Goal: Information Seeking & Learning: Learn about a topic

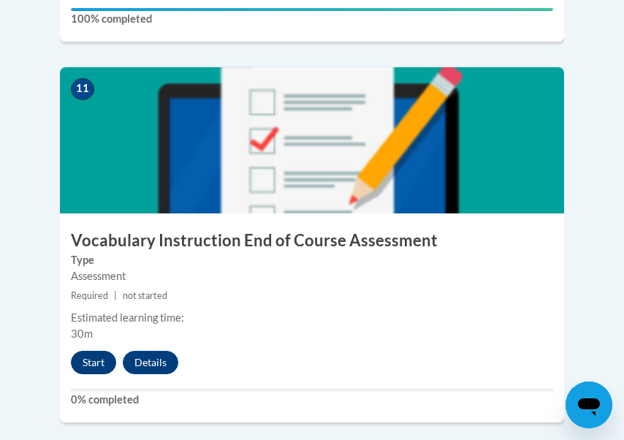
scroll to position [4275, 1]
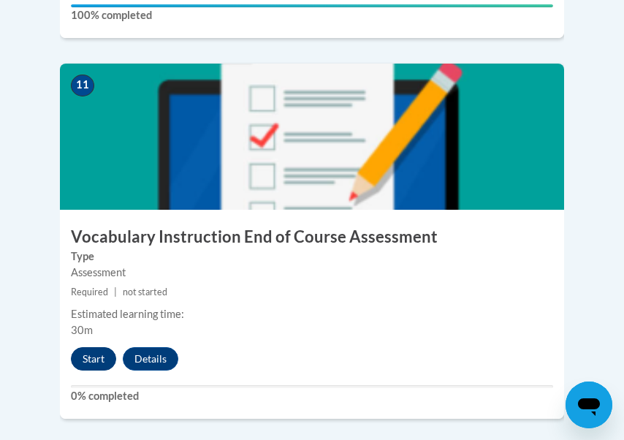
click at [100, 347] on button "Start" at bounding box center [93, 358] width 45 height 23
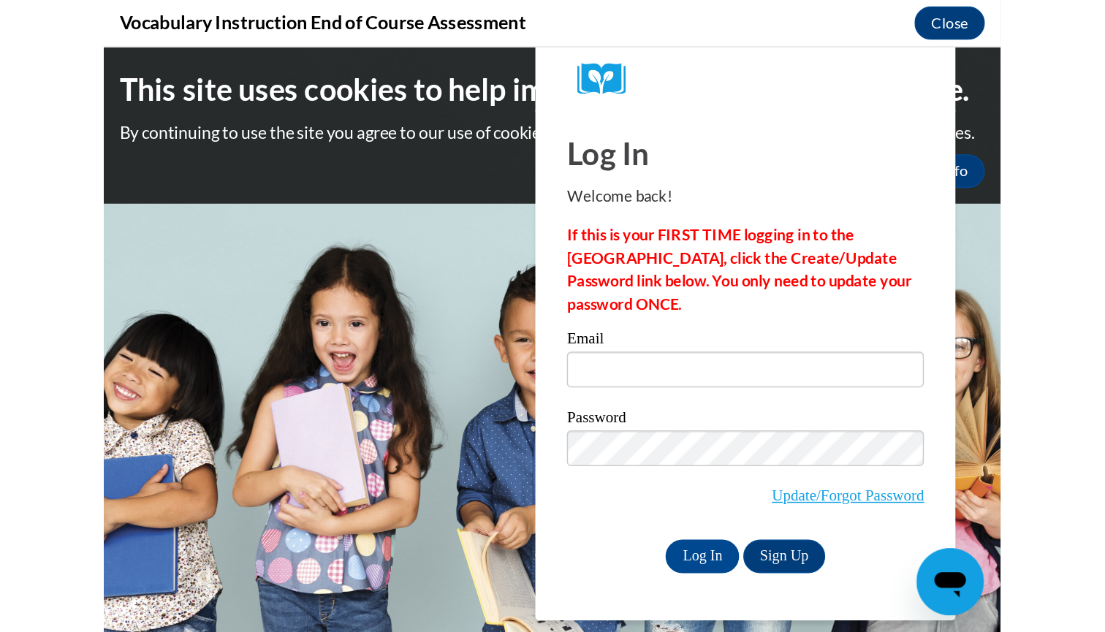
scroll to position [0, 0]
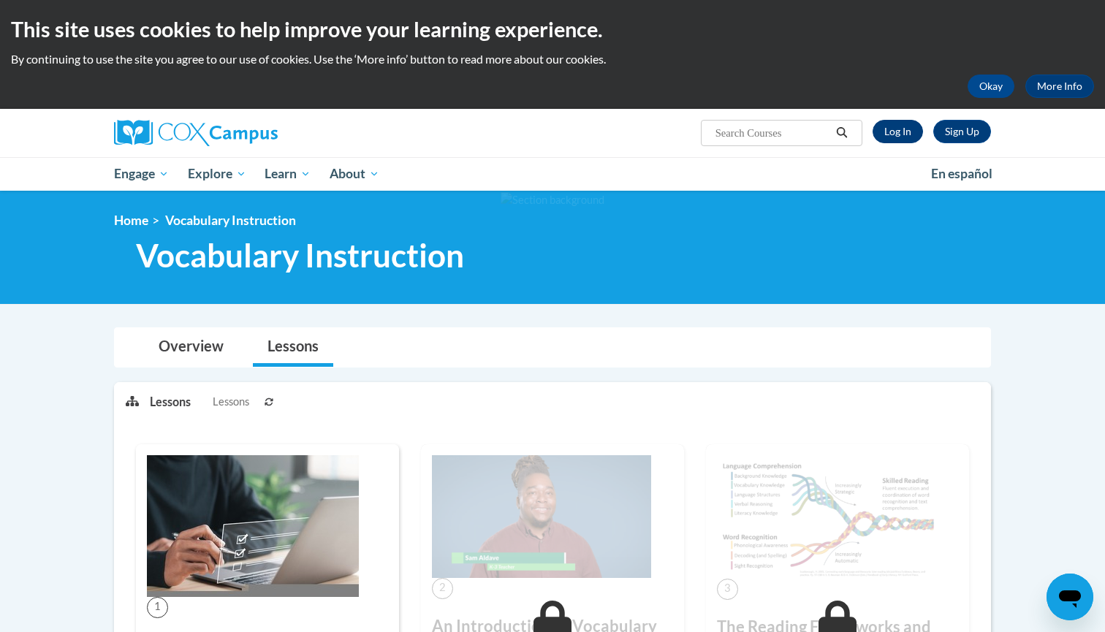
click at [905, 134] on link "Log In" at bounding box center [898, 131] width 50 height 23
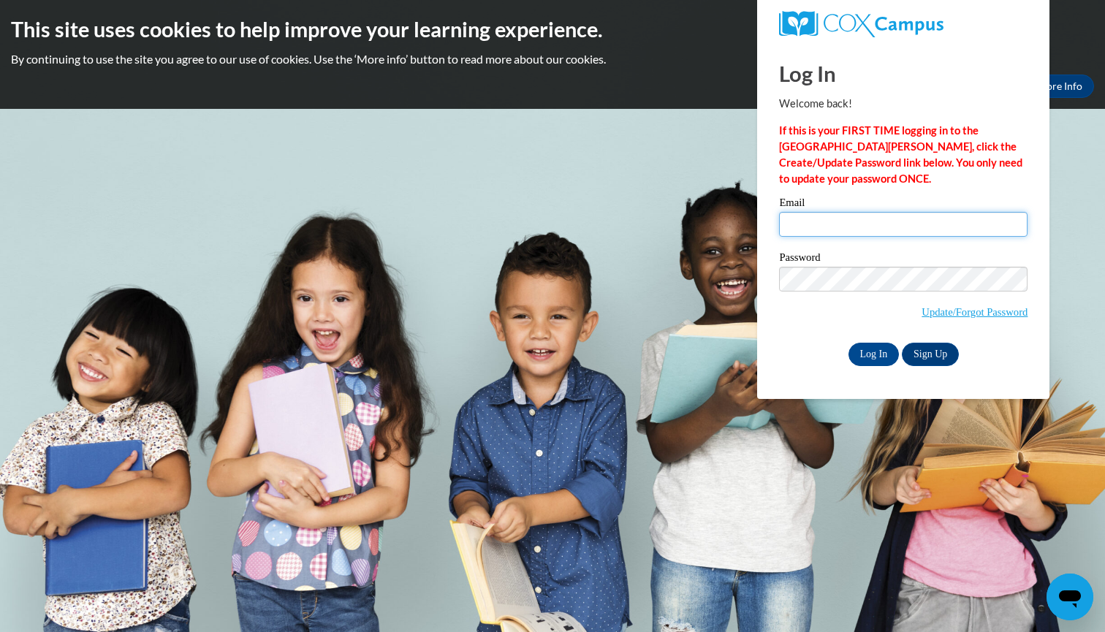
type input "LONGJOY@aasd.k12.wi.us"
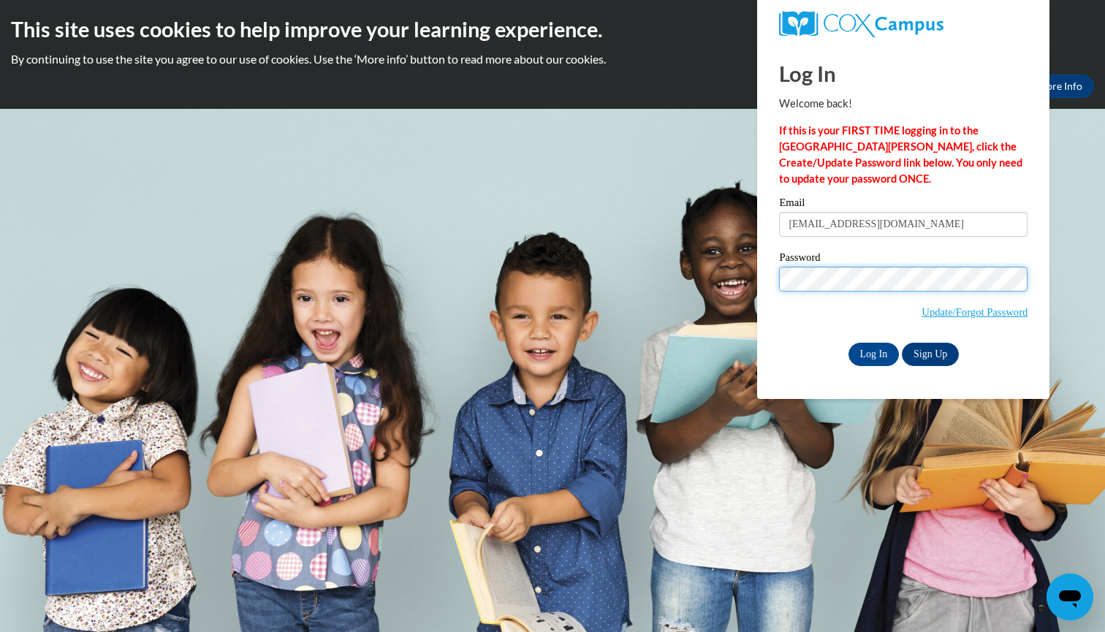
click at [873, 352] on input "Log In" at bounding box center [873, 354] width 51 height 23
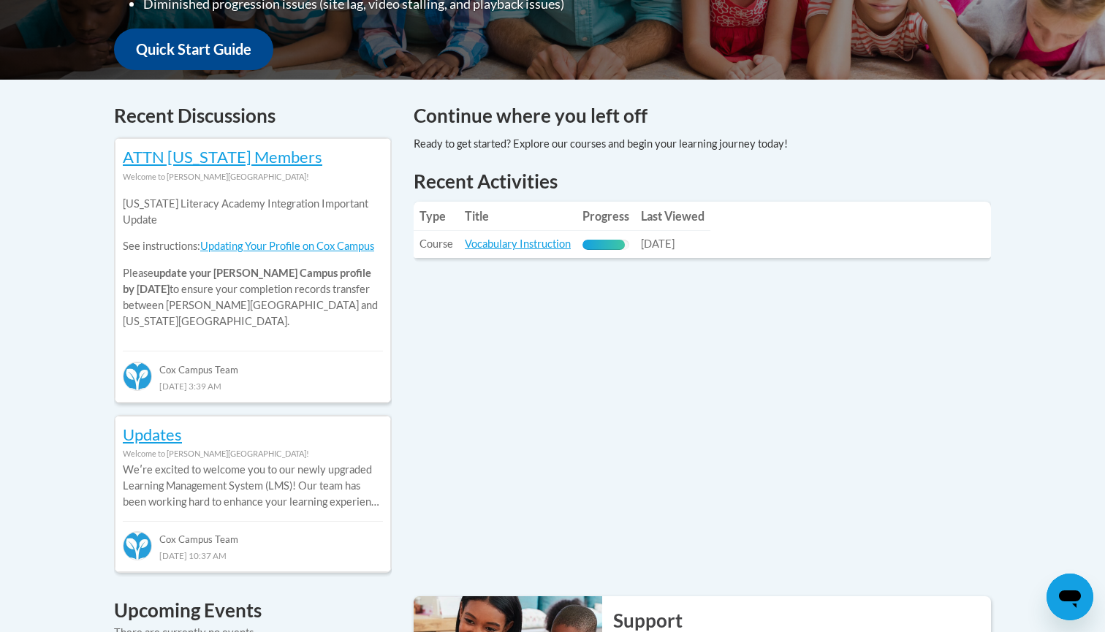
scroll to position [545, 0]
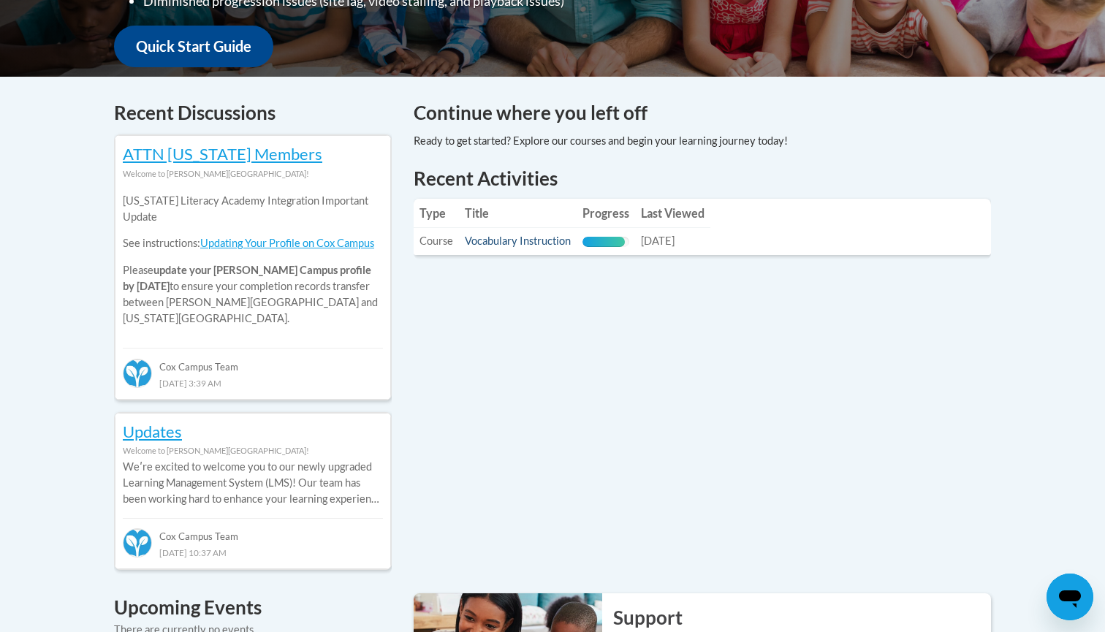
click at [506, 240] on link "Vocabulary Instruction" at bounding box center [518, 241] width 106 height 12
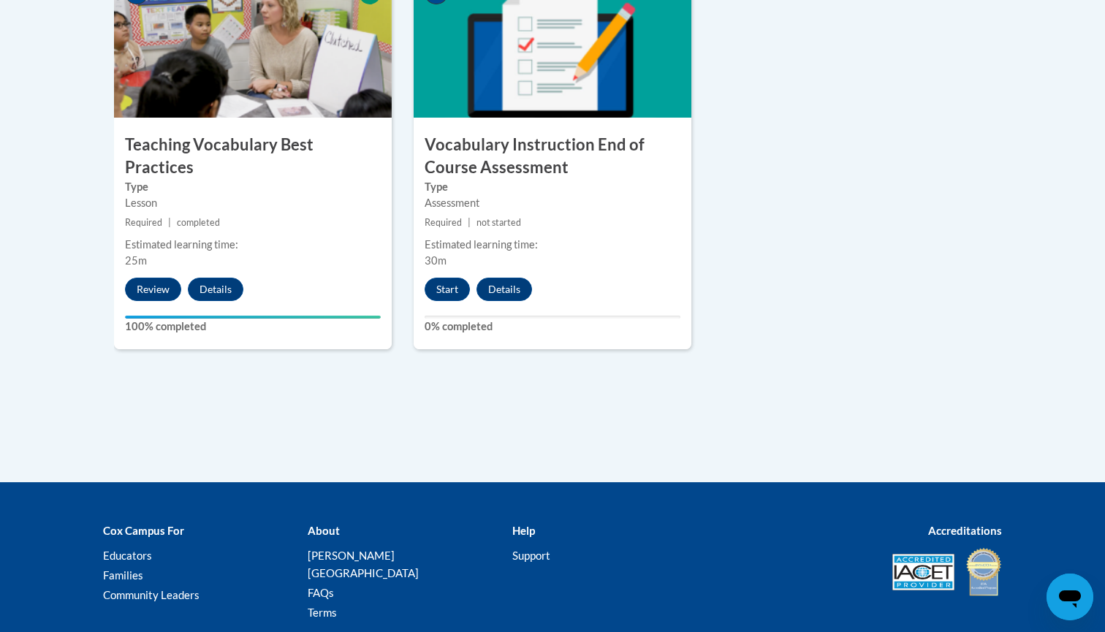
scroll to position [1710, 0]
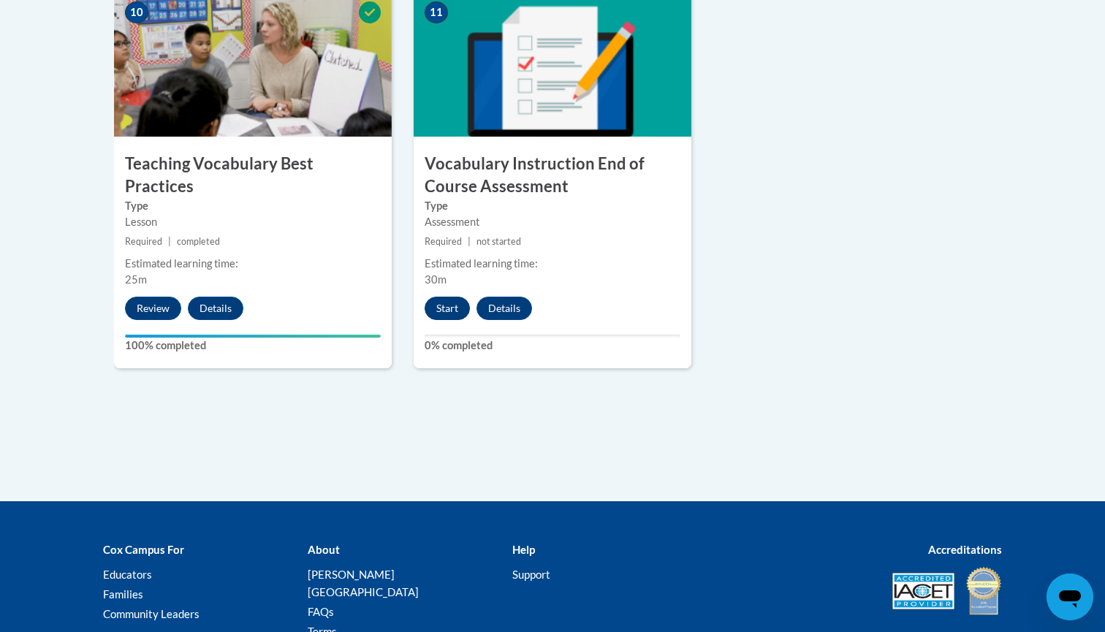
click at [452, 305] on button "Start" at bounding box center [447, 308] width 45 height 23
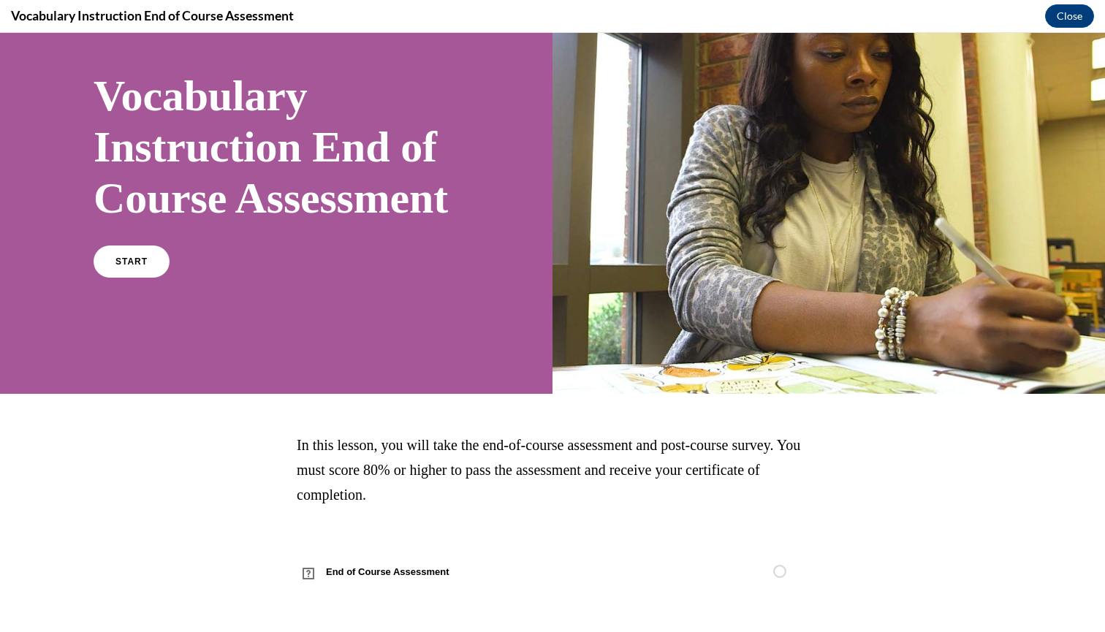
scroll to position [132, 0]
click at [143, 268] on link "START" at bounding box center [131, 262] width 80 height 34
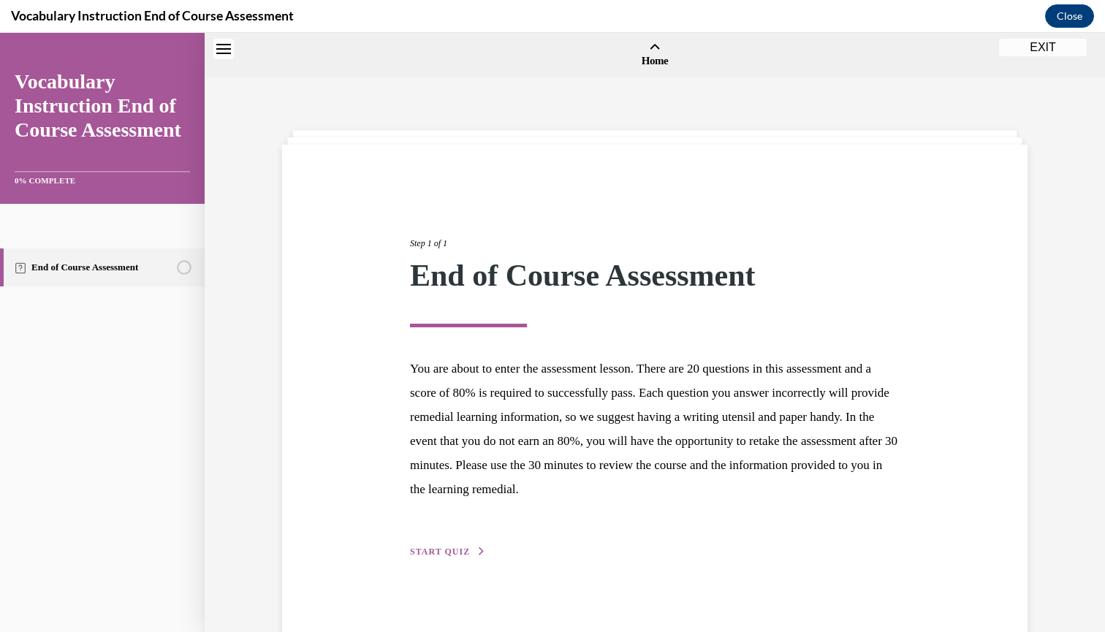
scroll to position [45, 0]
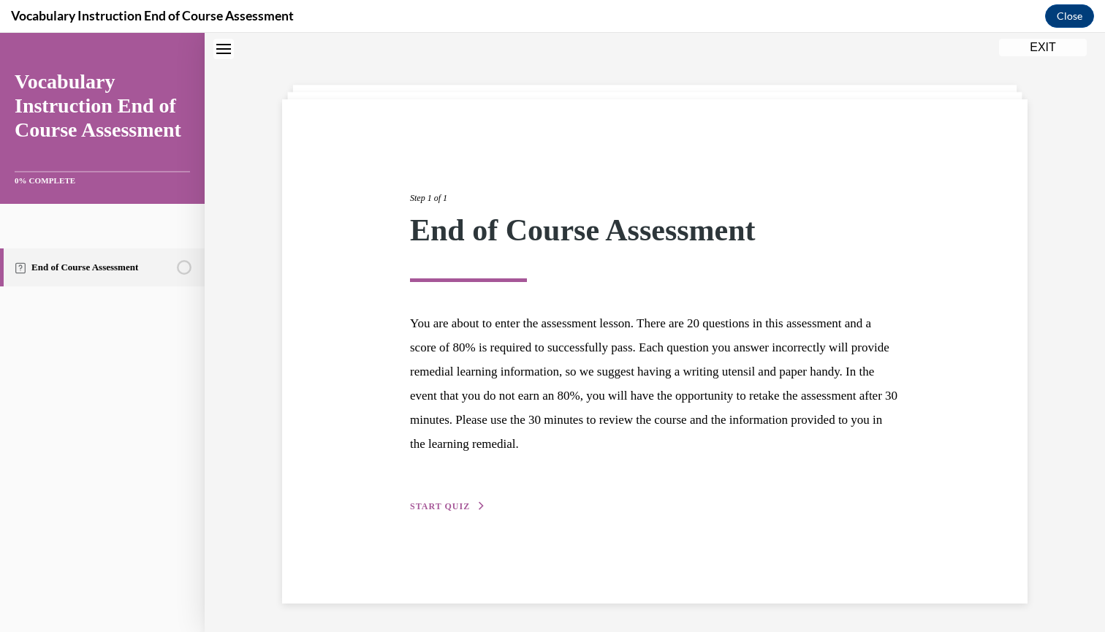
click at [417, 505] on span "START QUIZ" at bounding box center [440, 506] width 60 height 10
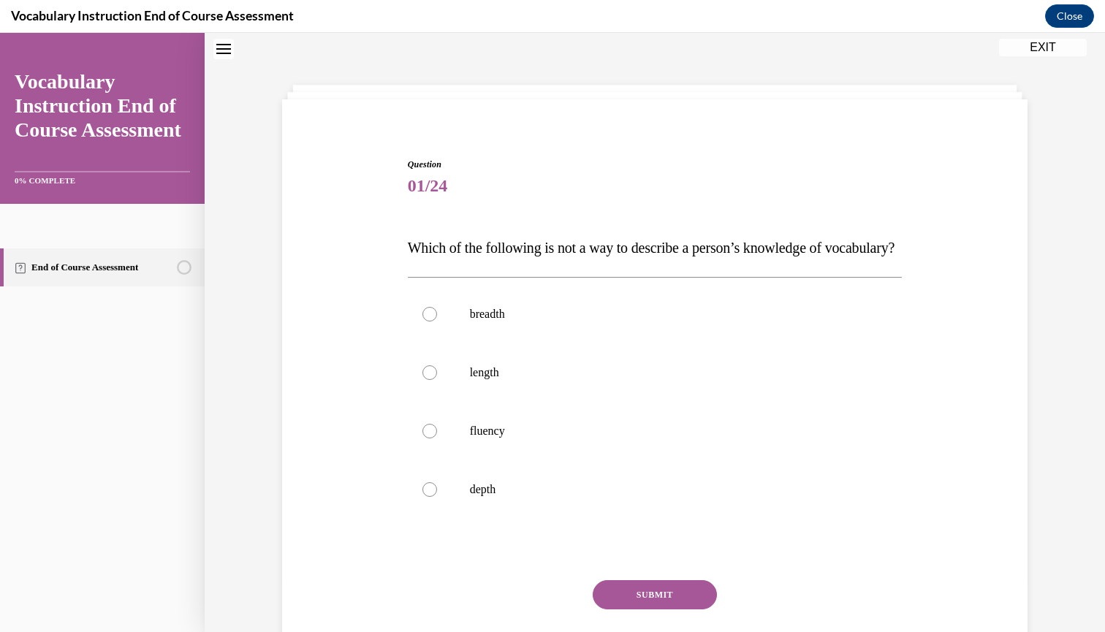
scroll to position [45, 0]
click at [430, 439] on div at bounding box center [429, 432] width 15 height 15
click at [430, 439] on input "fluency" at bounding box center [429, 432] width 15 height 15
radio input "true"
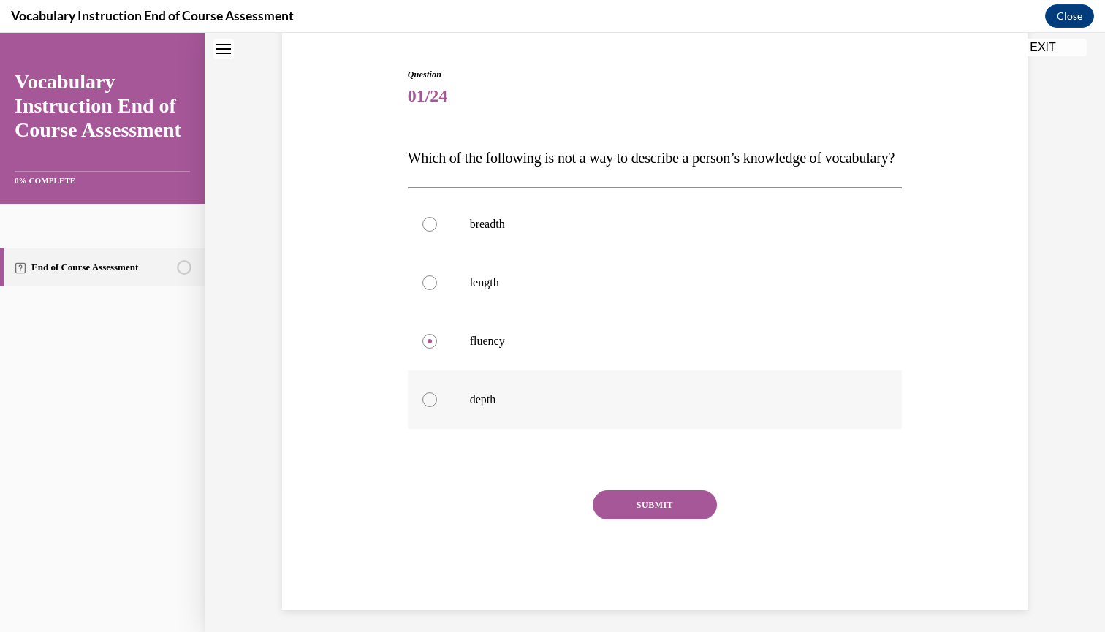
scroll to position [136, 0]
click at [690, 519] on button "SUBMIT" at bounding box center [655, 504] width 124 height 29
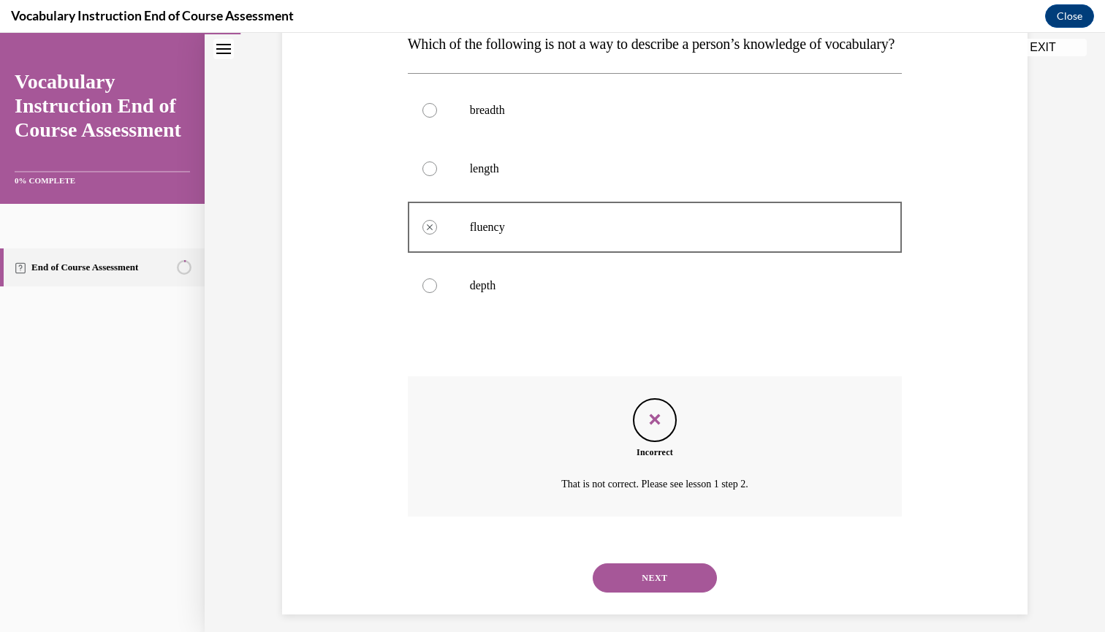
scroll to position [272, 0]
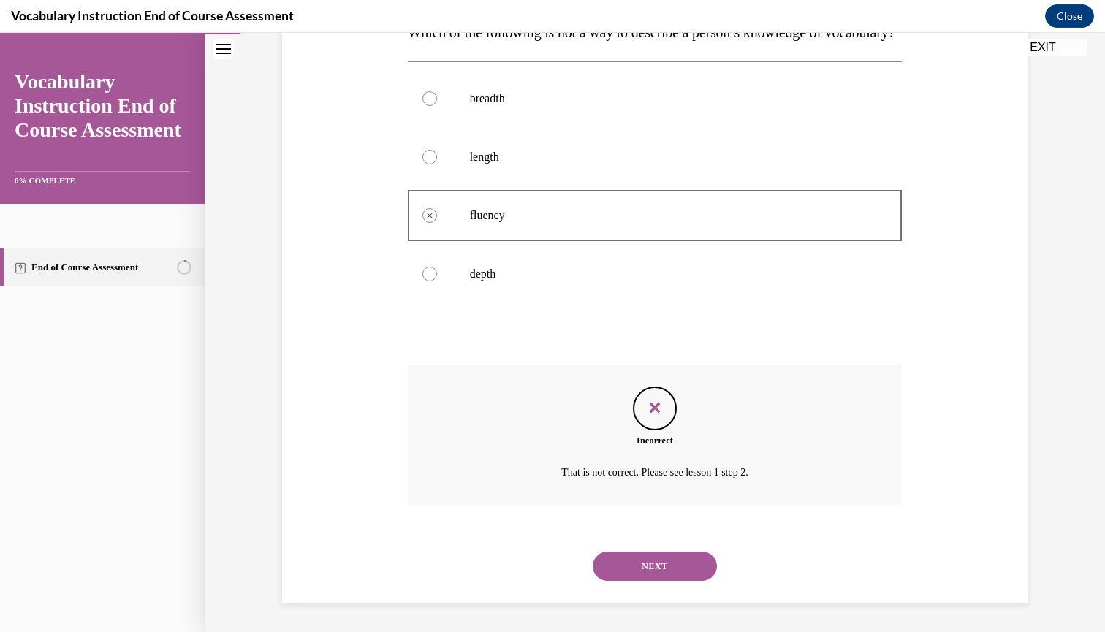
click at [673, 558] on button "NEXT" at bounding box center [655, 566] width 124 height 29
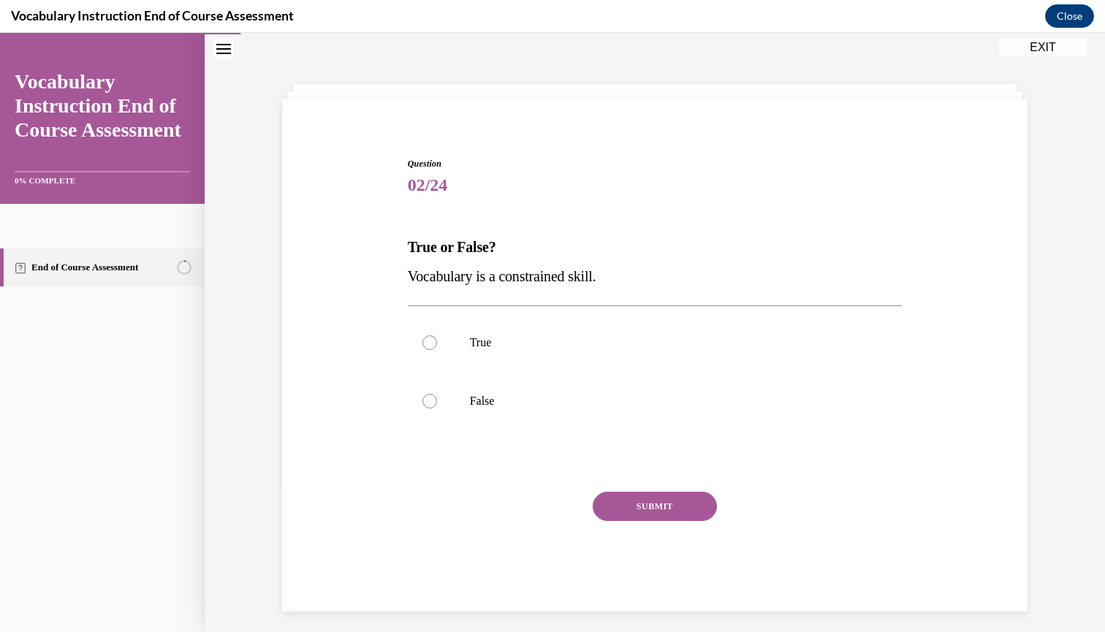
click at [425, 175] on span "02/24" at bounding box center [655, 184] width 495 height 29
click at [434, 175] on span "02/24" at bounding box center [655, 184] width 495 height 29
click at [483, 176] on span "02/24" at bounding box center [655, 184] width 495 height 29
click at [425, 176] on span "02/24" at bounding box center [655, 184] width 495 height 29
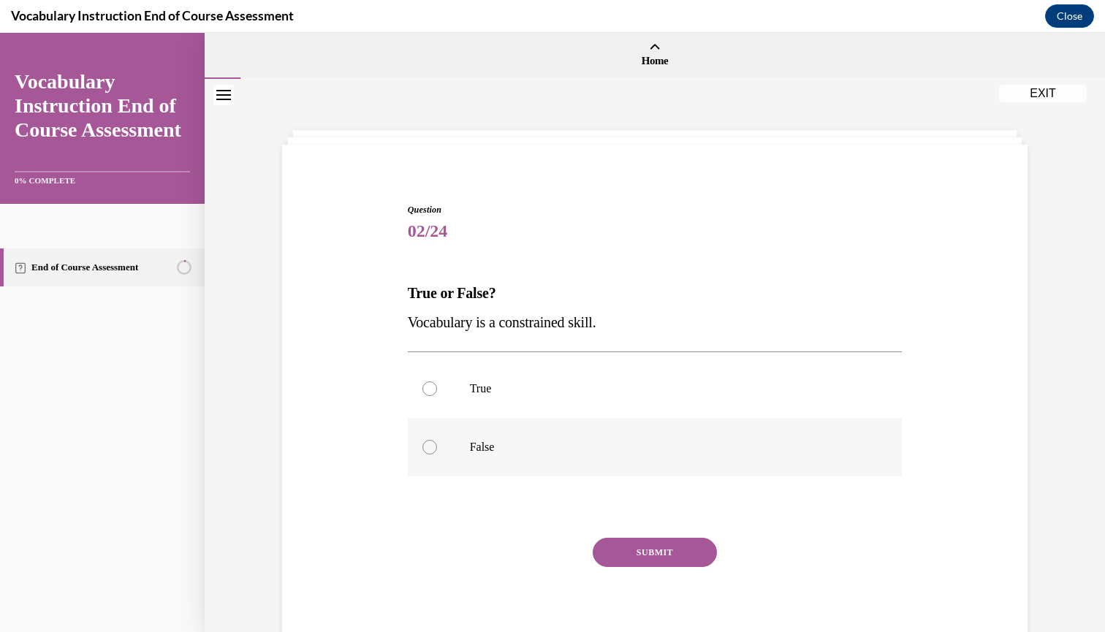
scroll to position [0, 0]
click at [433, 444] on div at bounding box center [429, 447] width 15 height 15
click at [433, 444] on input "False" at bounding box center [429, 447] width 15 height 15
radio input "true"
click at [647, 547] on button "SUBMIT" at bounding box center [655, 552] width 124 height 29
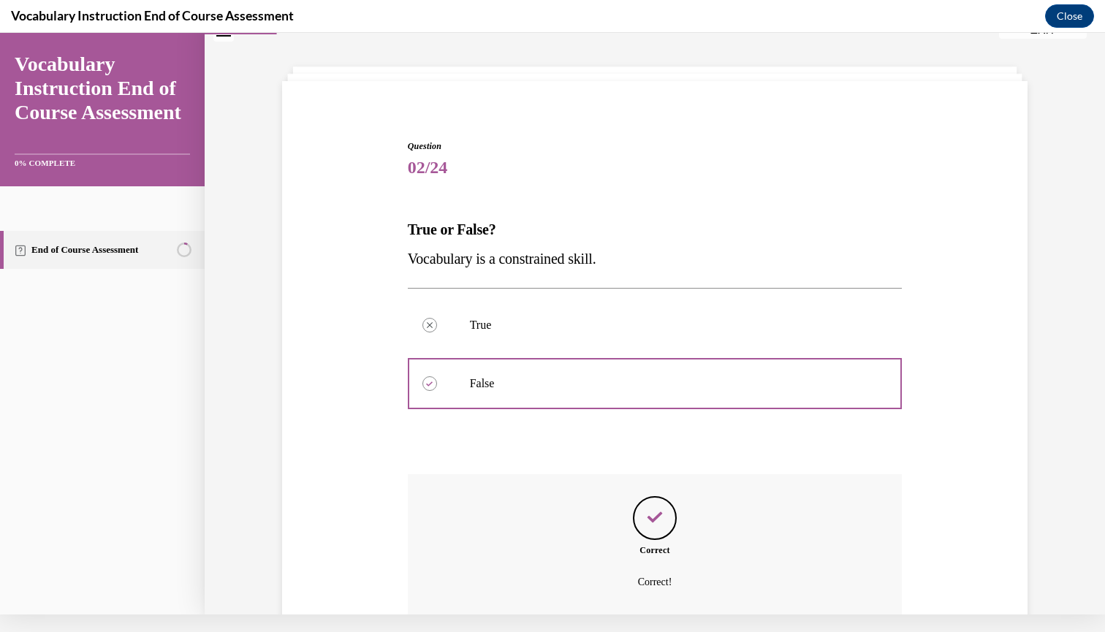
scroll to position [155, 0]
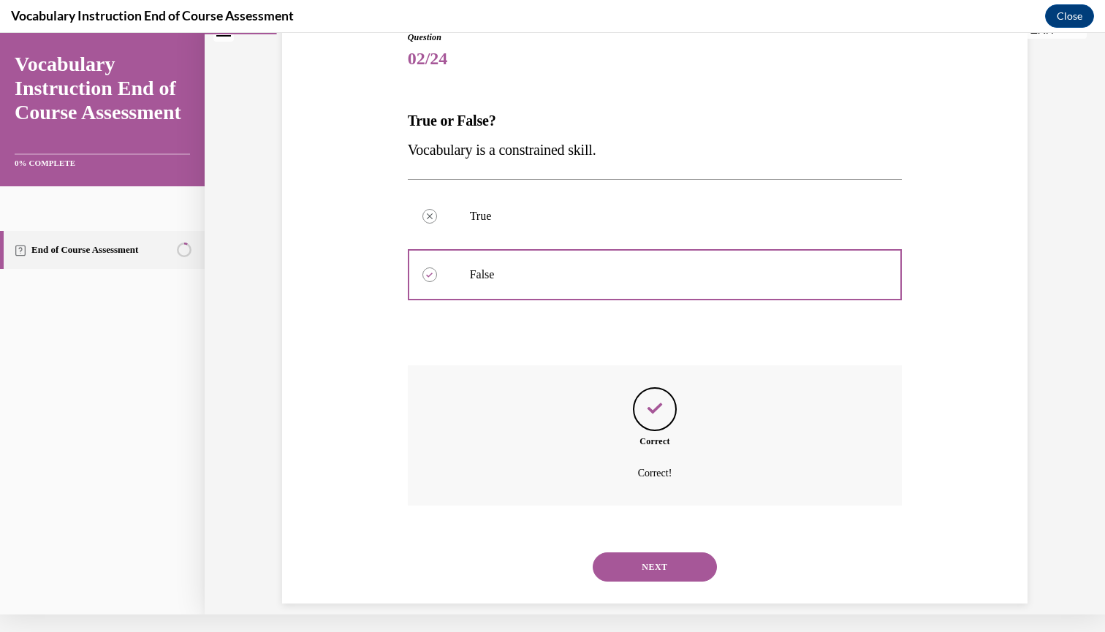
click at [644, 552] on button "NEXT" at bounding box center [655, 566] width 124 height 29
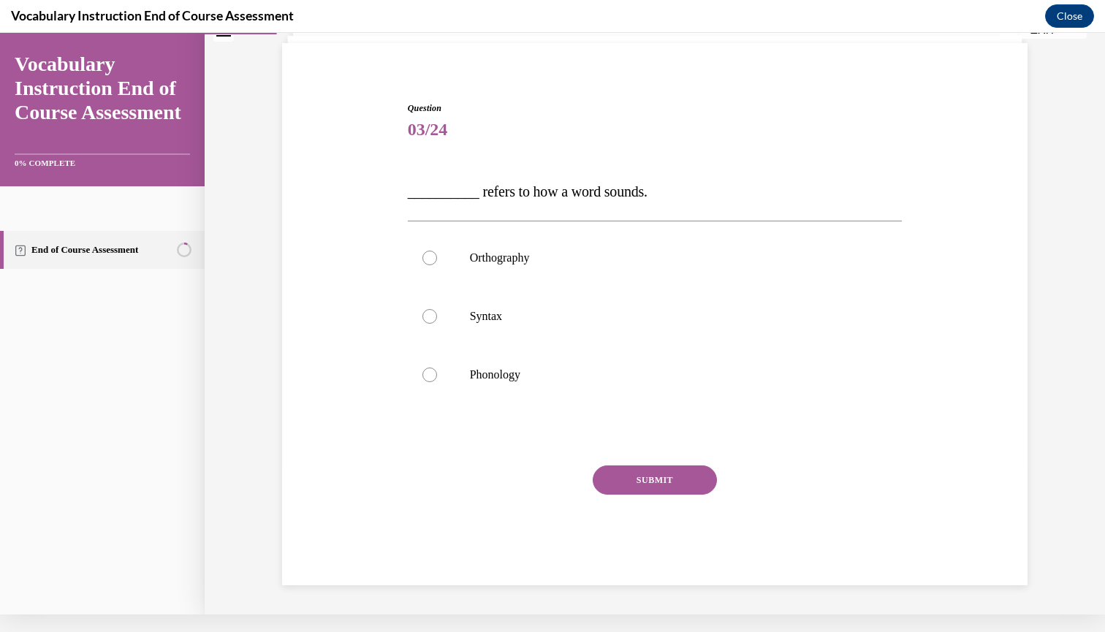
scroll to position [67, 0]
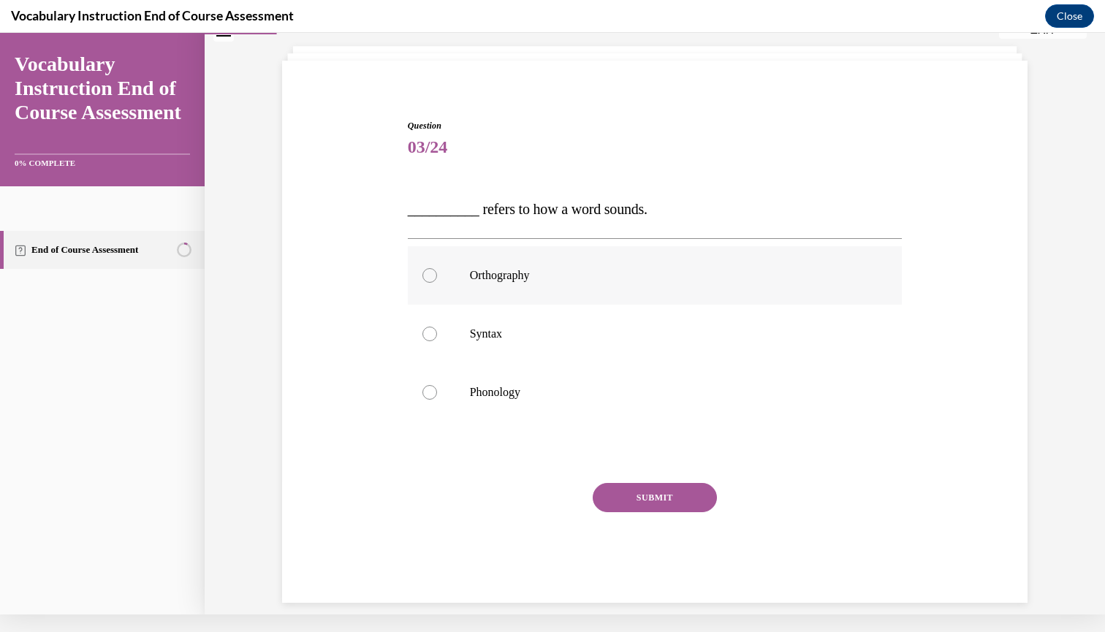
click at [430, 304] on label "Orthography" at bounding box center [655, 275] width 495 height 58
click at [430, 283] on input "Orthography" at bounding box center [429, 275] width 15 height 15
radio input "true"
click at [432, 302] on label "Orthography" at bounding box center [655, 275] width 495 height 58
click at [432, 283] on input "Orthography" at bounding box center [429, 275] width 15 height 15
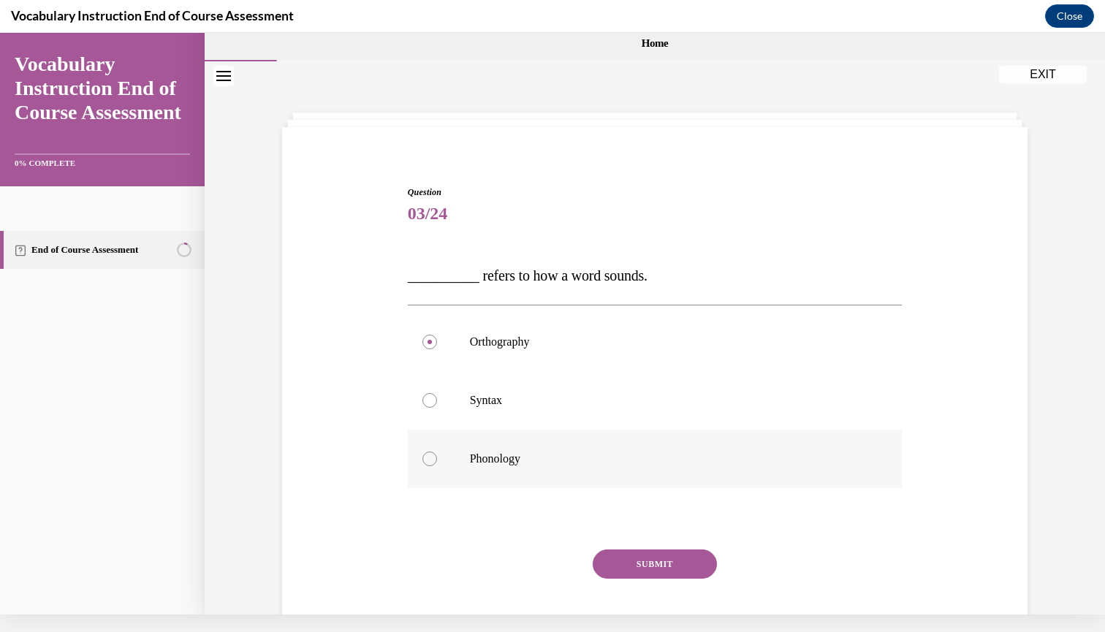
scroll to position [3, 0]
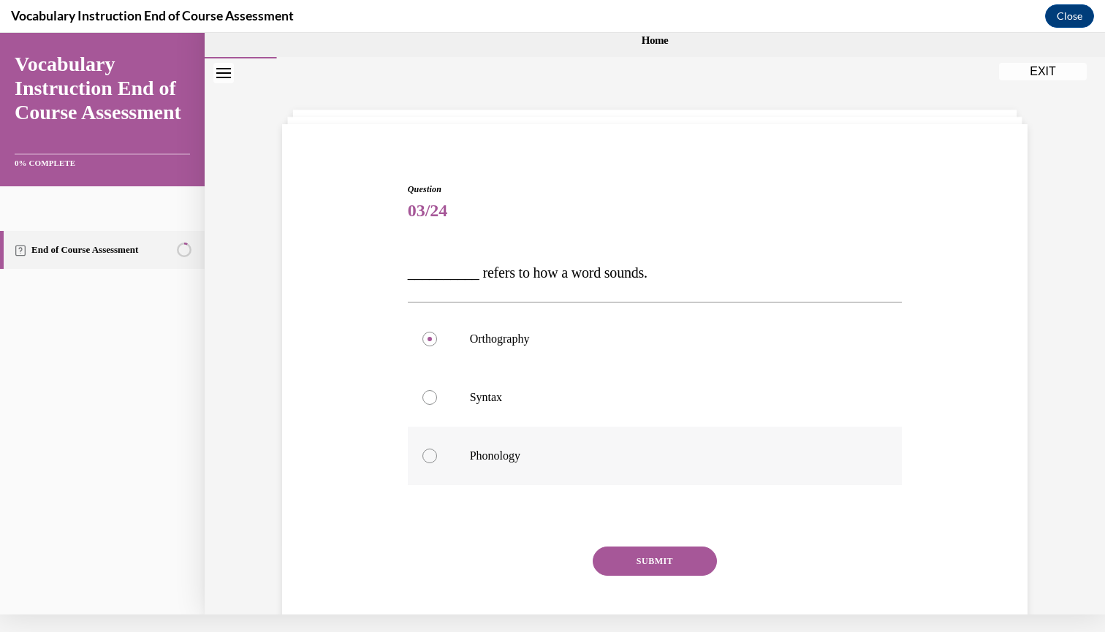
click at [436, 462] on label "Phonology" at bounding box center [655, 456] width 495 height 58
click at [436, 462] on input "Phonology" at bounding box center [429, 456] width 15 height 15
radio input "true"
click at [626, 561] on button "SUBMIT" at bounding box center [655, 561] width 124 height 29
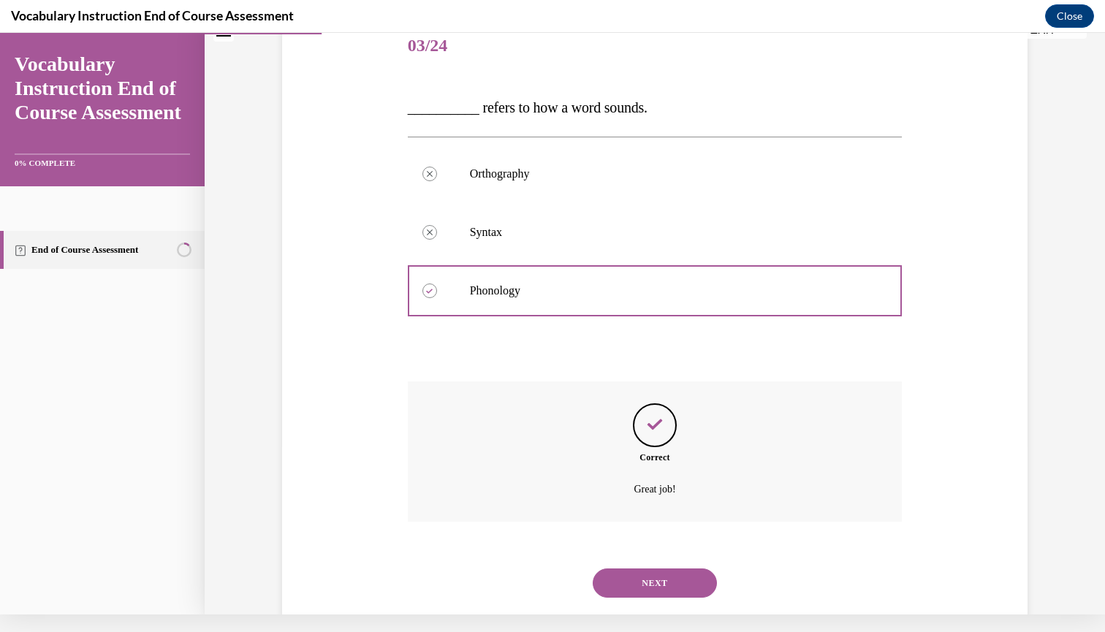
scroll to position [184, 0]
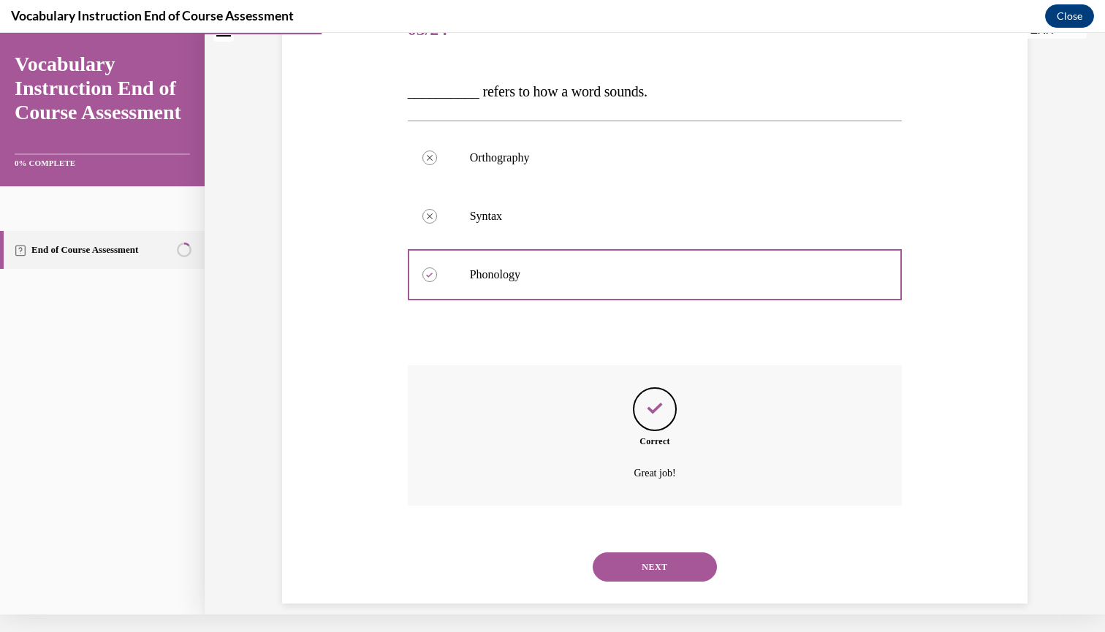
click at [626, 553] on button "NEXT" at bounding box center [655, 566] width 124 height 29
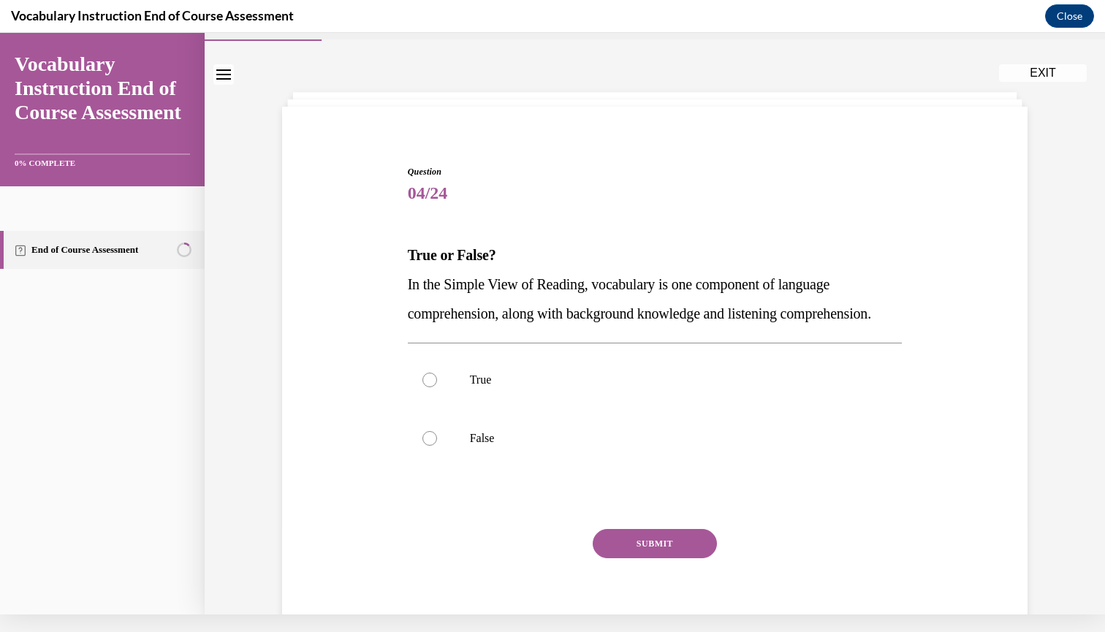
scroll to position [1, 0]
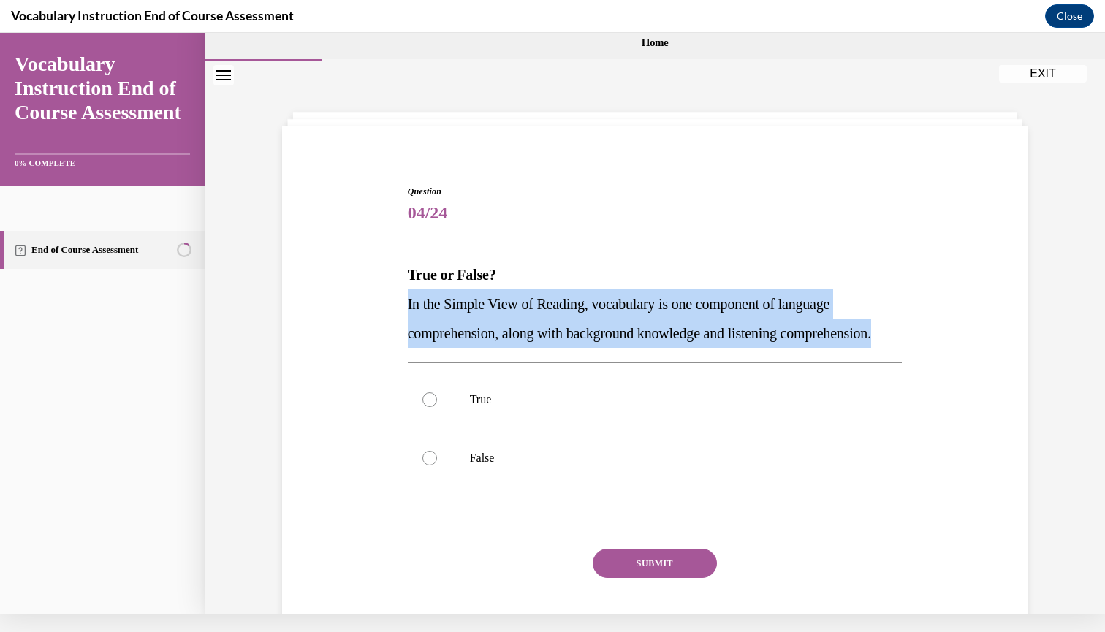
drag, startPoint x: 408, startPoint y: 303, endPoint x: 514, endPoint y: 361, distance: 121.0
click at [514, 348] on p "In the Simple View of Reading, vocabulary is one component of language comprehe…" at bounding box center [655, 318] width 495 height 58
copy span "In the Simple View of Reading, vocabulary is one component of language comprehe…"
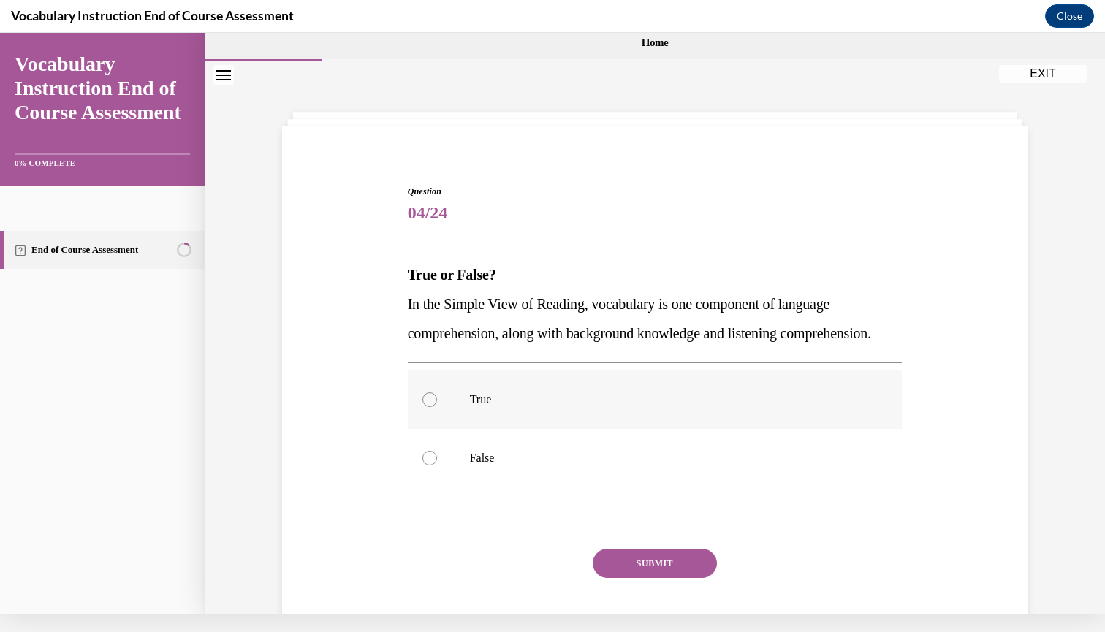
click at [429, 407] on div at bounding box center [429, 399] width 15 height 15
click at [429, 407] on input "True" at bounding box center [429, 399] width 15 height 15
radio input "true"
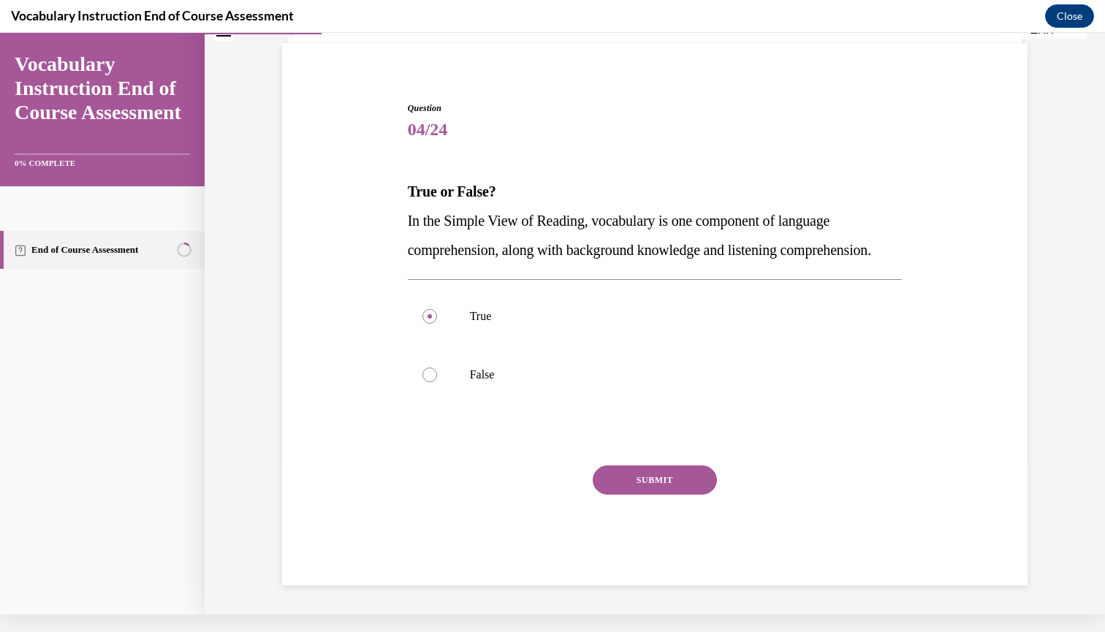
scroll to position [96, 0]
click at [634, 495] on button "SUBMIT" at bounding box center [655, 480] width 124 height 29
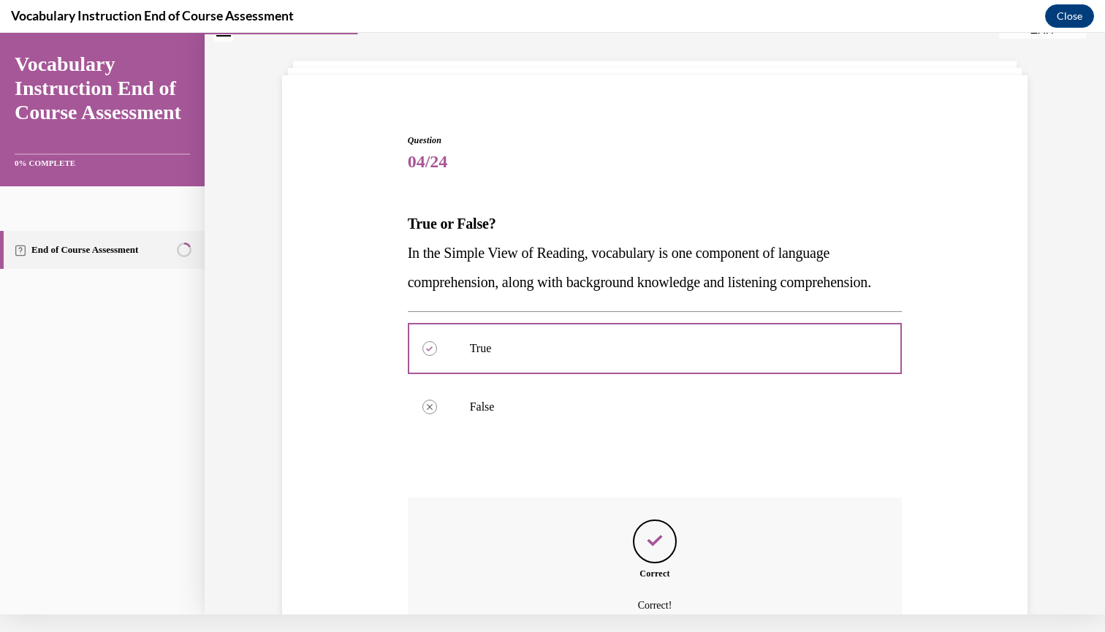
scroll to position [213, 0]
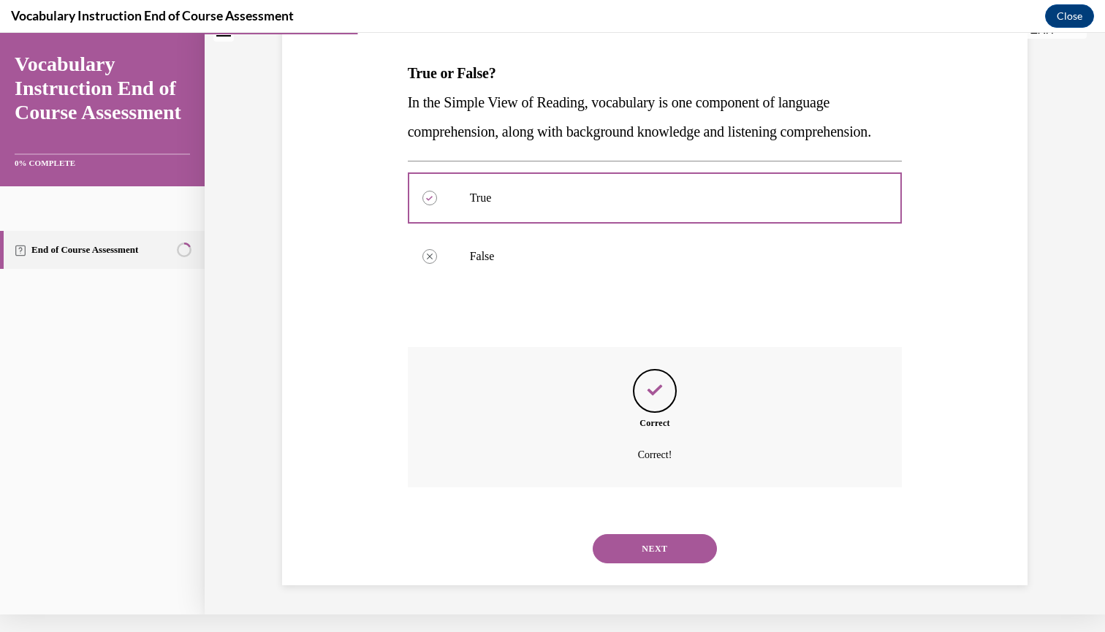
click at [650, 546] on button "NEXT" at bounding box center [655, 548] width 124 height 29
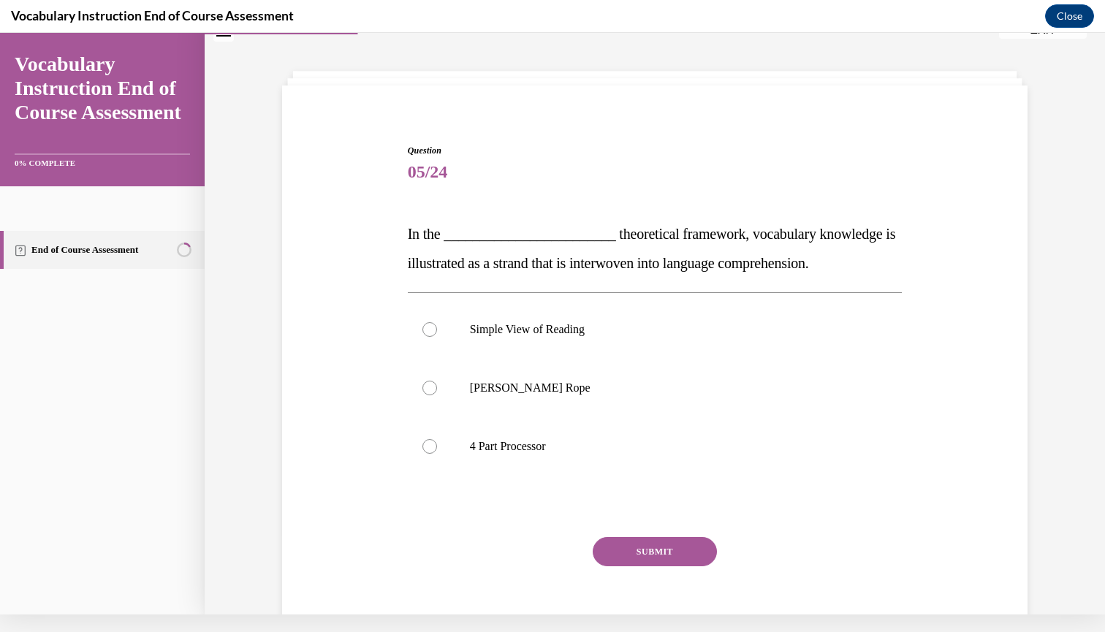
scroll to position [29, 0]
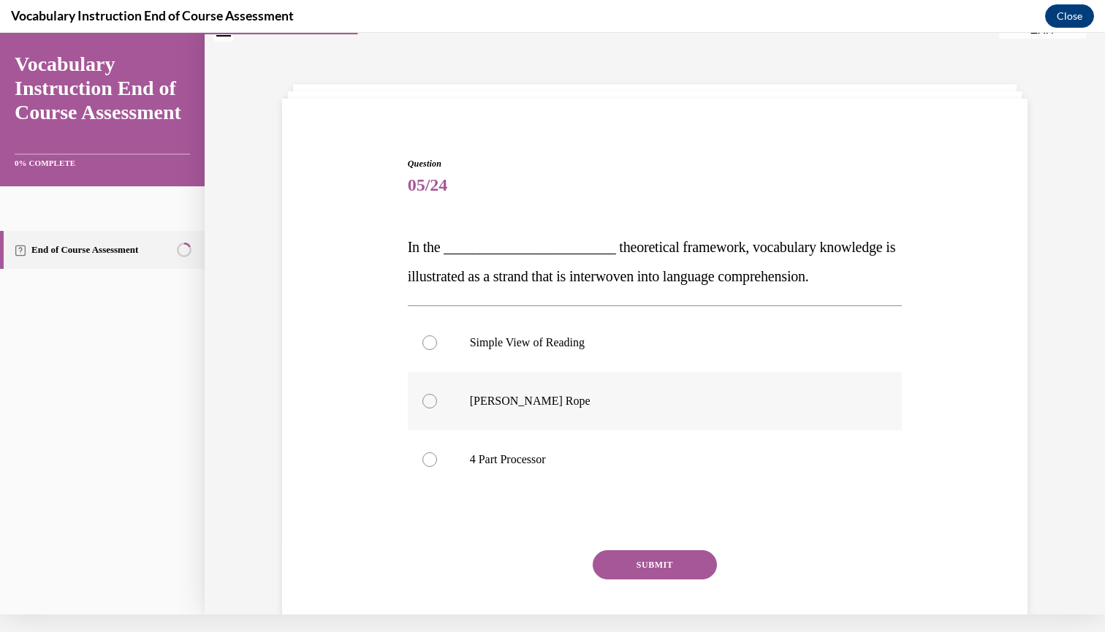
click at [423, 395] on label "Scarborough's Rope" at bounding box center [655, 401] width 495 height 58
click at [423, 395] on input "Scarborough's Rope" at bounding box center [429, 401] width 15 height 15
radio input "true"
click at [674, 557] on button "SUBMIT" at bounding box center [655, 564] width 124 height 29
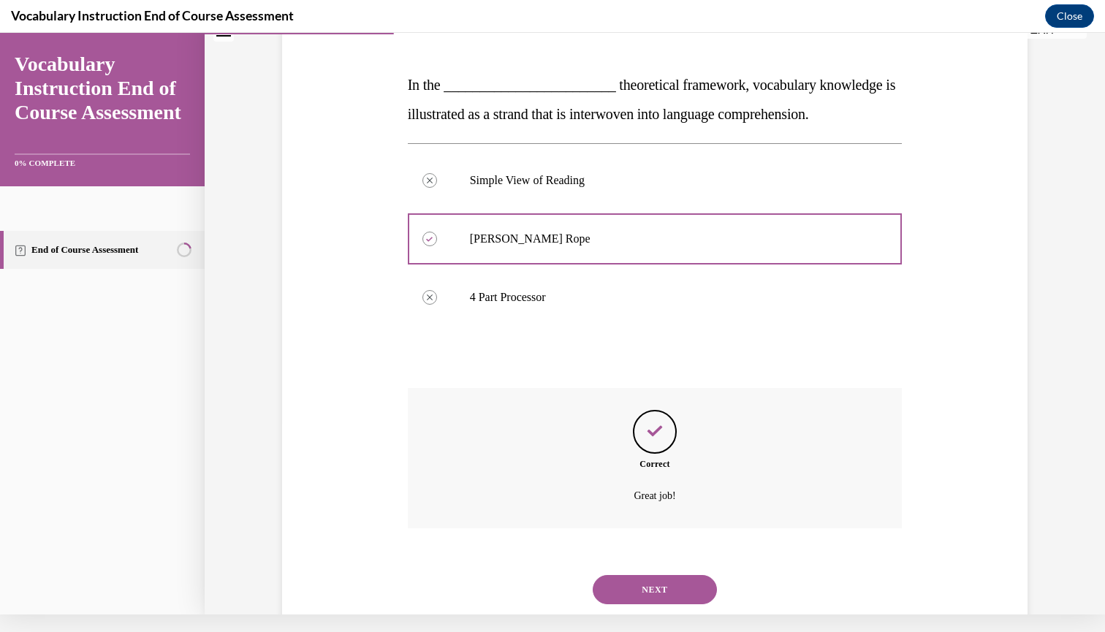
scroll to position [213, 0]
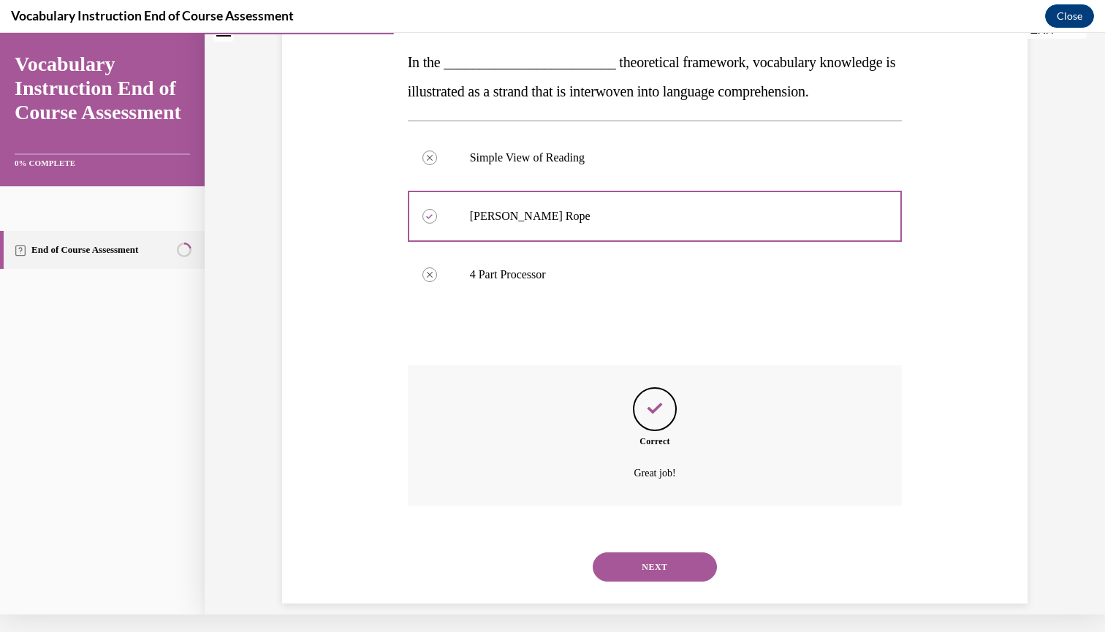
click at [672, 558] on button "NEXT" at bounding box center [655, 566] width 124 height 29
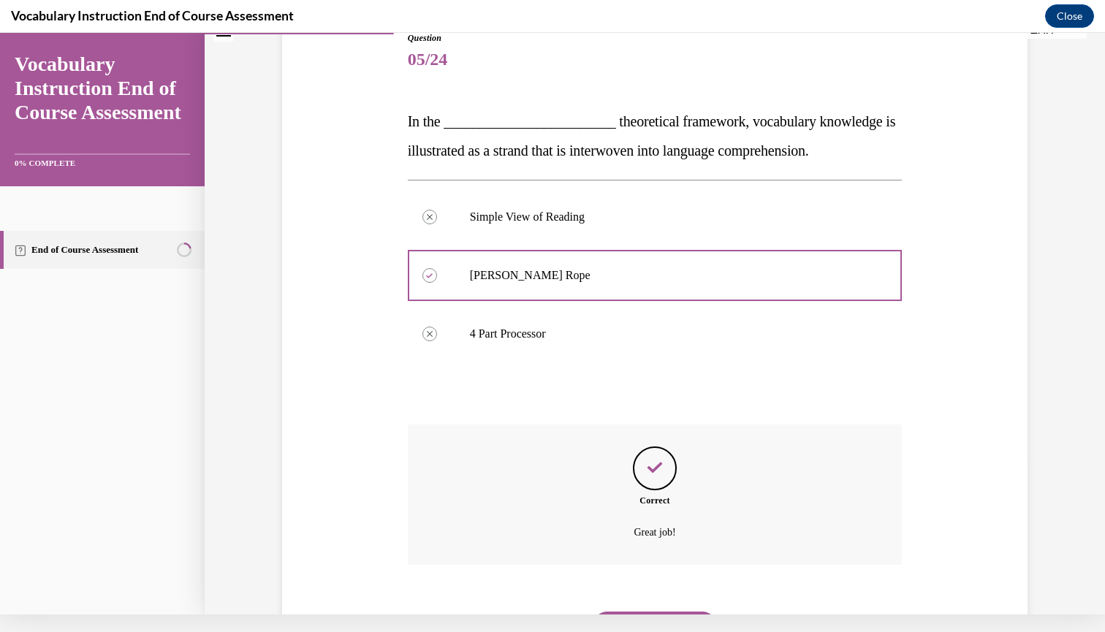
scroll to position [9, 0]
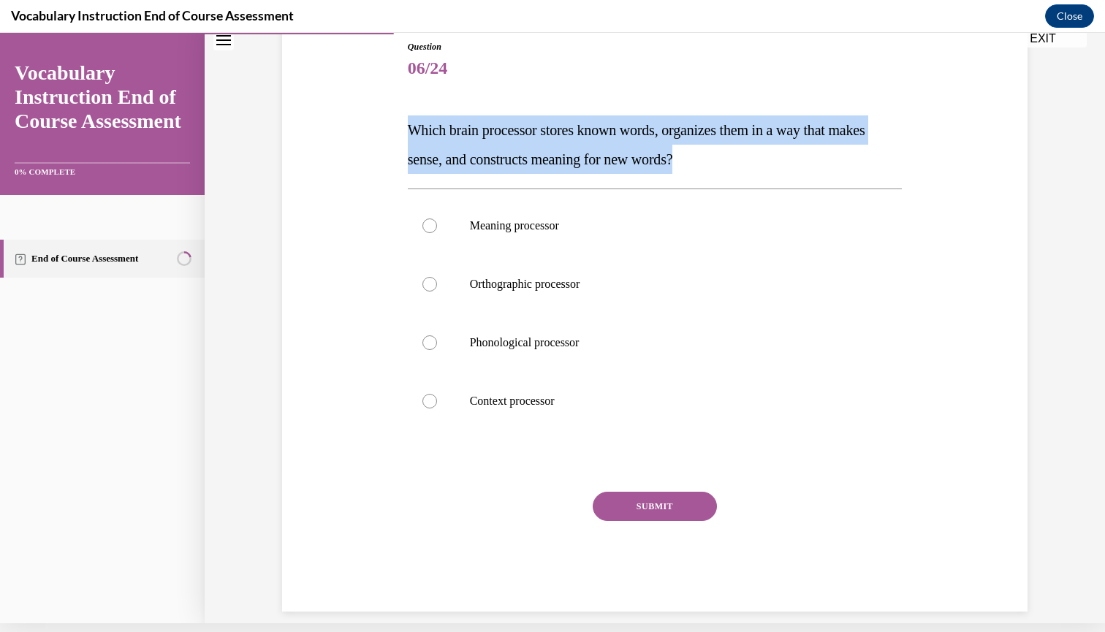
drag, startPoint x: 408, startPoint y: 125, endPoint x: 761, endPoint y: 164, distance: 355.1
click at [761, 164] on p "Which brain processor stores known words, organizes them in a way that makes se…" at bounding box center [655, 144] width 495 height 58
copy span "Which brain processor stores known words, organizes them in a way that makes se…"
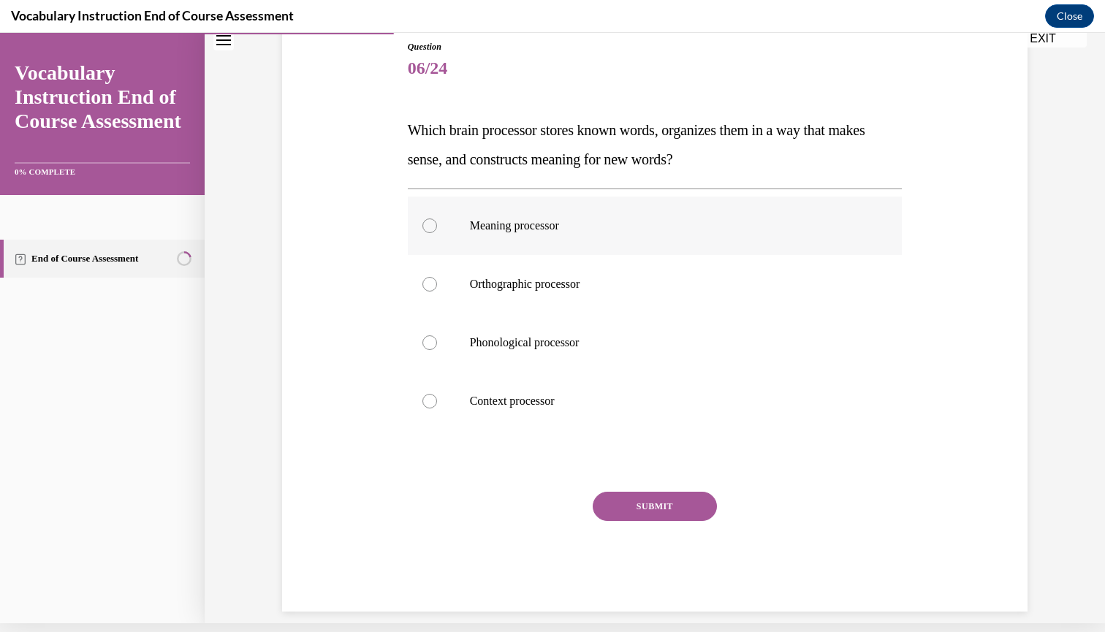
click at [426, 220] on div at bounding box center [429, 226] width 15 height 15
click at [426, 220] on input "Meaning processor" at bounding box center [429, 226] width 15 height 15
radio input "true"
click at [643, 502] on button "SUBMIT" at bounding box center [655, 506] width 124 height 29
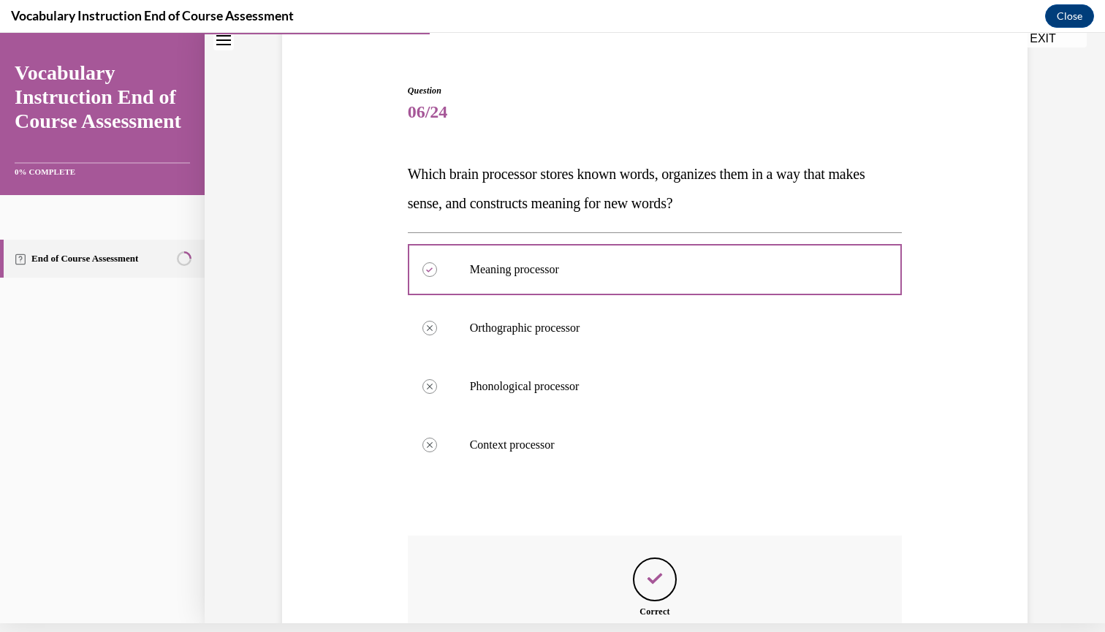
scroll to position [272, 0]
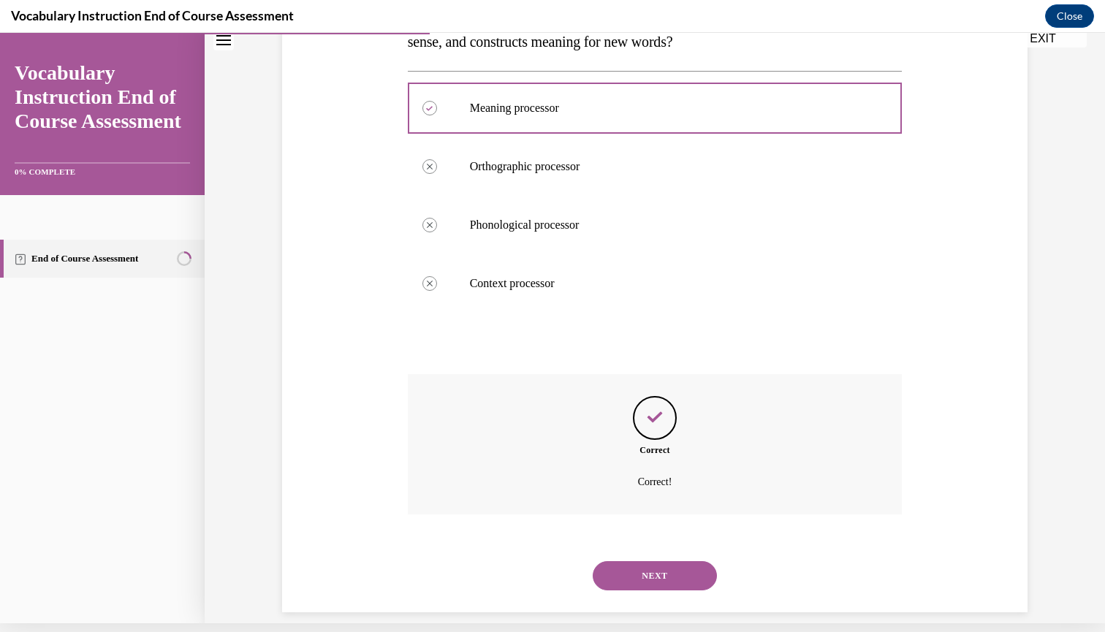
click at [666, 561] on button "NEXT" at bounding box center [655, 575] width 124 height 29
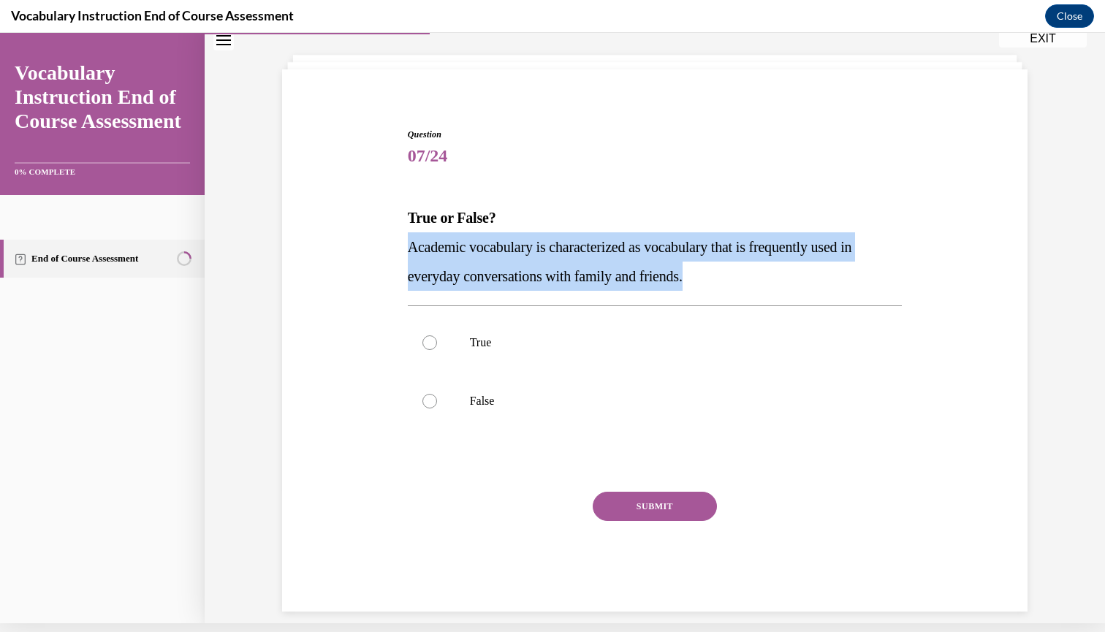
drag, startPoint x: 405, startPoint y: 246, endPoint x: 748, endPoint y: 282, distance: 344.7
click at [748, 282] on div "Question 07/24 True or False? Academic vocabulary is characterized as vocabular…" at bounding box center [655, 359] width 502 height 506
copy span "Academic vocabulary is characterized as vocabulary that is frequently used in e…"
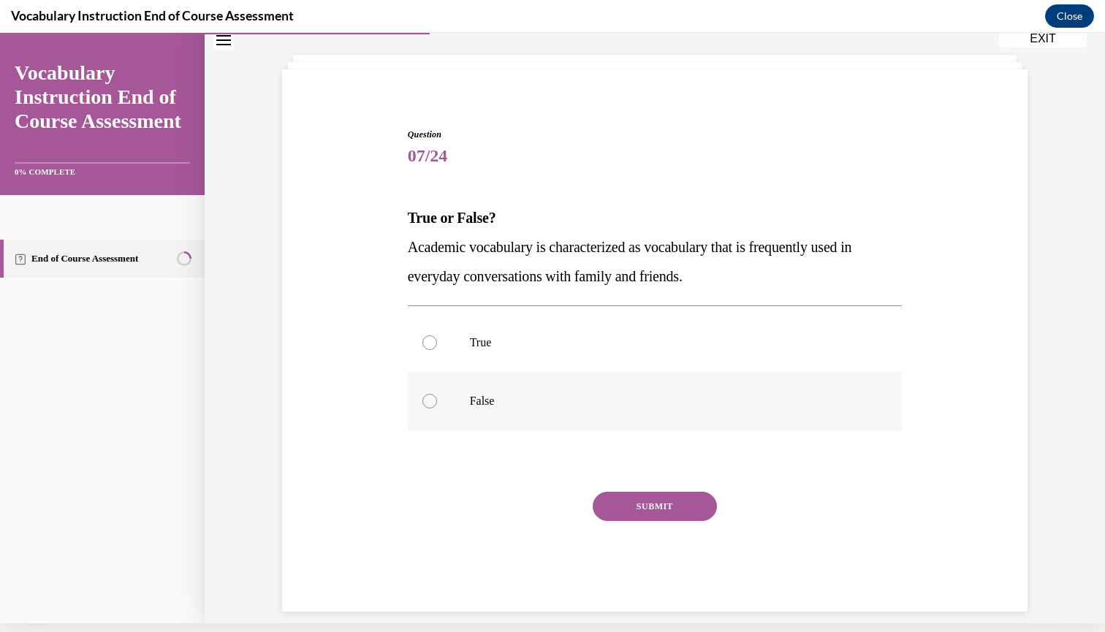
click at [424, 398] on div at bounding box center [429, 401] width 15 height 15
click at [424, 398] on input "False" at bounding box center [429, 401] width 15 height 15
radio input "true"
click at [642, 509] on button "SUBMIT" at bounding box center [655, 506] width 124 height 29
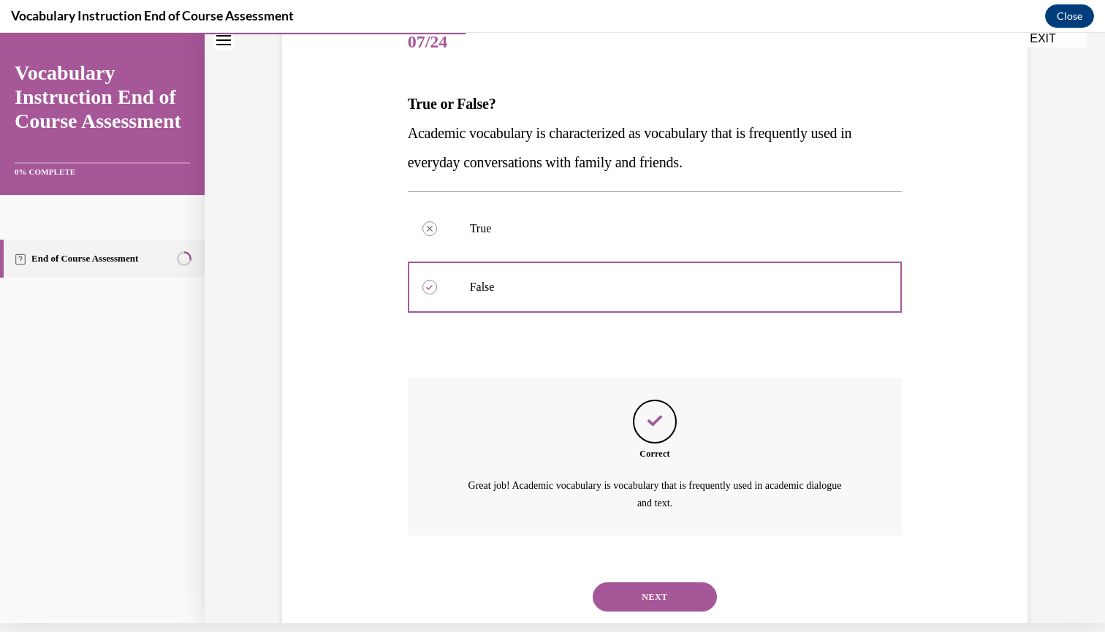
scroll to position [201, 0]
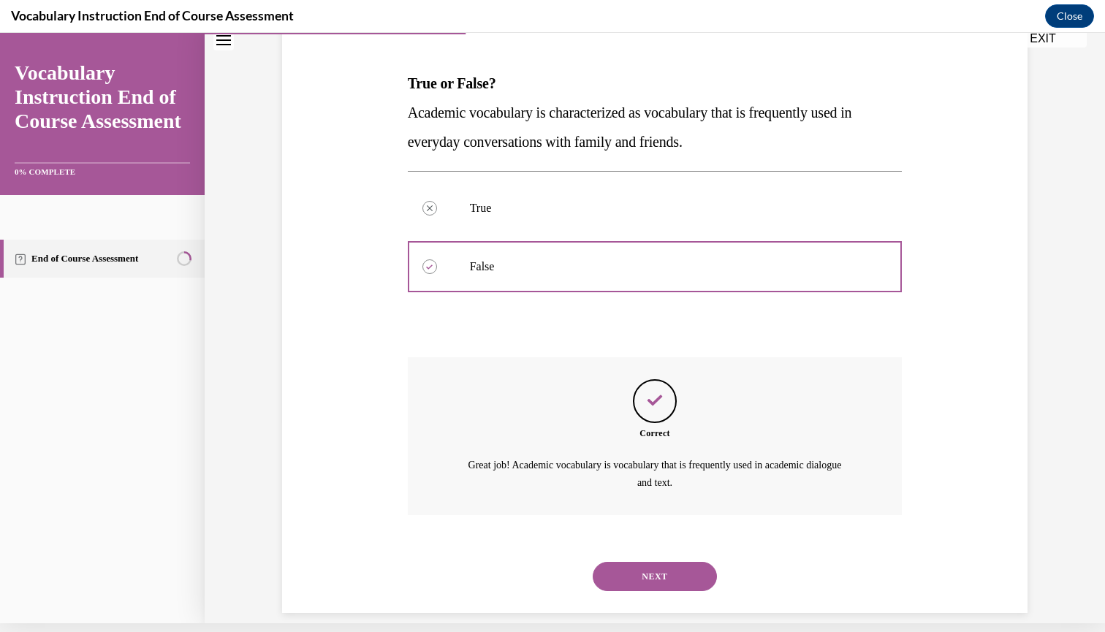
click at [647, 562] on button "NEXT" at bounding box center [655, 576] width 124 height 29
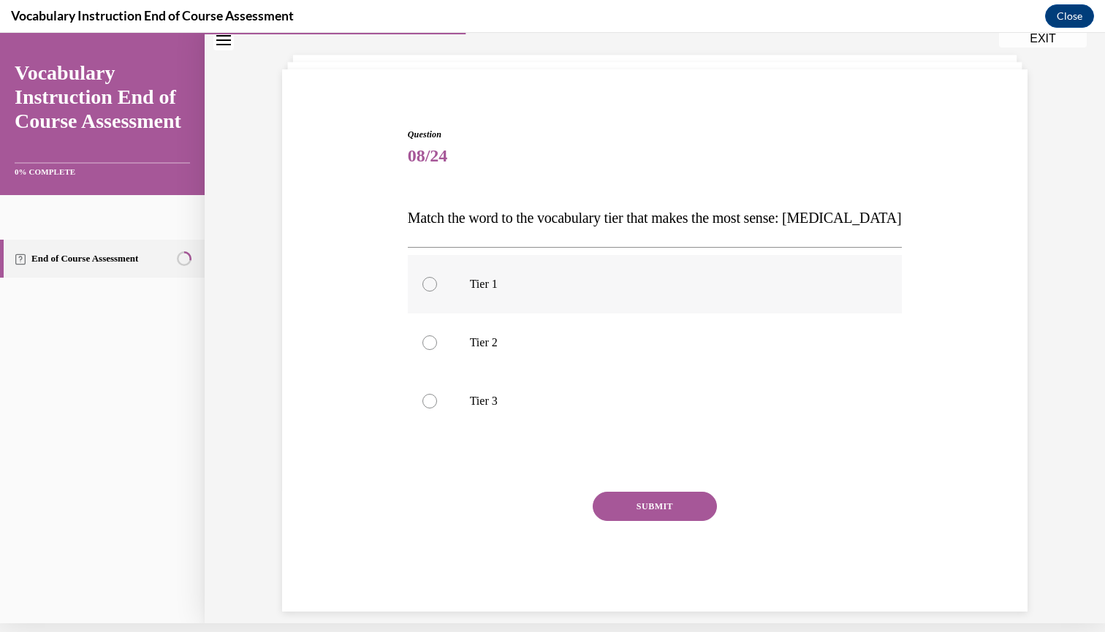
click at [424, 267] on label "Tier 1" at bounding box center [655, 284] width 495 height 58
click at [424, 277] on input "Tier 1" at bounding box center [429, 284] width 15 height 15
radio input "true"
click at [426, 266] on label "Tier 1" at bounding box center [655, 284] width 495 height 58
click at [426, 277] on input "Tier 1" at bounding box center [429, 284] width 15 height 15
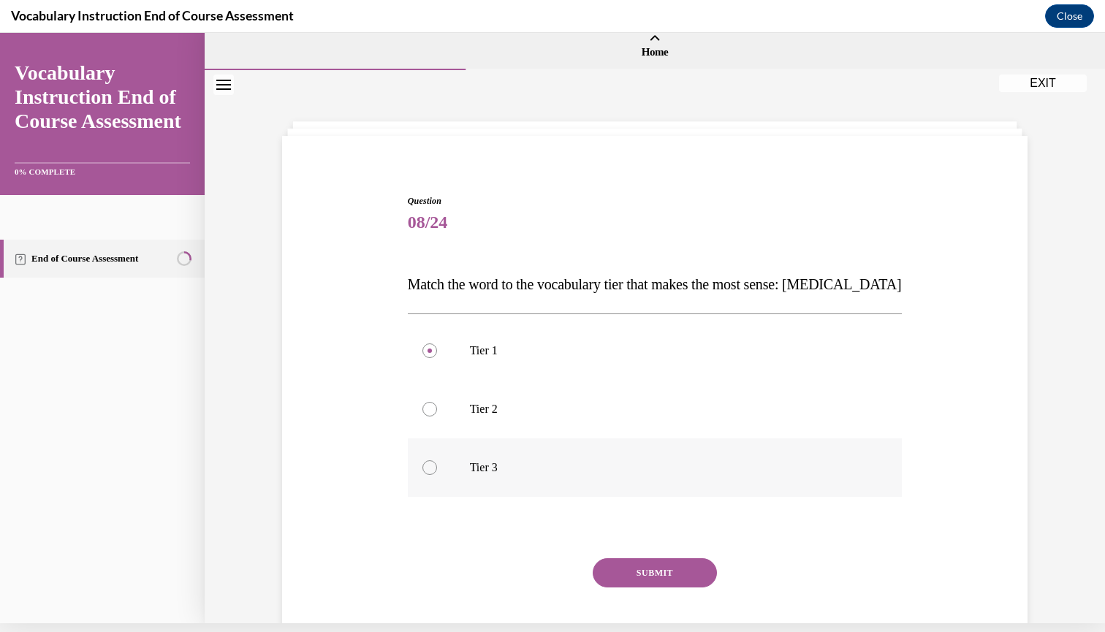
scroll to position [0, 0]
click at [438, 466] on label "Tier 3" at bounding box center [655, 467] width 495 height 58
click at [437, 466] on input "Tier 3" at bounding box center [429, 467] width 15 height 15
radio input "true"
click at [612, 571] on button "SUBMIT" at bounding box center [655, 572] width 124 height 29
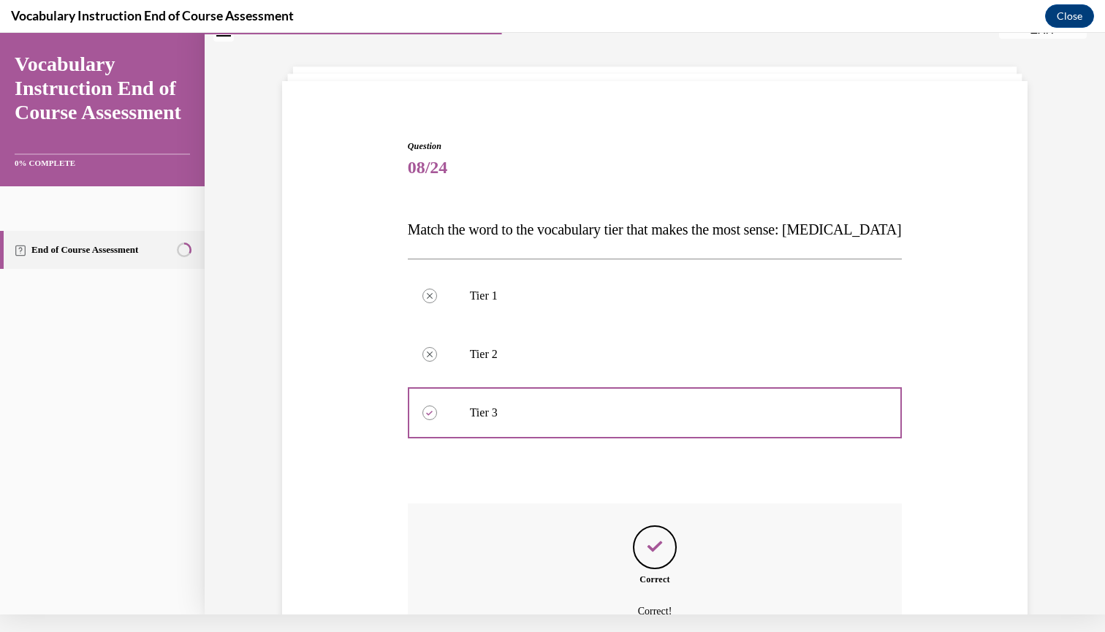
scroll to position [184, 0]
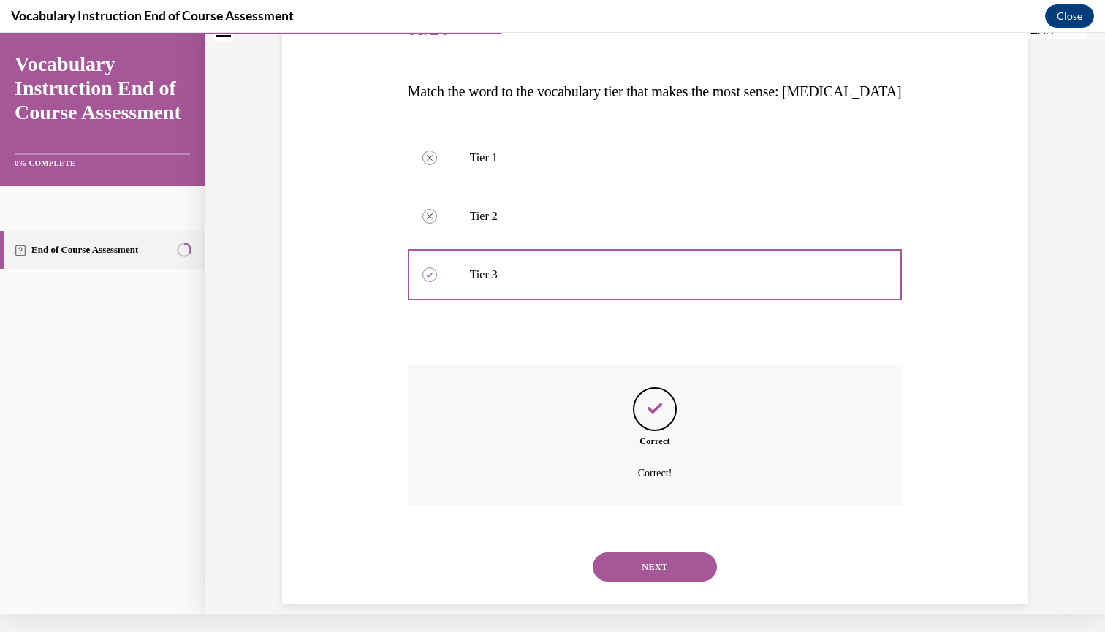
click at [632, 557] on button "NEXT" at bounding box center [655, 566] width 124 height 29
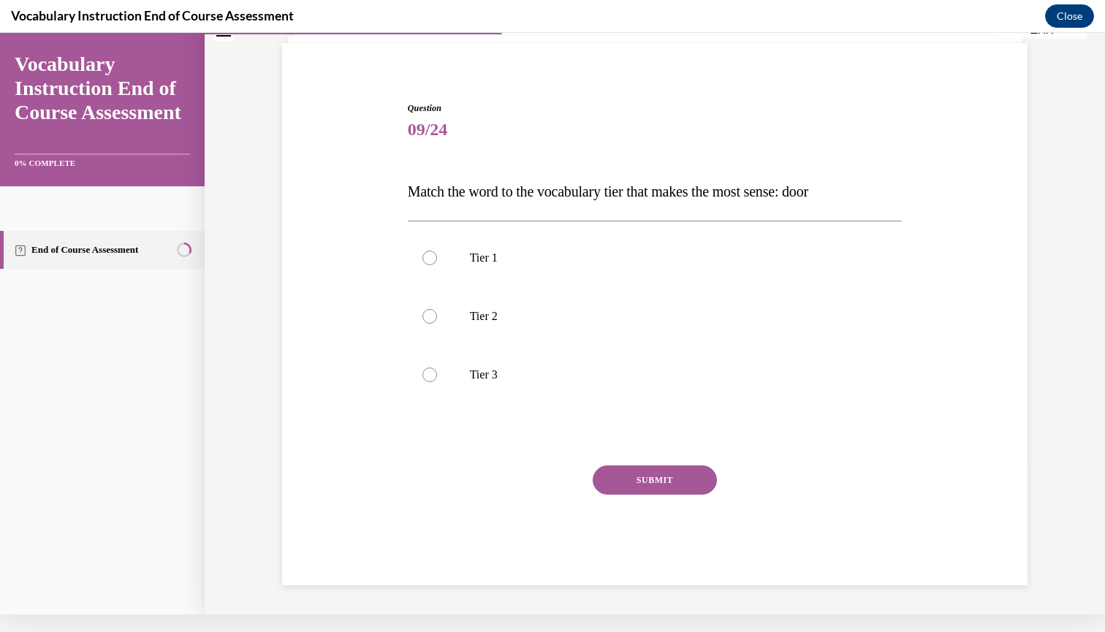
scroll to position [67, 0]
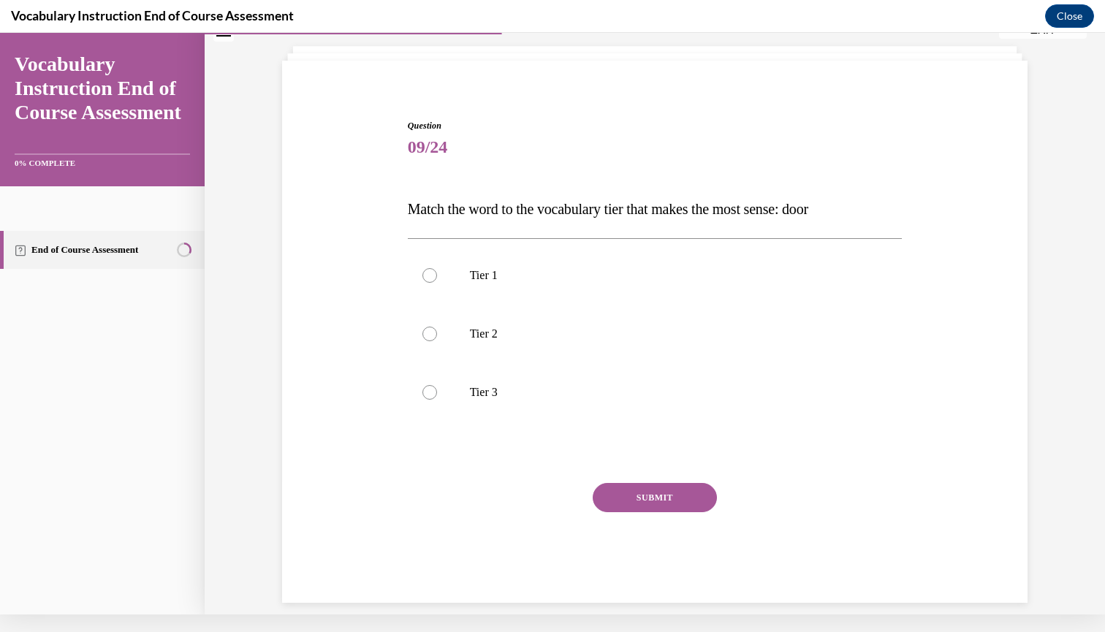
click at [429, 159] on span "09/24" at bounding box center [655, 146] width 495 height 29
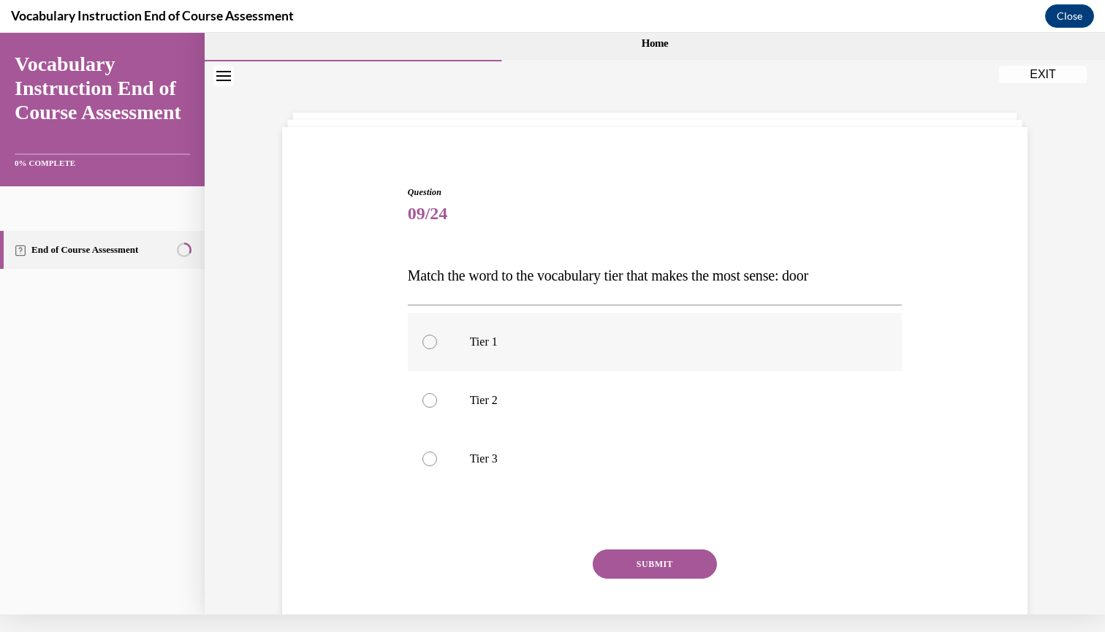
click at [428, 340] on div at bounding box center [429, 342] width 15 height 15
click at [428, 340] on input "Tier 1" at bounding box center [429, 342] width 15 height 15
radio input "true"
click at [674, 572] on button "SUBMIT" at bounding box center [655, 563] width 124 height 29
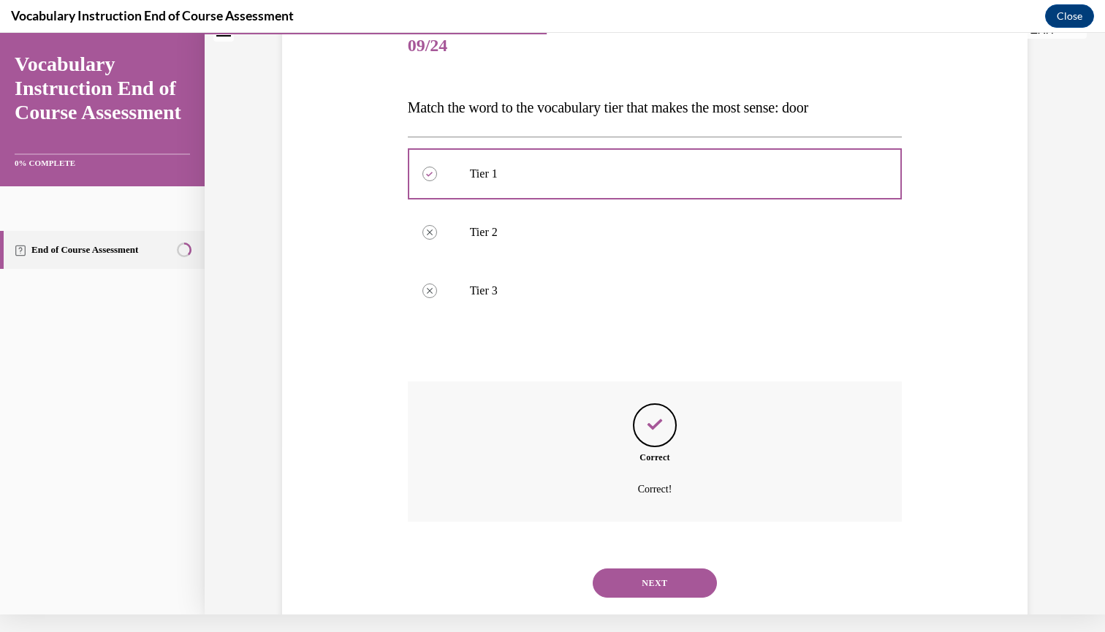
scroll to position [184, 0]
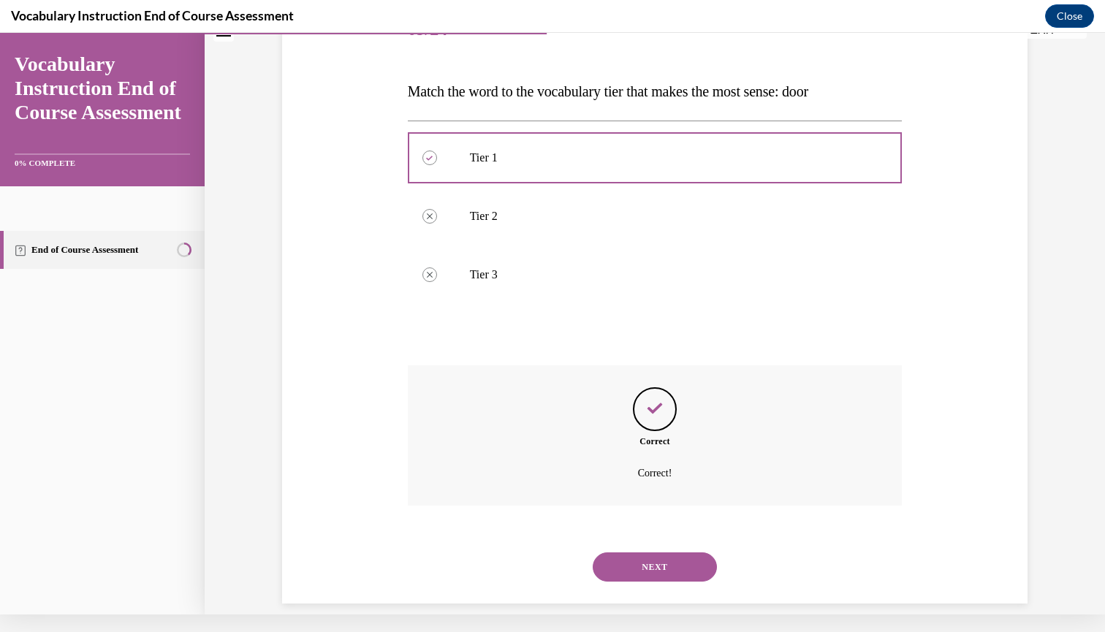
click at [669, 552] on button "NEXT" at bounding box center [655, 566] width 124 height 29
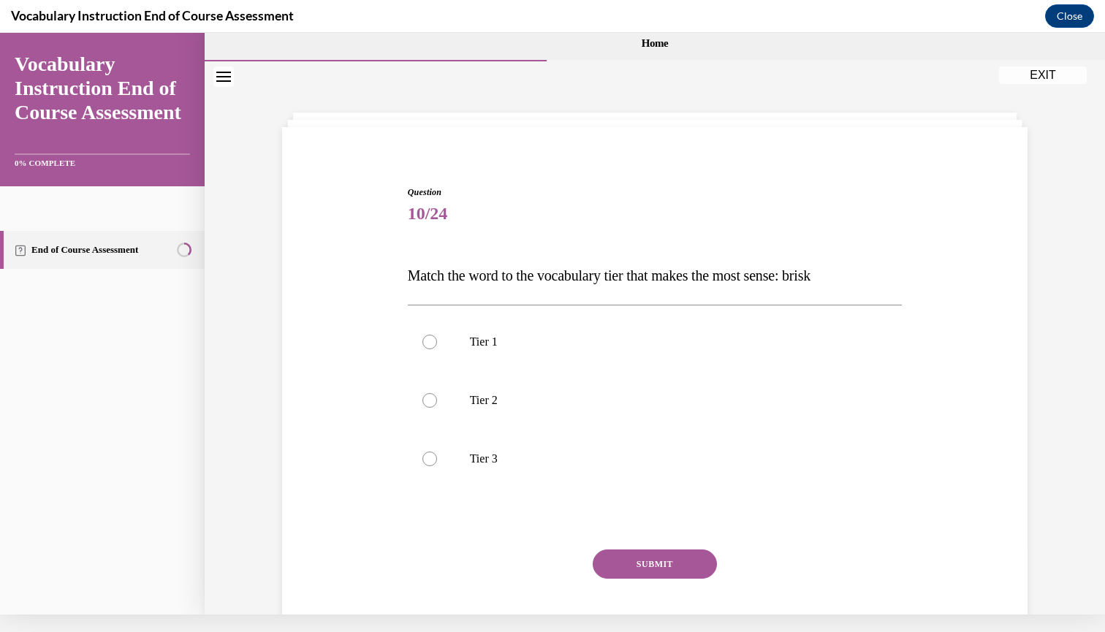
scroll to position [0, 0]
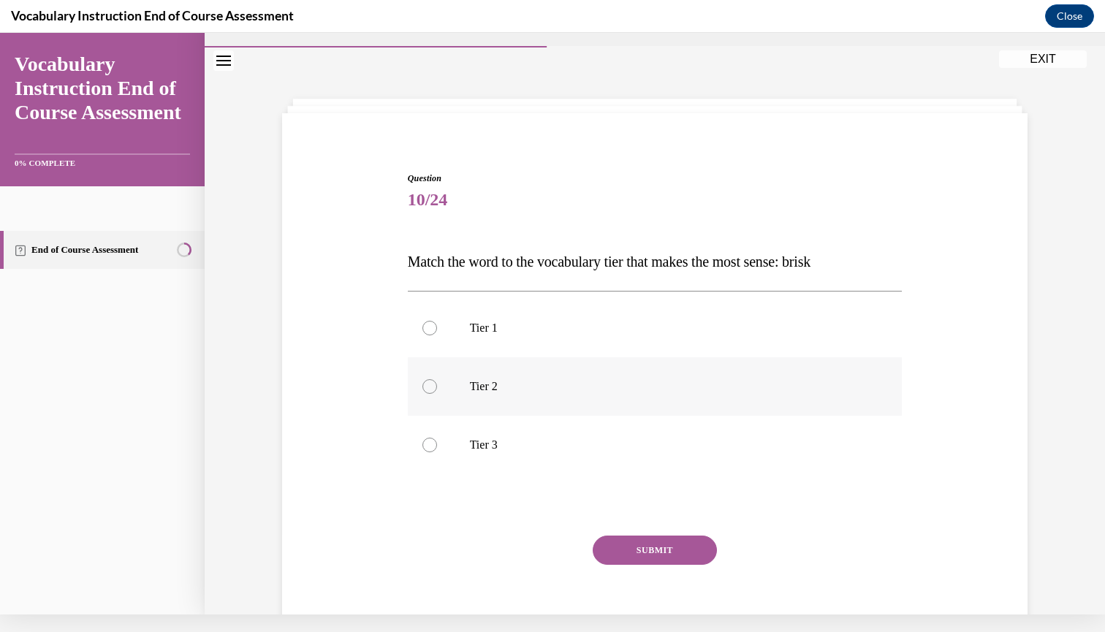
click at [431, 391] on div at bounding box center [429, 386] width 15 height 15
click at [431, 391] on input "Tier 2" at bounding box center [429, 386] width 15 height 15
radio input "true"
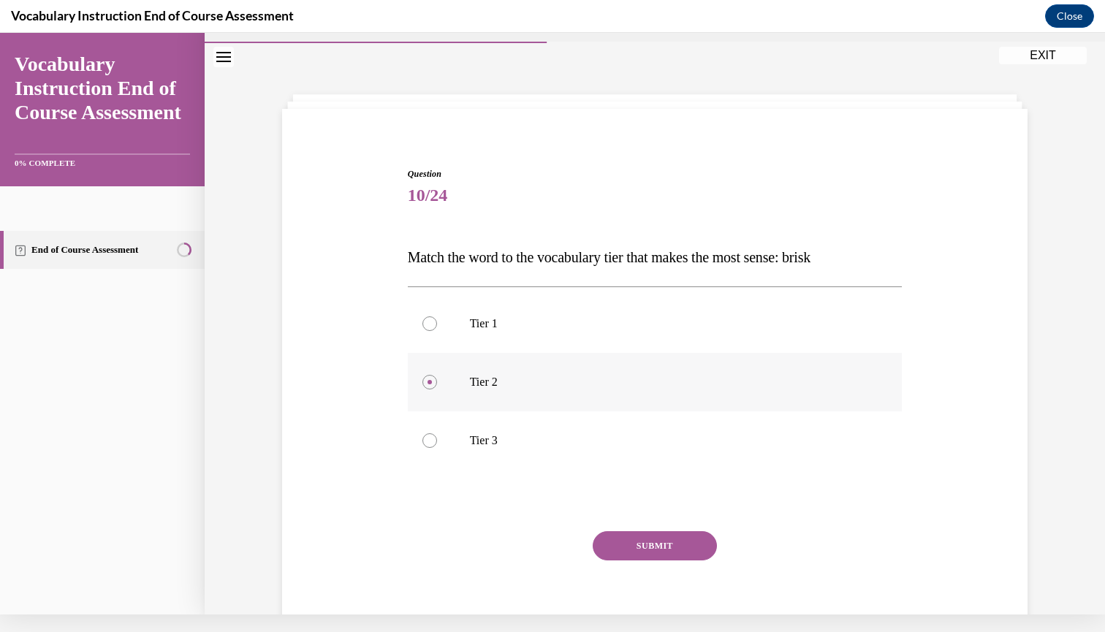
scroll to position [19, 0]
click at [628, 539] on button "SUBMIT" at bounding box center [655, 545] width 124 height 29
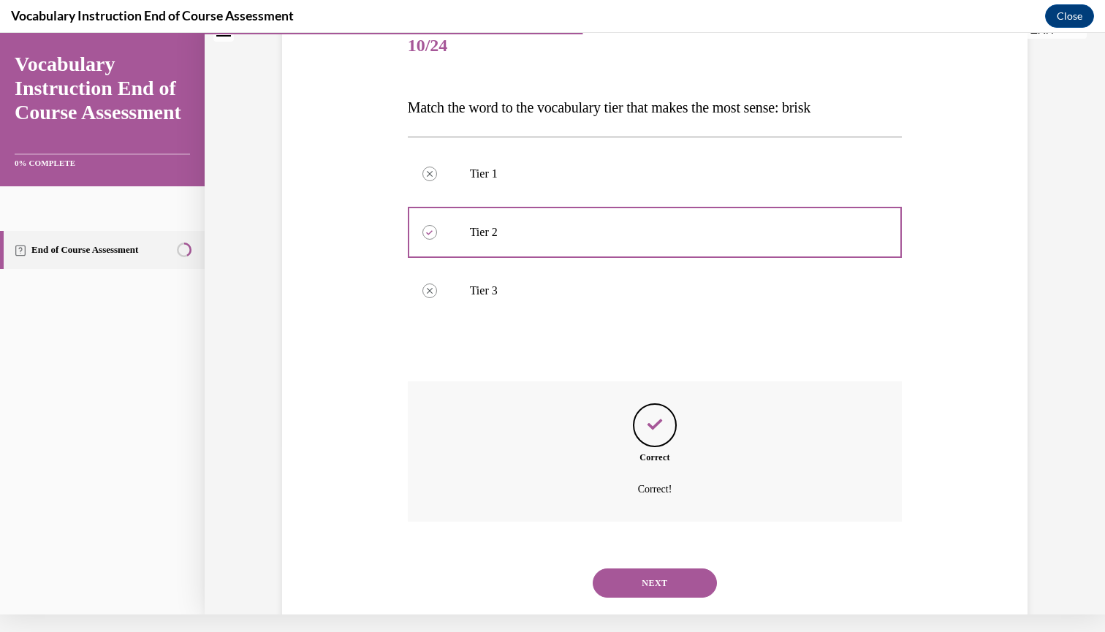
scroll to position [184, 0]
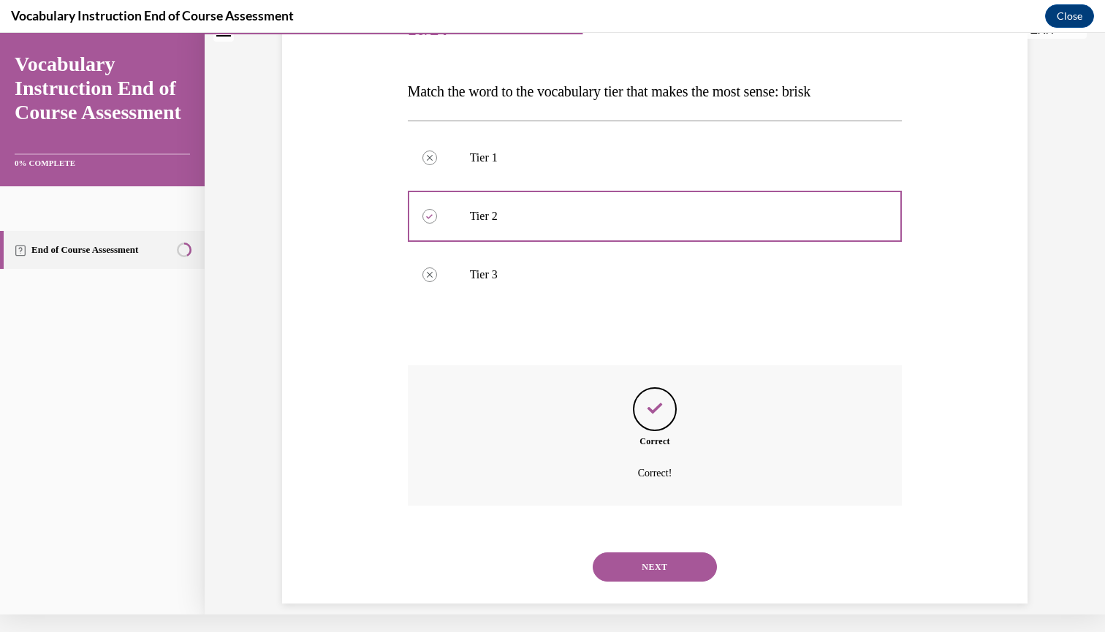
click at [629, 552] on button "NEXT" at bounding box center [655, 566] width 124 height 29
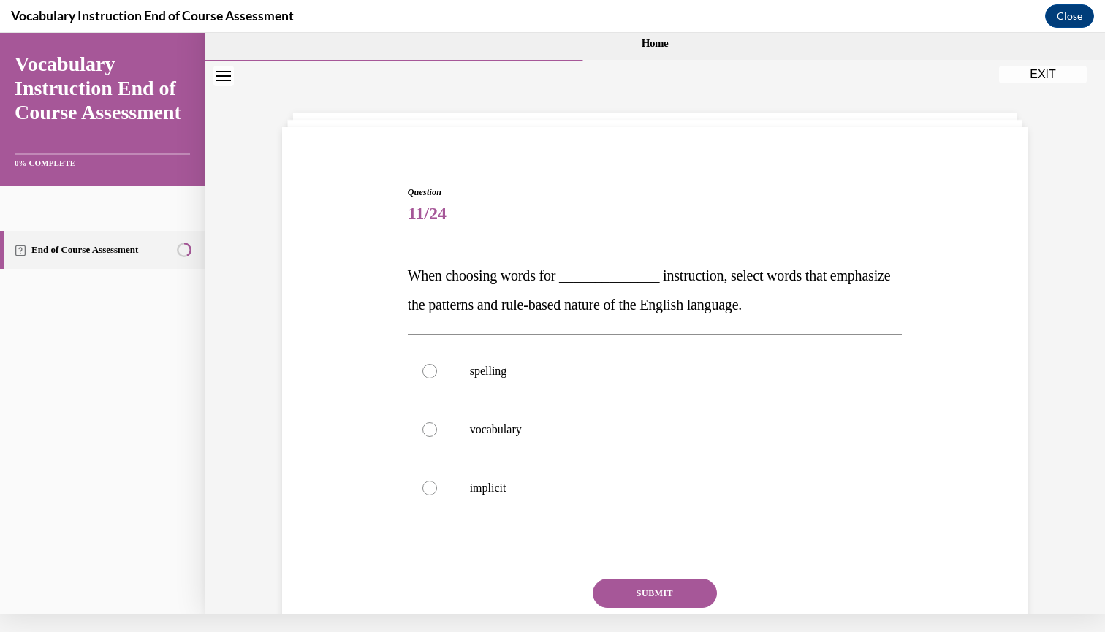
scroll to position [0, 0]
click at [425, 372] on div at bounding box center [429, 371] width 15 height 15
click at [425, 372] on input "spelling" at bounding box center [429, 371] width 15 height 15
radio input "true"
click at [619, 590] on button "SUBMIT" at bounding box center [655, 593] width 124 height 29
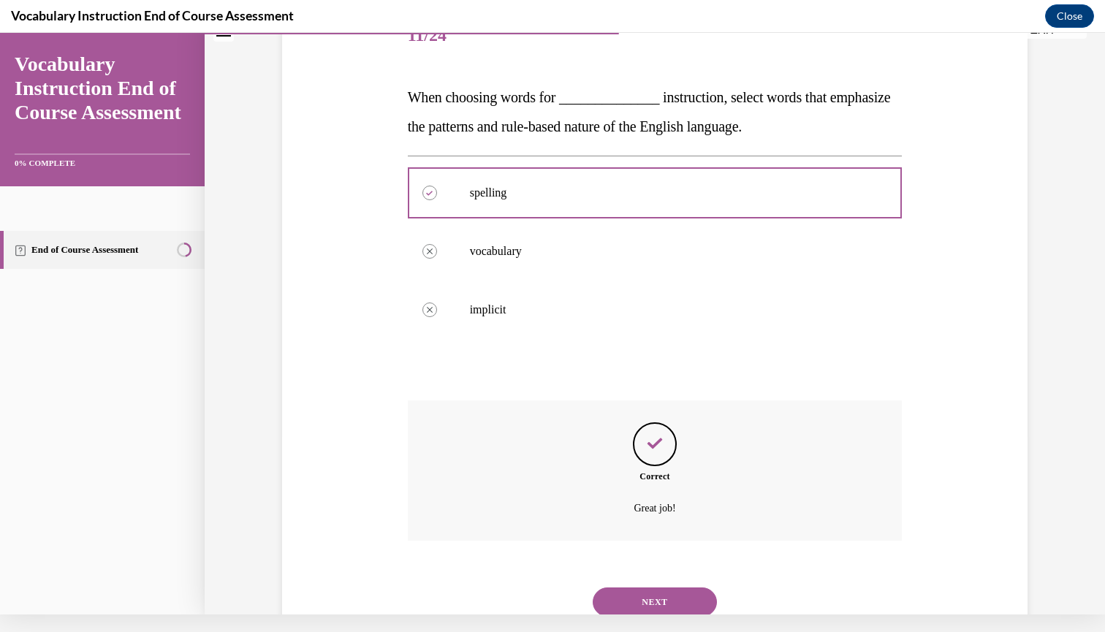
scroll to position [213, 0]
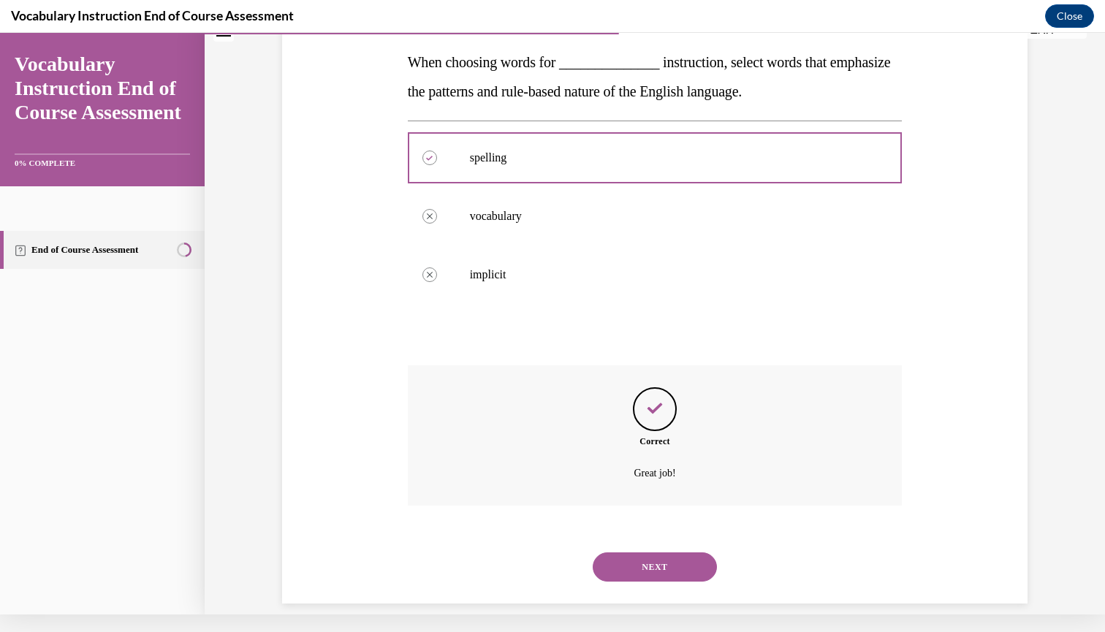
click at [639, 555] on button "NEXT" at bounding box center [655, 566] width 124 height 29
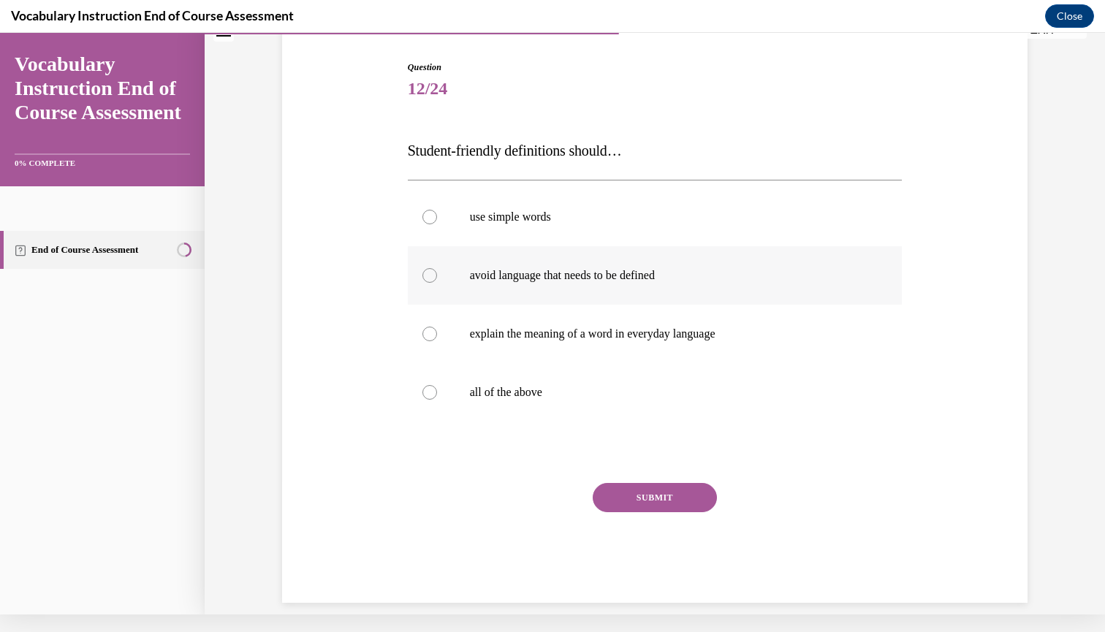
click at [422, 303] on label "avoid language that needs to be defined" at bounding box center [655, 275] width 495 height 58
click at [422, 283] on input "avoid language that needs to be defined" at bounding box center [429, 275] width 15 height 15
radio input "true"
click at [433, 390] on div at bounding box center [429, 392] width 15 height 15
click at [433, 390] on input "all of the above" at bounding box center [429, 392] width 15 height 15
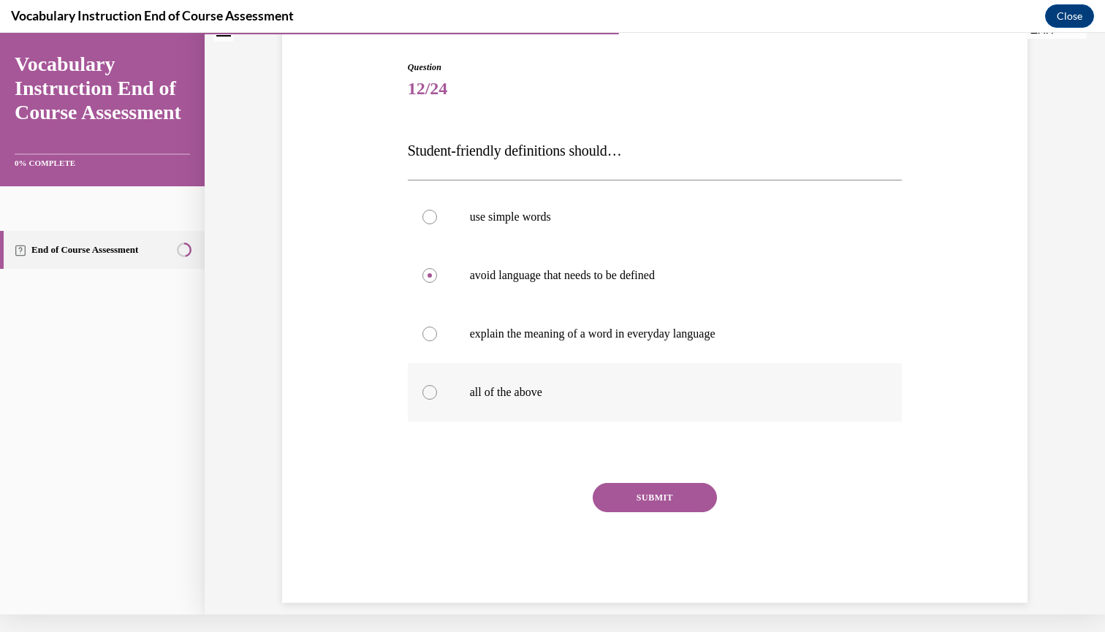
radio input "true"
click at [680, 507] on button "SUBMIT" at bounding box center [655, 497] width 124 height 29
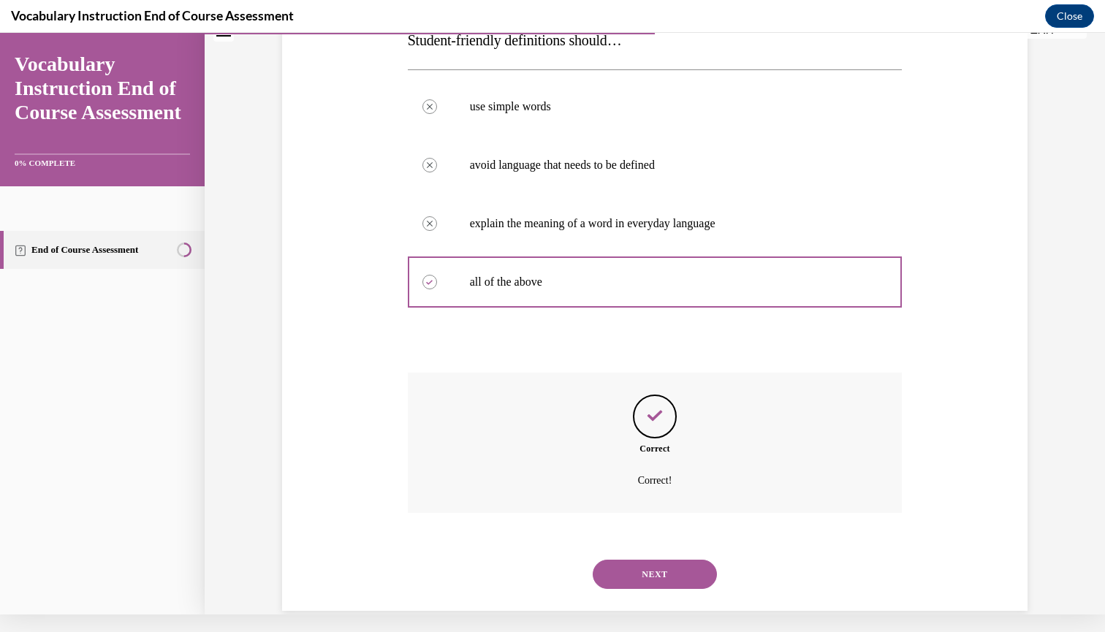
scroll to position [243, 0]
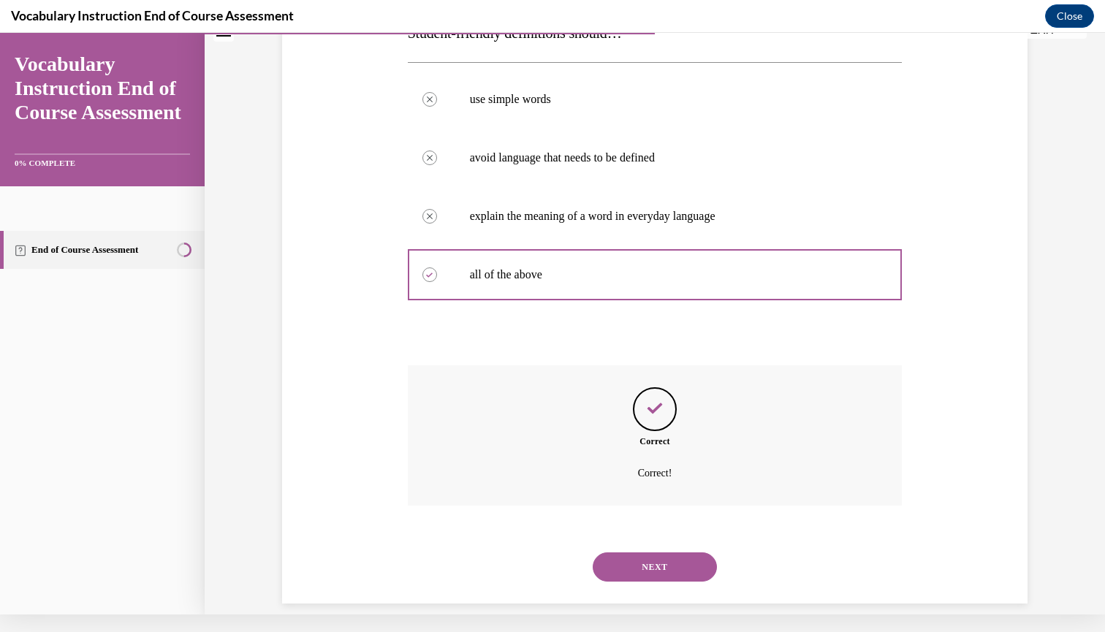
click at [683, 552] on button "NEXT" at bounding box center [655, 566] width 124 height 29
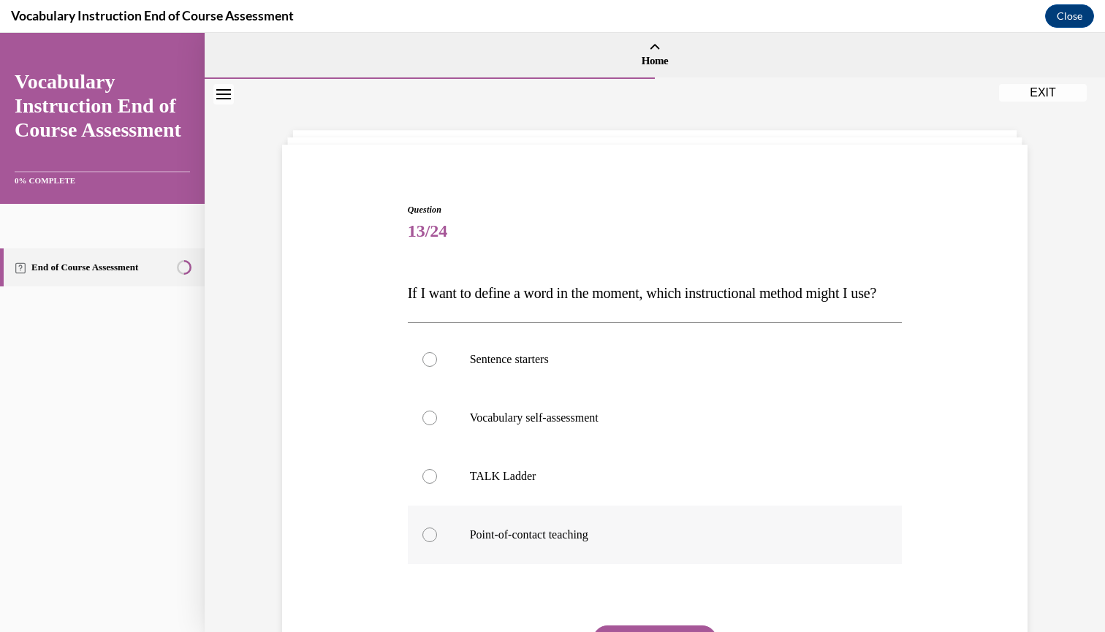
scroll to position [0, 0]
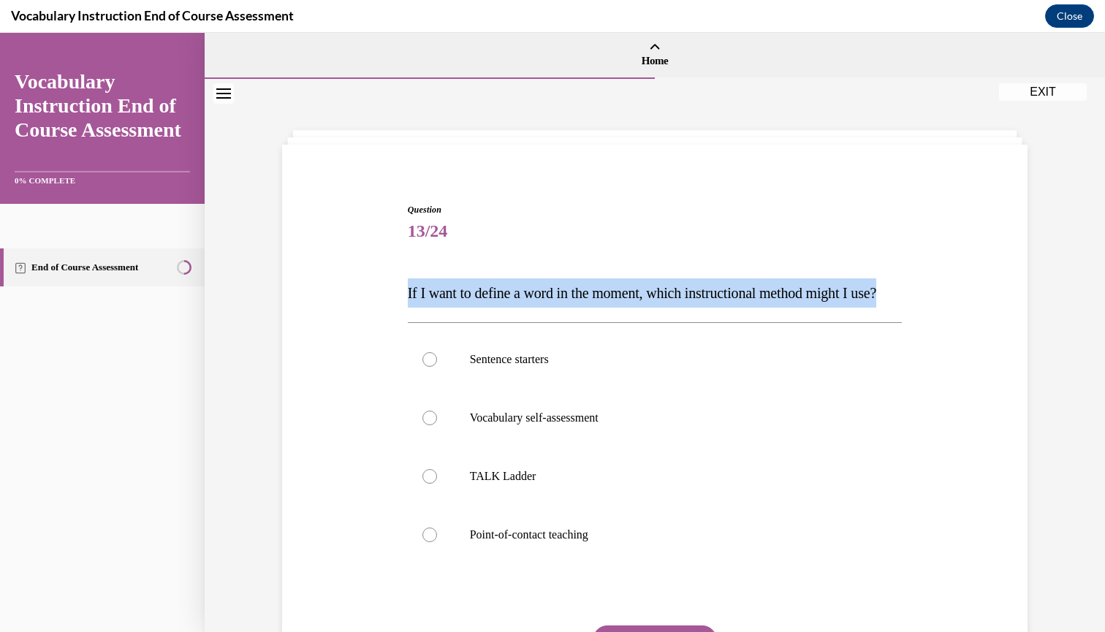
drag, startPoint x: 408, startPoint y: 290, endPoint x: 441, endPoint y: 313, distance: 39.9
click at [441, 308] on p "If I want to define a word in the moment, which instructional method might I us…" at bounding box center [655, 292] width 495 height 29
copy span "If I want to define a word in the moment, which instructional method might I us…"
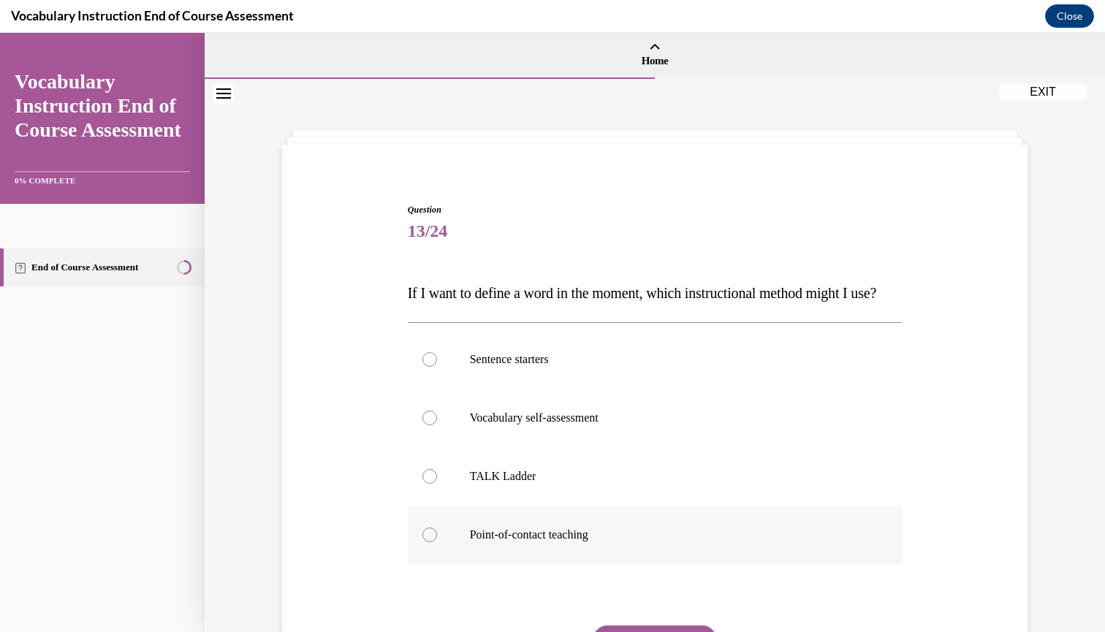
click at [430, 542] on div at bounding box center [429, 535] width 15 height 15
click at [430, 542] on input "Point-of-contact teaching" at bounding box center [429, 535] width 15 height 15
radio input "true"
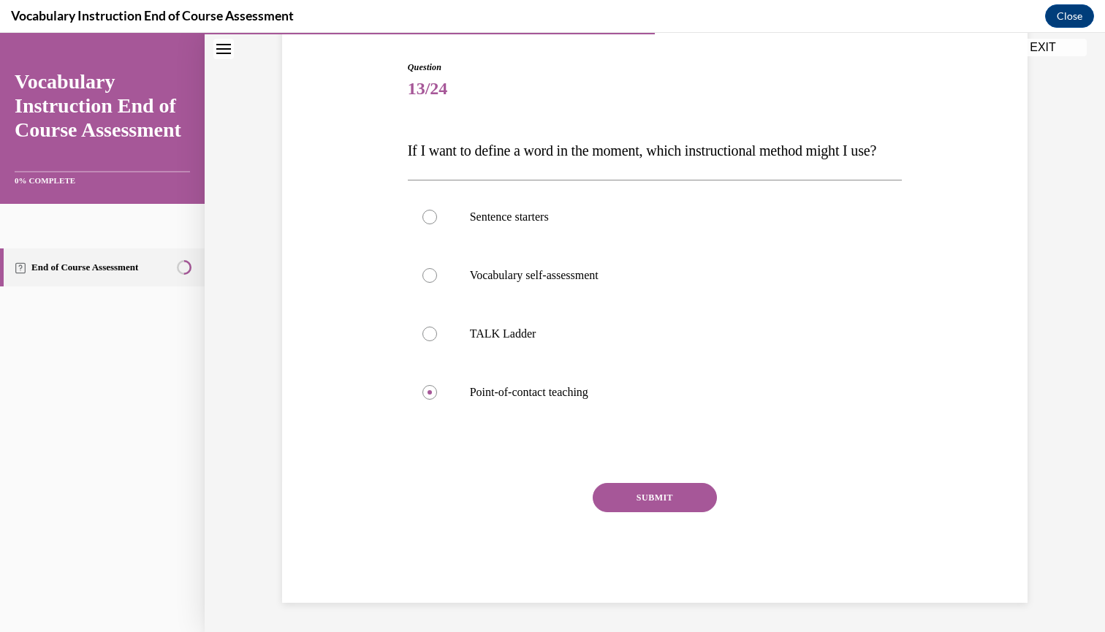
scroll to position [154, 0]
click at [634, 512] on button "SUBMIT" at bounding box center [655, 497] width 124 height 29
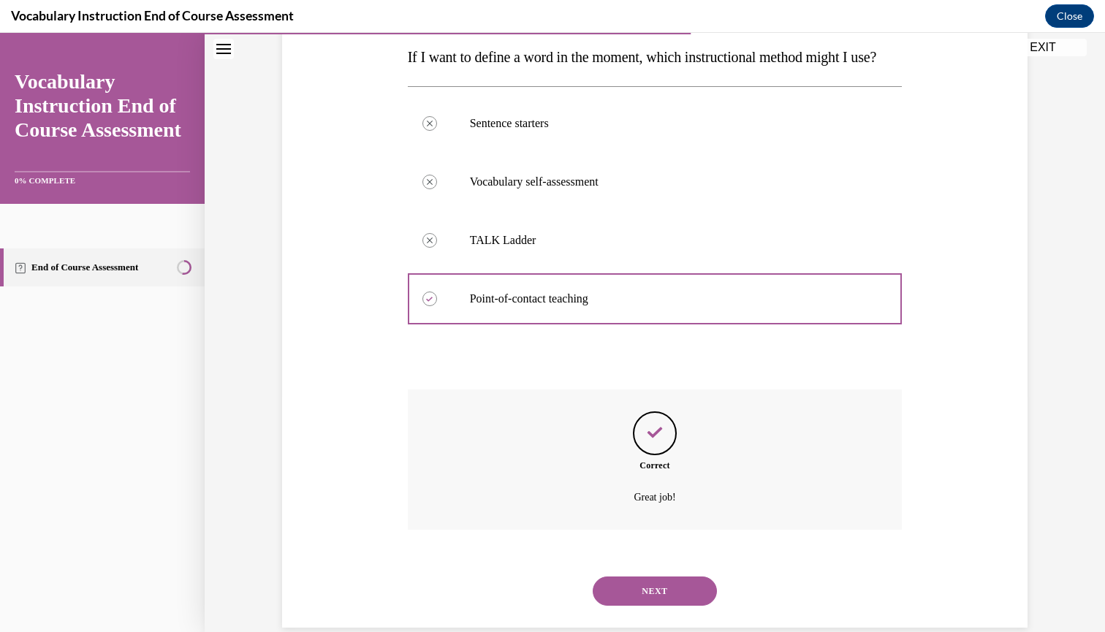
scroll to position [272, 0]
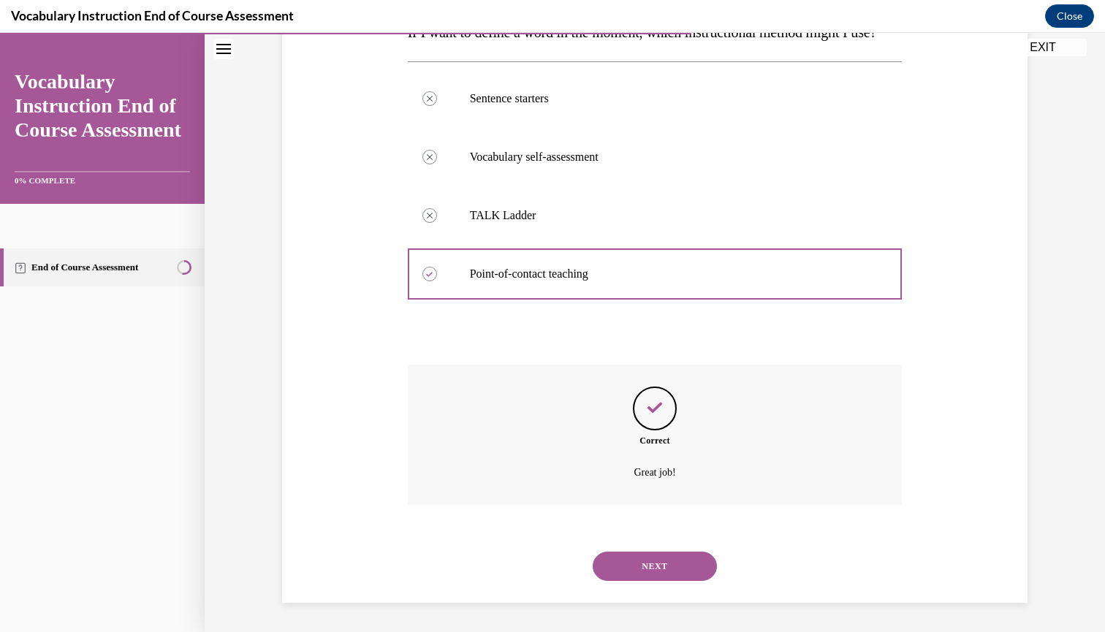
click at [650, 569] on button "NEXT" at bounding box center [655, 566] width 124 height 29
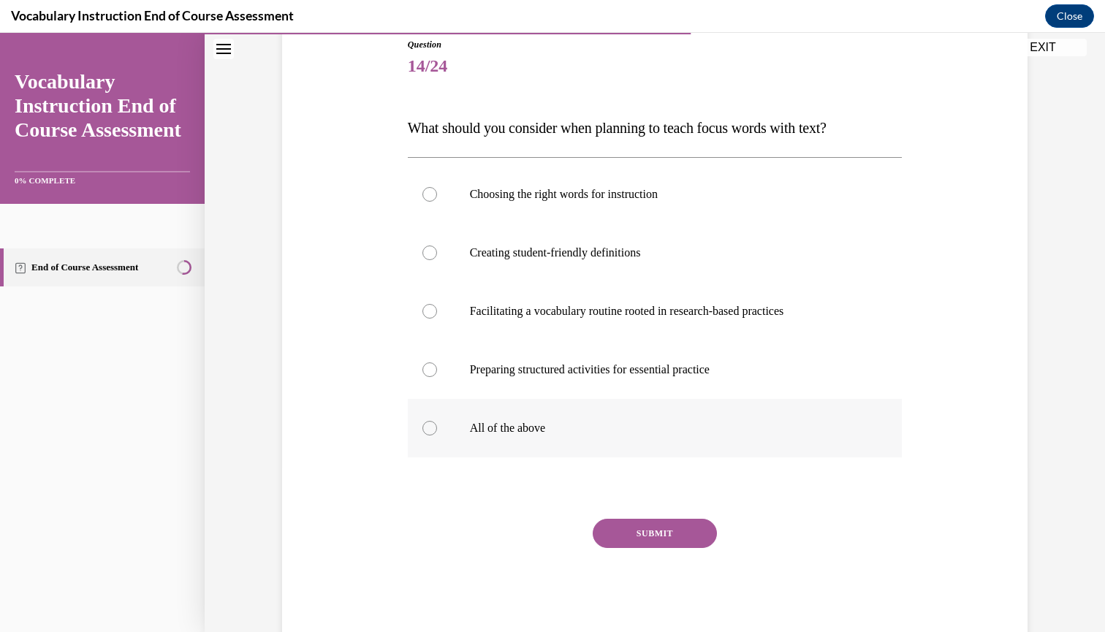
click at [431, 427] on div at bounding box center [429, 428] width 15 height 15
click at [431, 427] on input "All of the above" at bounding box center [429, 428] width 15 height 15
radio input "true"
click at [613, 530] on button "SUBMIT" at bounding box center [655, 531] width 124 height 29
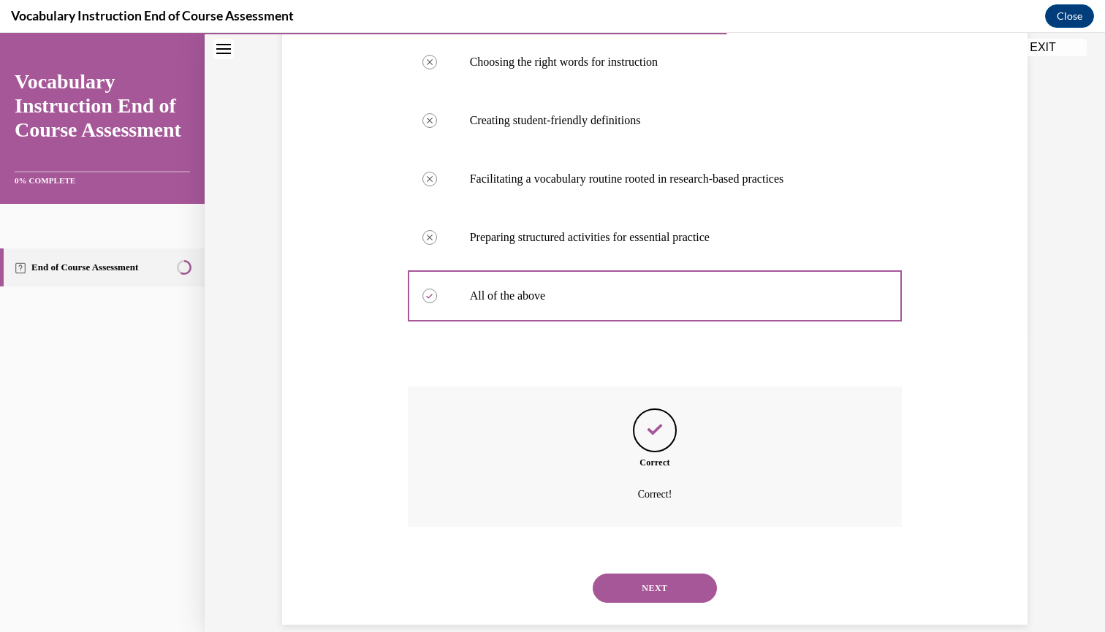
scroll to position [301, 0]
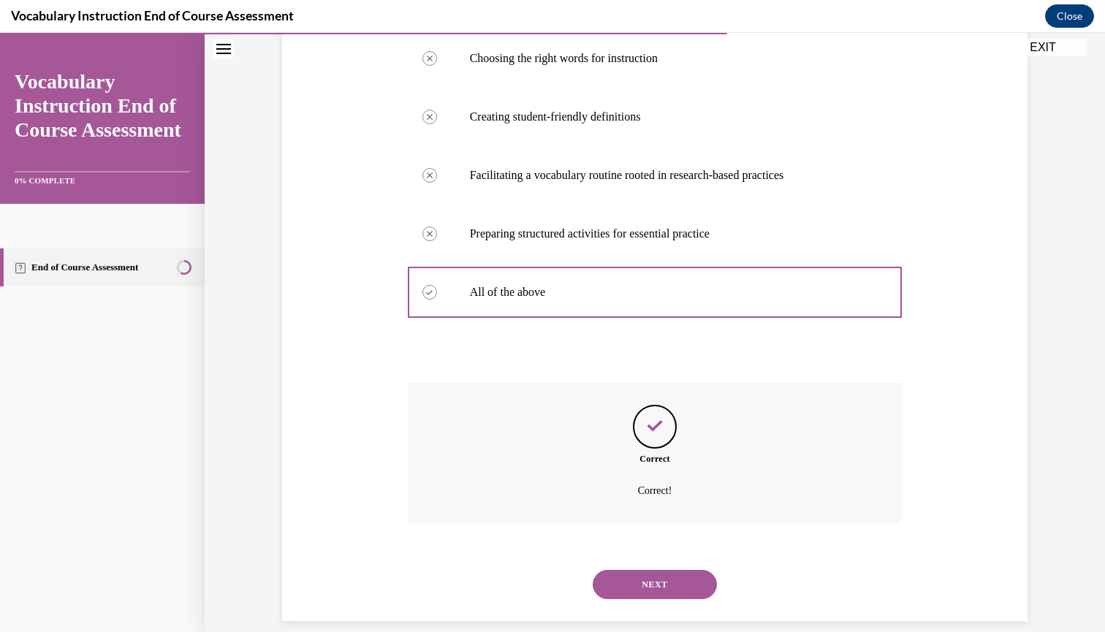
click at [643, 570] on button "NEXT" at bounding box center [655, 584] width 124 height 29
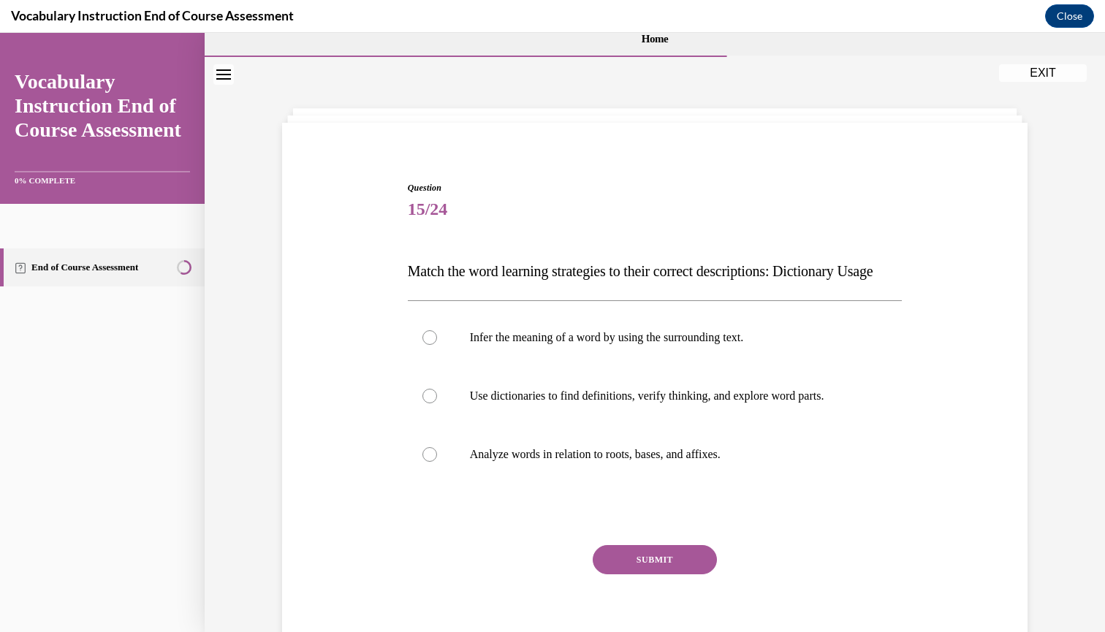
scroll to position [24, 0]
click at [427, 401] on div at bounding box center [429, 394] width 15 height 15
click at [427, 401] on input "Use dictionaries to find definitions, verify thinking, and explore word parts." at bounding box center [429, 394] width 15 height 15
radio input "true"
click at [629, 572] on button "SUBMIT" at bounding box center [655, 557] width 124 height 29
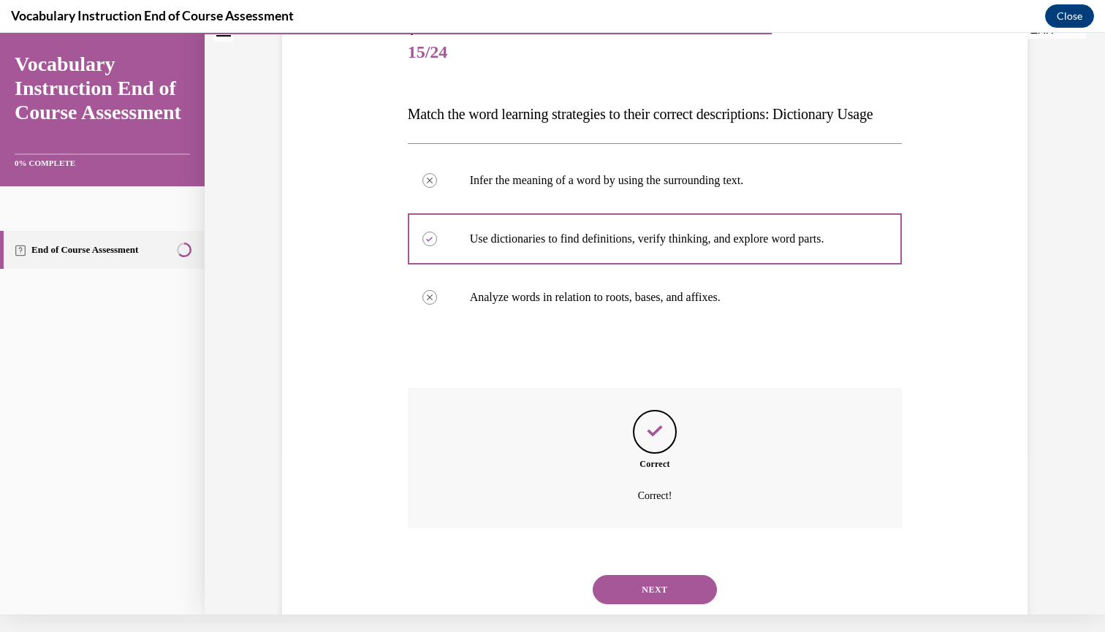
scroll to position [213, 0]
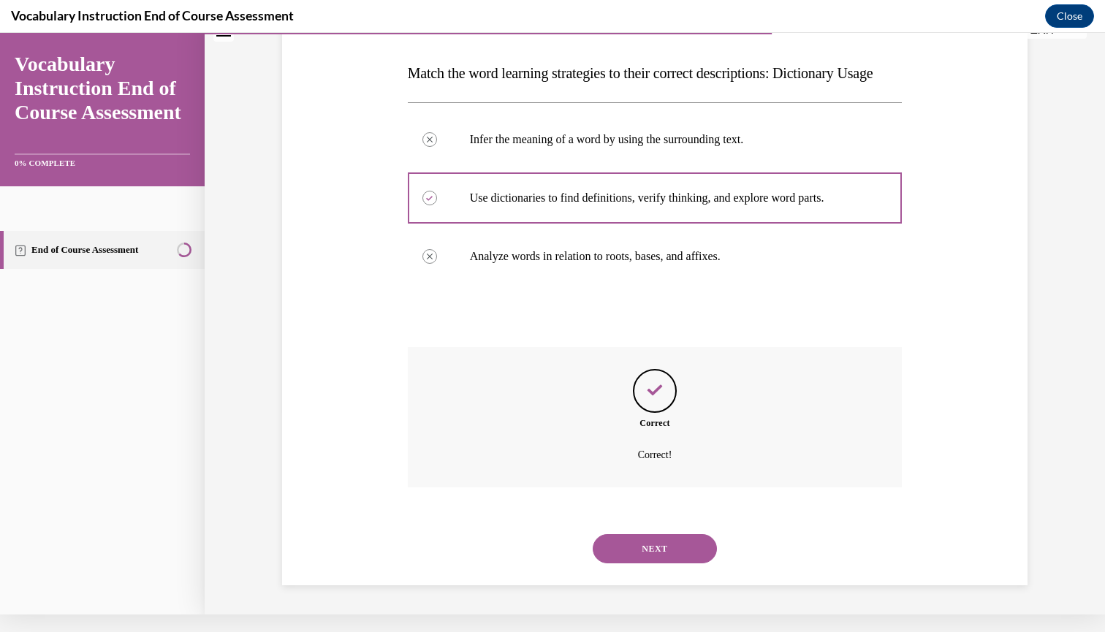
click at [649, 536] on button "NEXT" at bounding box center [655, 548] width 124 height 29
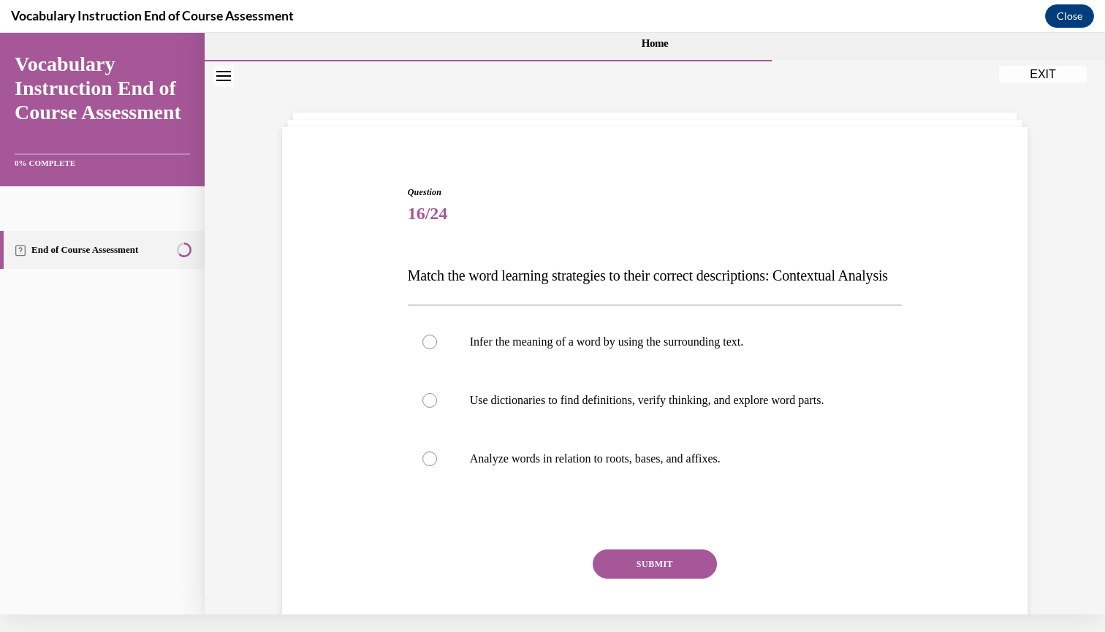
scroll to position [0, 0]
click at [434, 349] on div at bounding box center [429, 342] width 15 height 15
click at [434, 349] on input "Infer the meaning of a word by using the surrounding text." at bounding box center [429, 342] width 15 height 15
radio input "true"
click at [653, 579] on button "SUBMIT" at bounding box center [655, 564] width 124 height 29
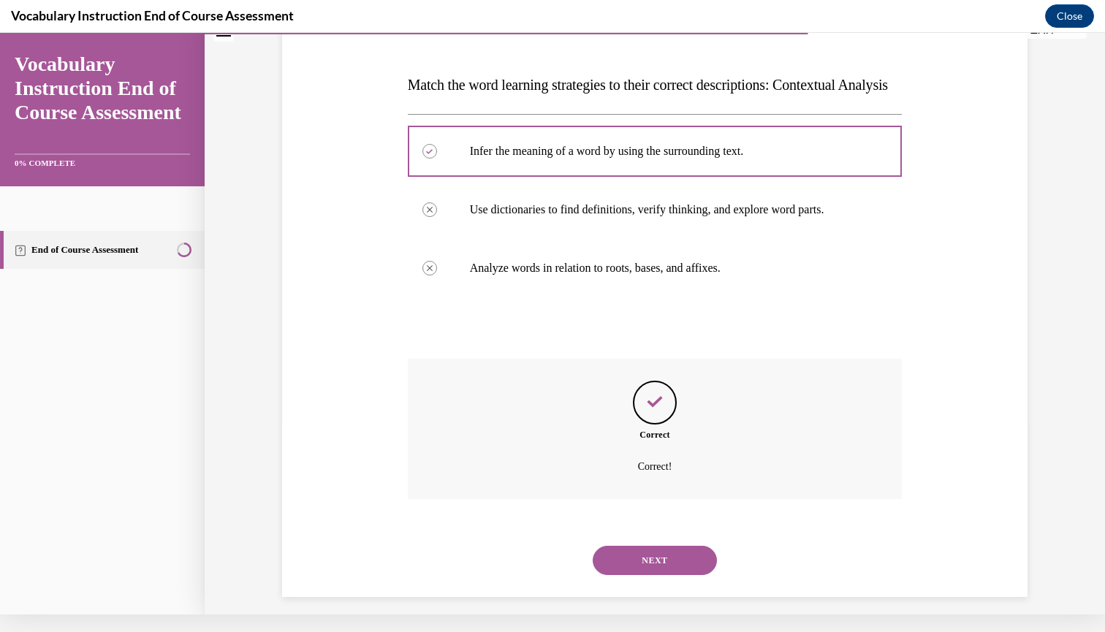
scroll to position [213, 0]
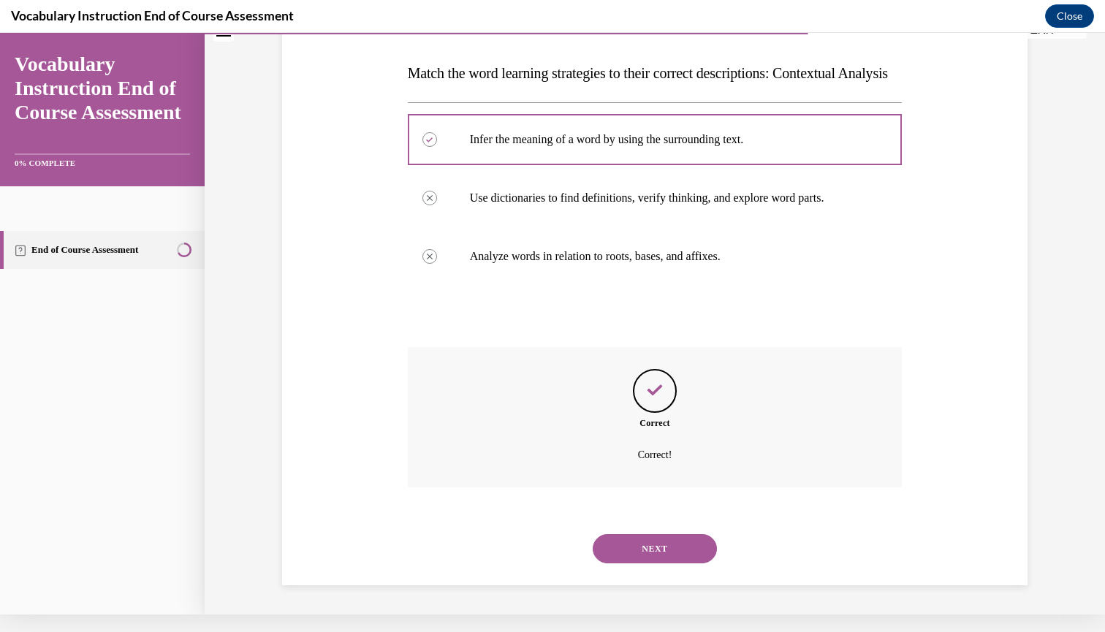
click at [648, 552] on button "NEXT" at bounding box center [655, 548] width 124 height 29
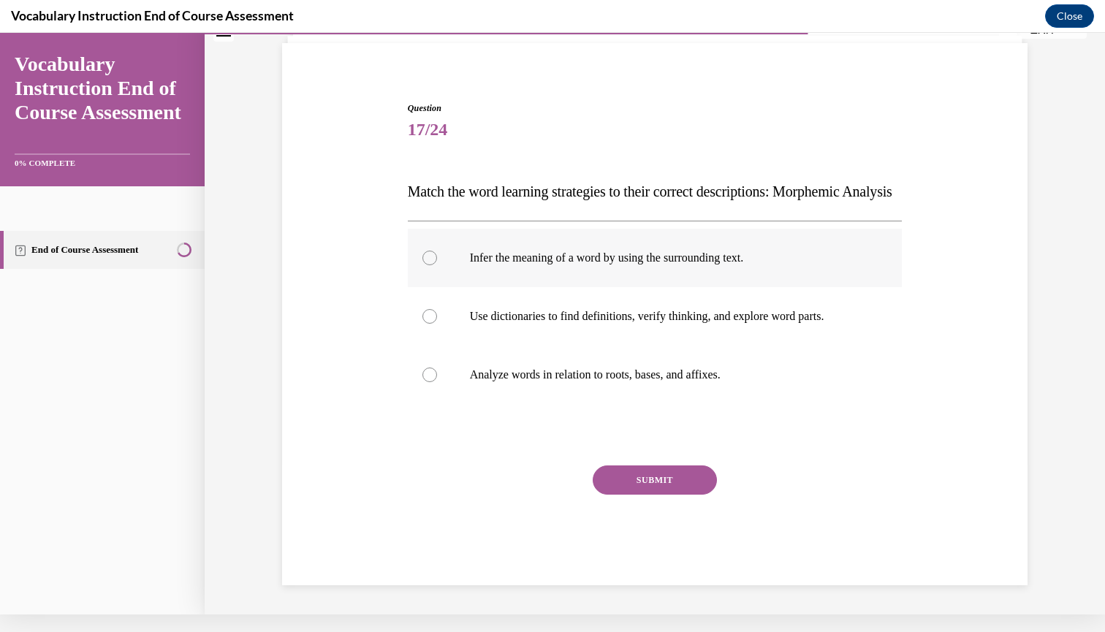
click at [426, 265] on div at bounding box center [429, 258] width 15 height 15
click at [426, 265] on input "Infer the meaning of a word by using the surrounding text." at bounding box center [429, 258] width 15 height 15
radio input "true"
click at [428, 260] on circle at bounding box center [430, 258] width 4 height 4
click at [428, 265] on input "Infer the meaning of a word by using the surrounding text." at bounding box center [429, 258] width 15 height 15
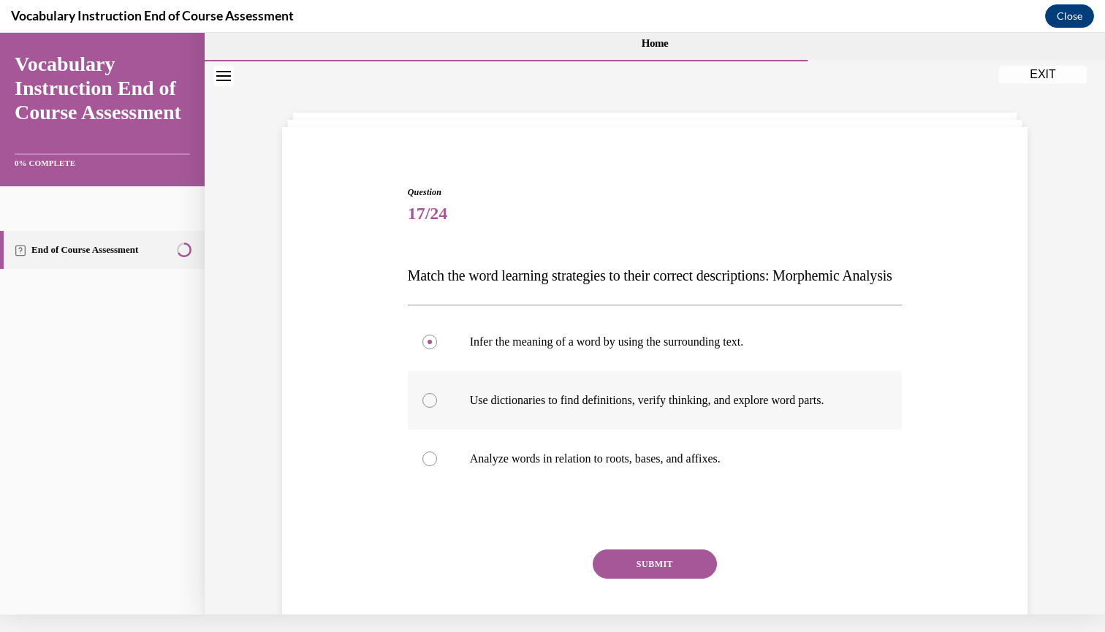
scroll to position [0, 0]
click at [434, 466] on div at bounding box center [429, 459] width 15 height 15
click at [434, 466] on input "Analyze words in relation to roots, bases, and affixes." at bounding box center [429, 459] width 15 height 15
radio input "true"
click at [625, 579] on button "SUBMIT" at bounding box center [655, 564] width 124 height 29
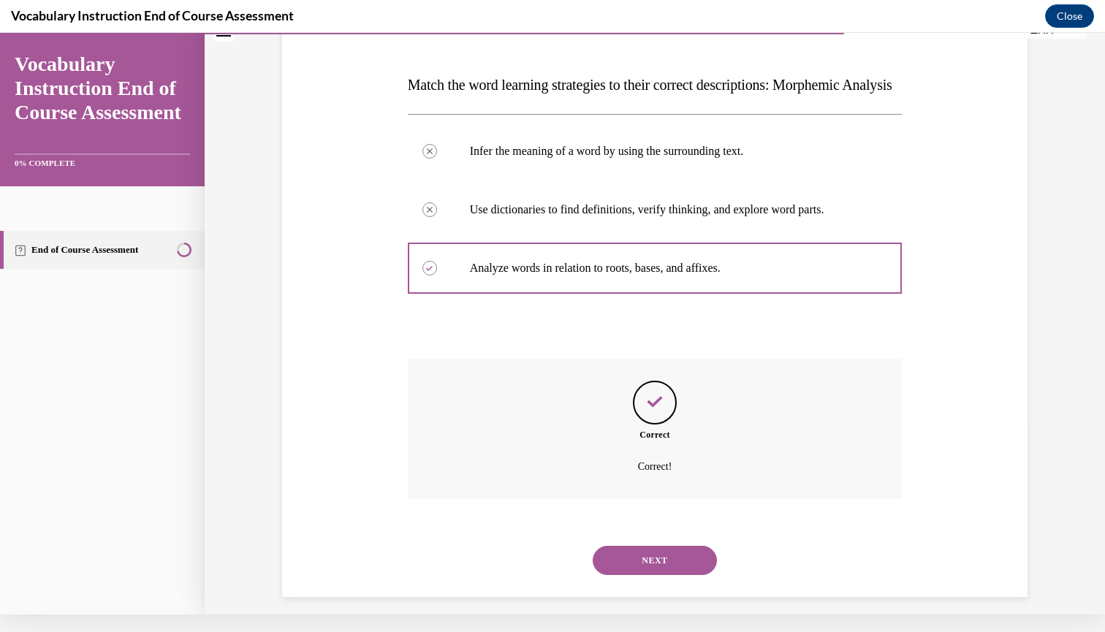
scroll to position [213, 0]
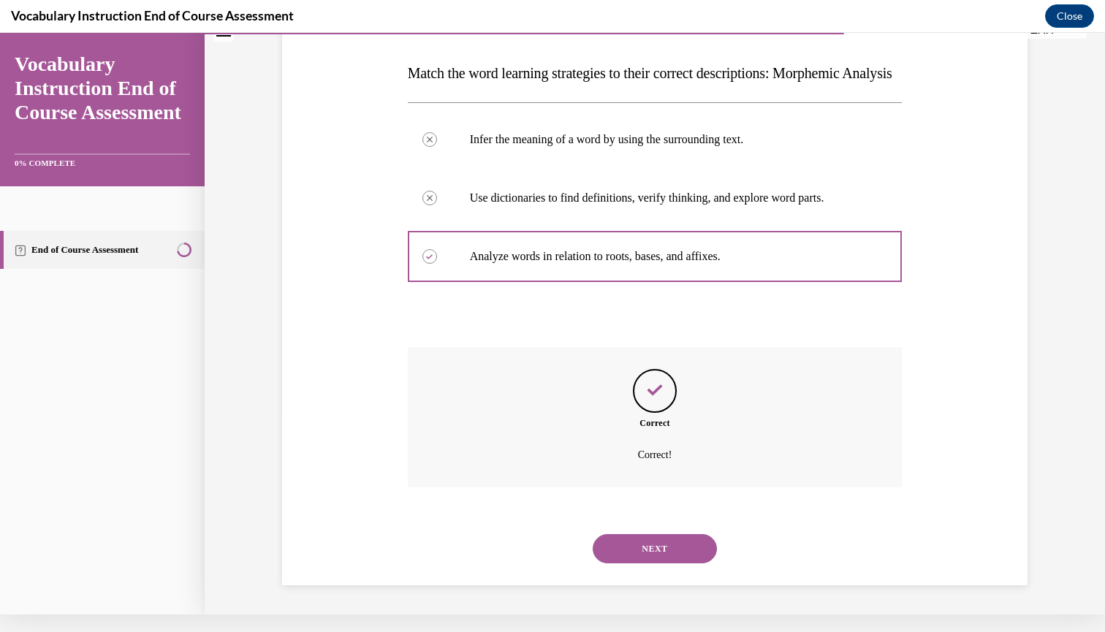
click at [636, 553] on button "NEXT" at bounding box center [655, 548] width 124 height 29
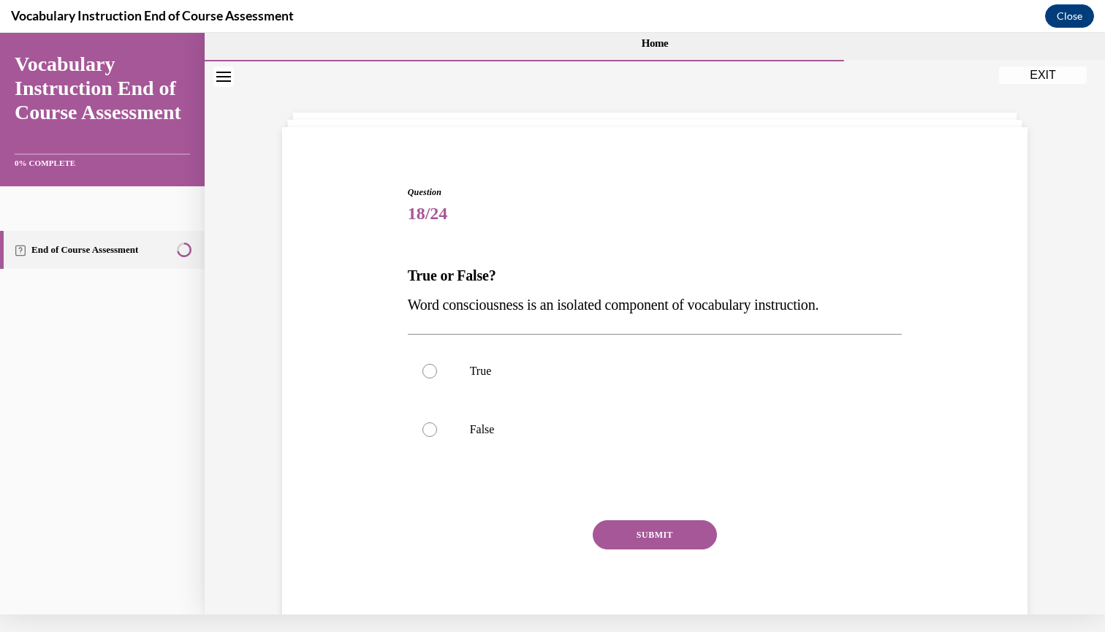
scroll to position [0, 0]
click at [423, 425] on div at bounding box center [429, 429] width 15 height 15
click at [423, 425] on input "False" at bounding box center [429, 429] width 15 height 15
radio input "true"
click at [604, 538] on button "SUBMIT" at bounding box center [655, 534] width 124 height 29
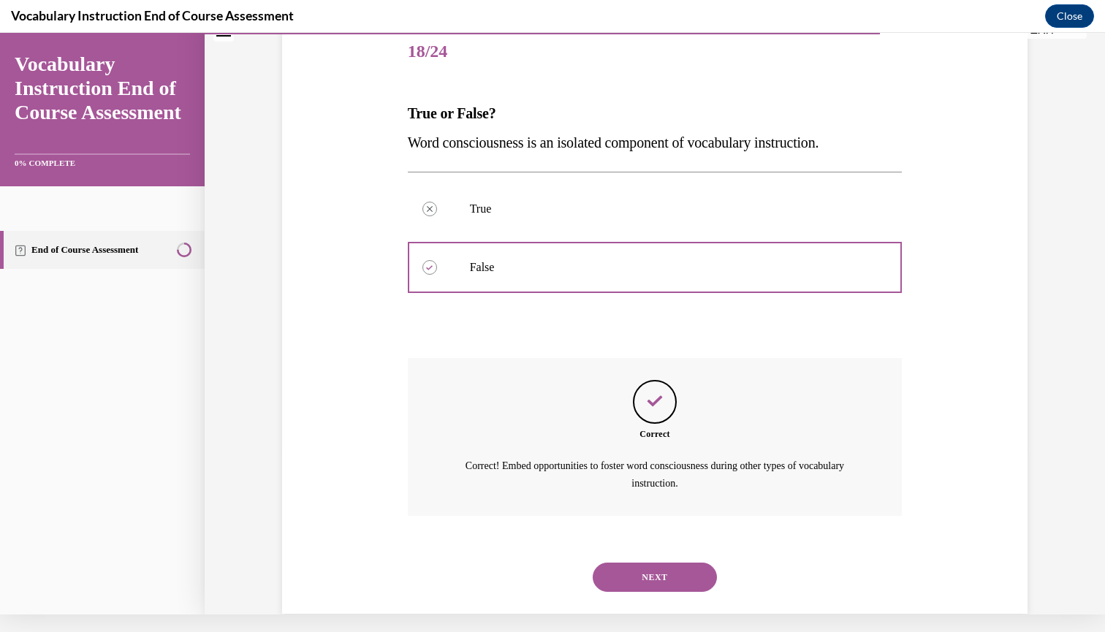
scroll to position [172, 0]
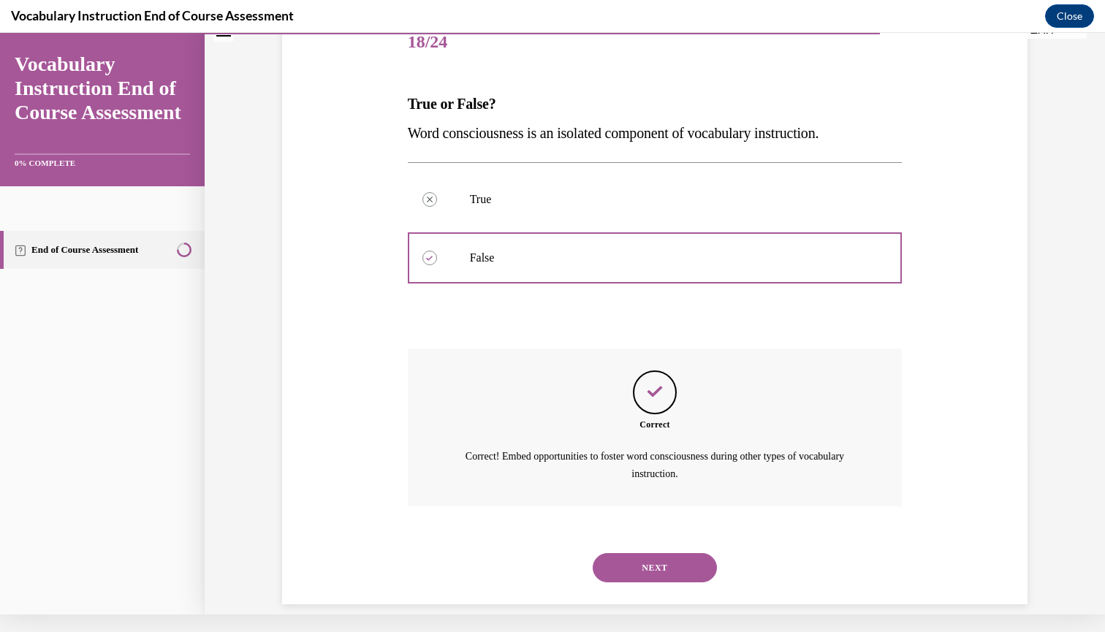
click at [601, 553] on button "NEXT" at bounding box center [655, 567] width 124 height 29
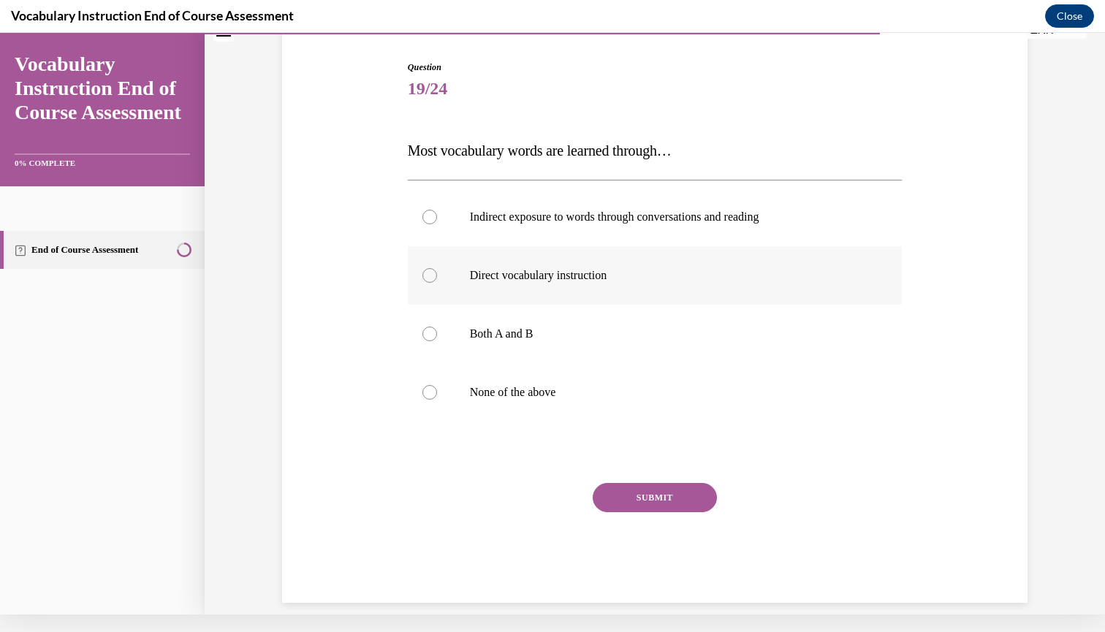
click at [433, 283] on label "Direct vocabulary instruction" at bounding box center [655, 275] width 495 height 58
click at [433, 283] on input "Direct vocabulary instruction" at bounding box center [429, 275] width 15 height 15
radio input "true"
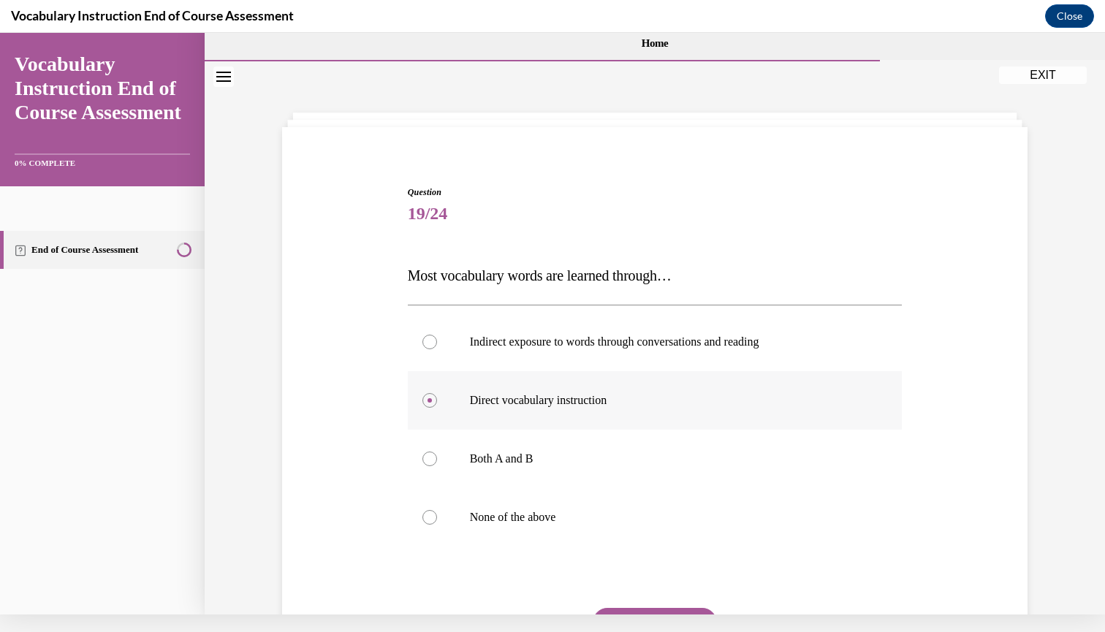
scroll to position [0, 0]
click at [430, 454] on div at bounding box center [429, 459] width 15 height 15
click at [430, 454] on input "Both A and B" at bounding box center [429, 459] width 15 height 15
radio input "true"
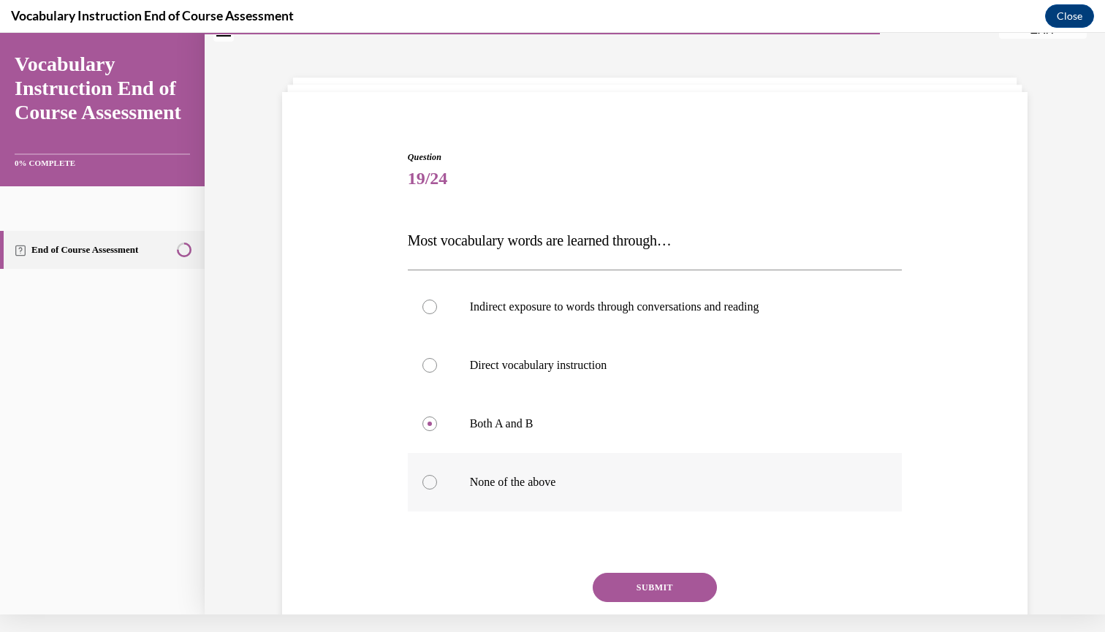
scroll to position [96, 0]
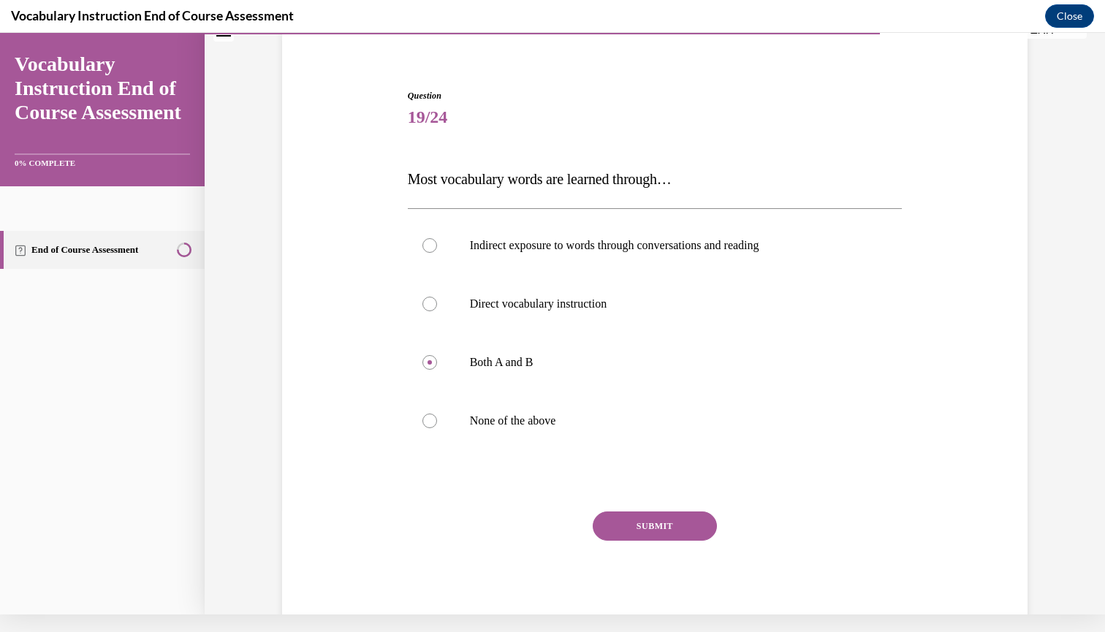
click at [656, 514] on button "SUBMIT" at bounding box center [655, 526] width 124 height 29
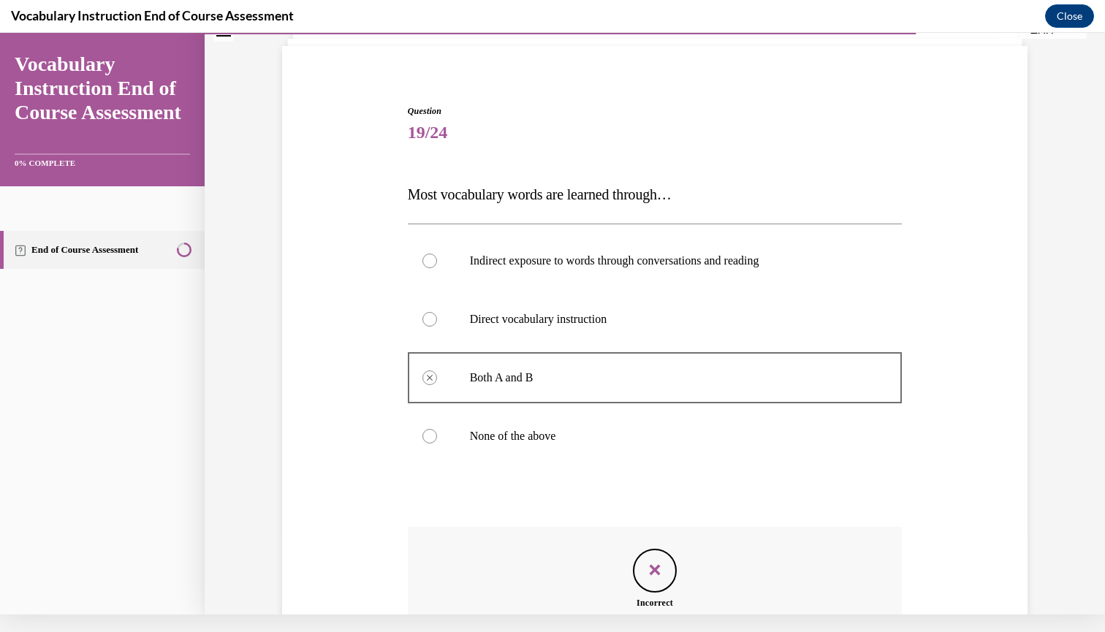
scroll to position [243, 0]
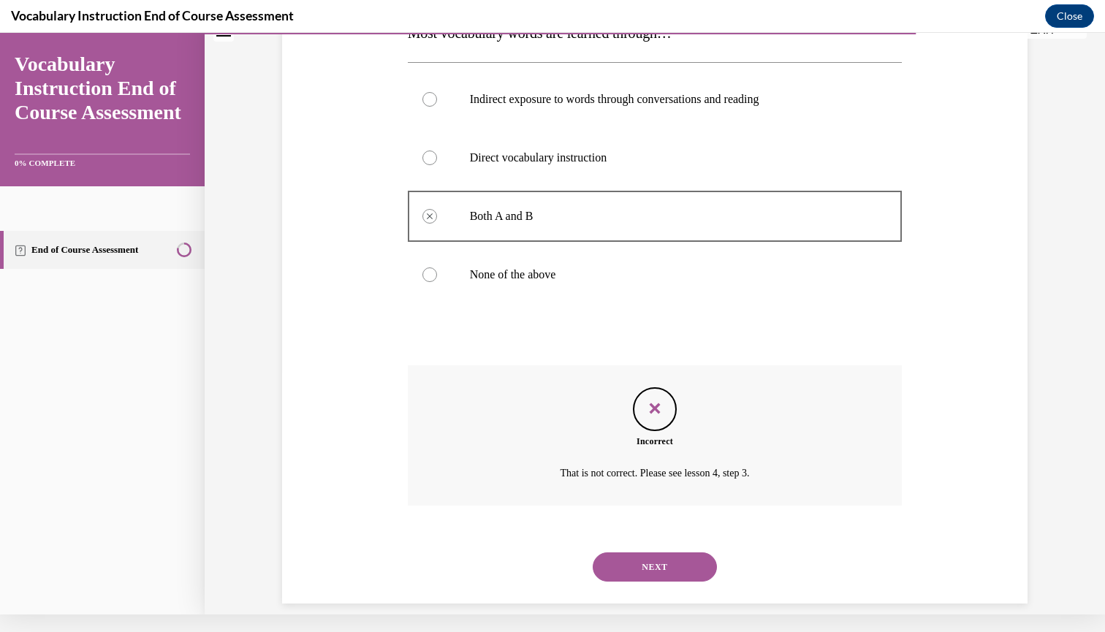
click at [624, 555] on button "NEXT" at bounding box center [655, 566] width 124 height 29
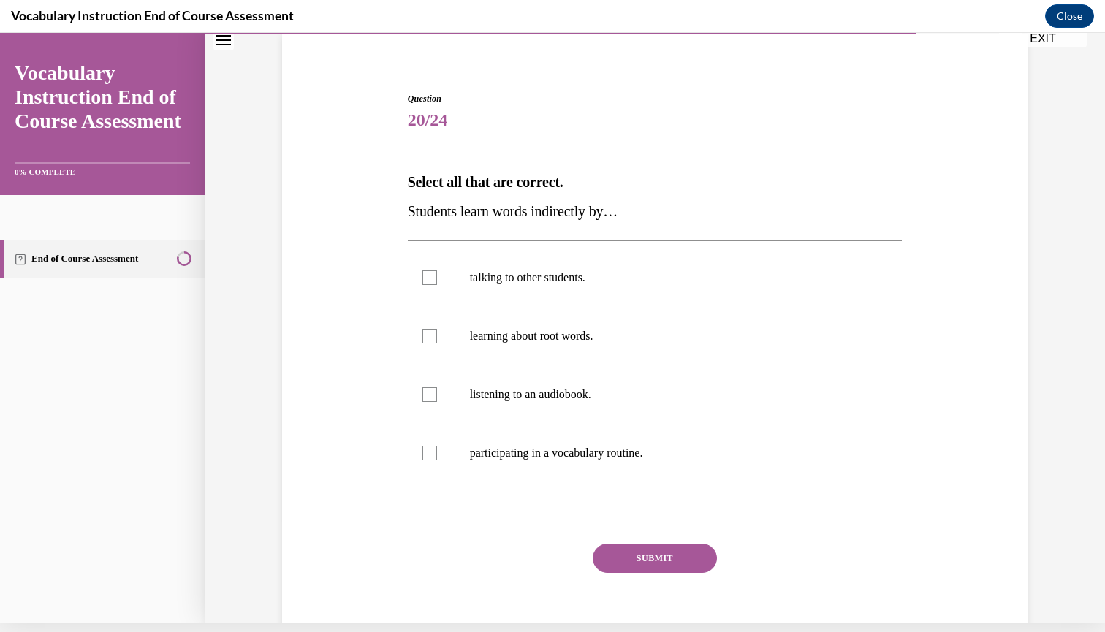
scroll to position [107, 0]
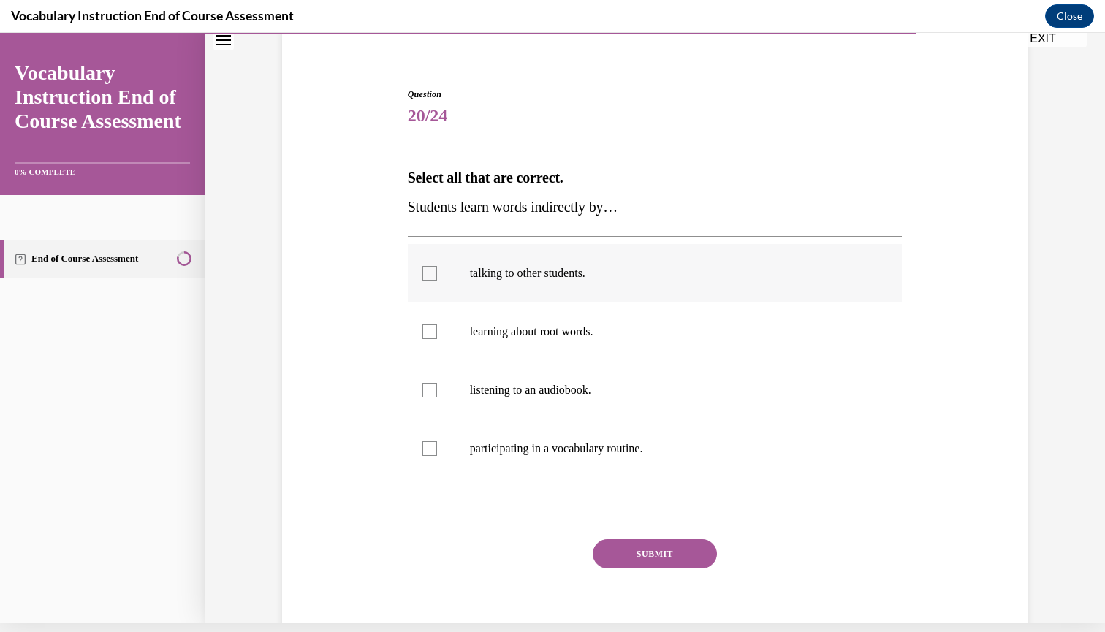
click at [431, 273] on div at bounding box center [429, 273] width 15 height 15
click at [431, 273] on input "talking to other students." at bounding box center [429, 273] width 15 height 15
checkbox input "true"
click at [425, 393] on div at bounding box center [429, 390] width 15 height 15
click at [425, 393] on input "listening to an audiobook." at bounding box center [429, 390] width 15 height 15
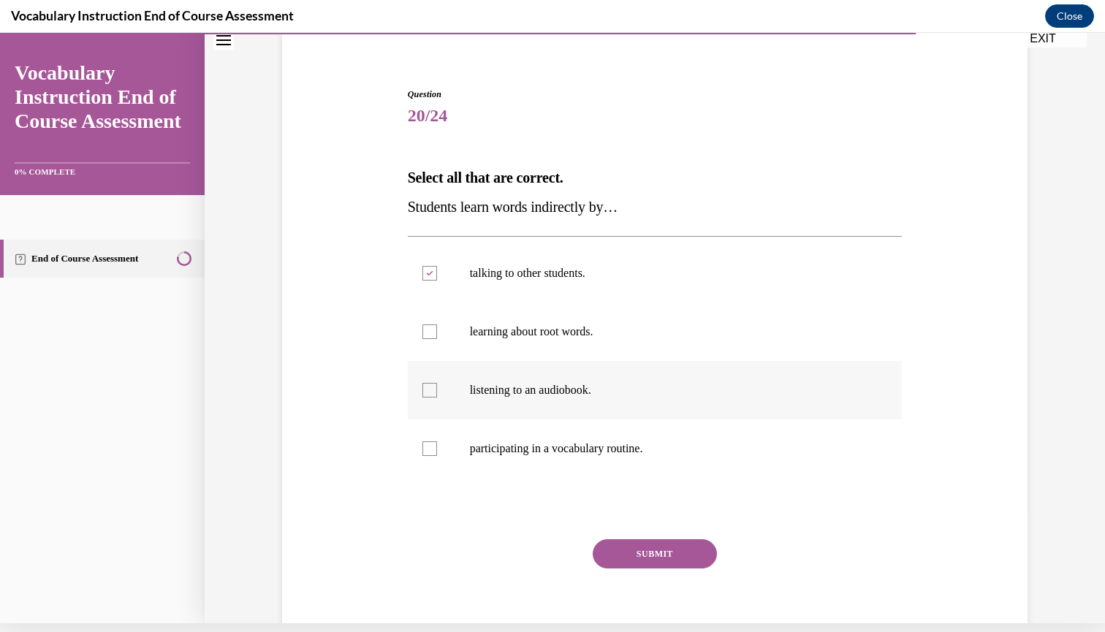
checkbox input "true"
click at [651, 554] on button "SUBMIT" at bounding box center [655, 553] width 124 height 29
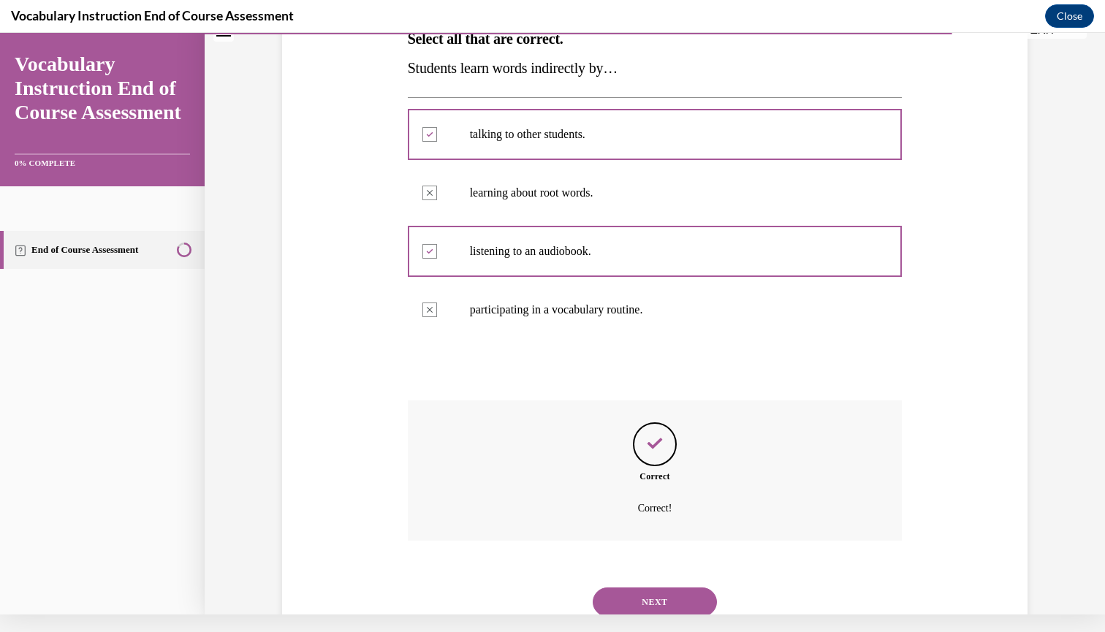
scroll to position [272, 0]
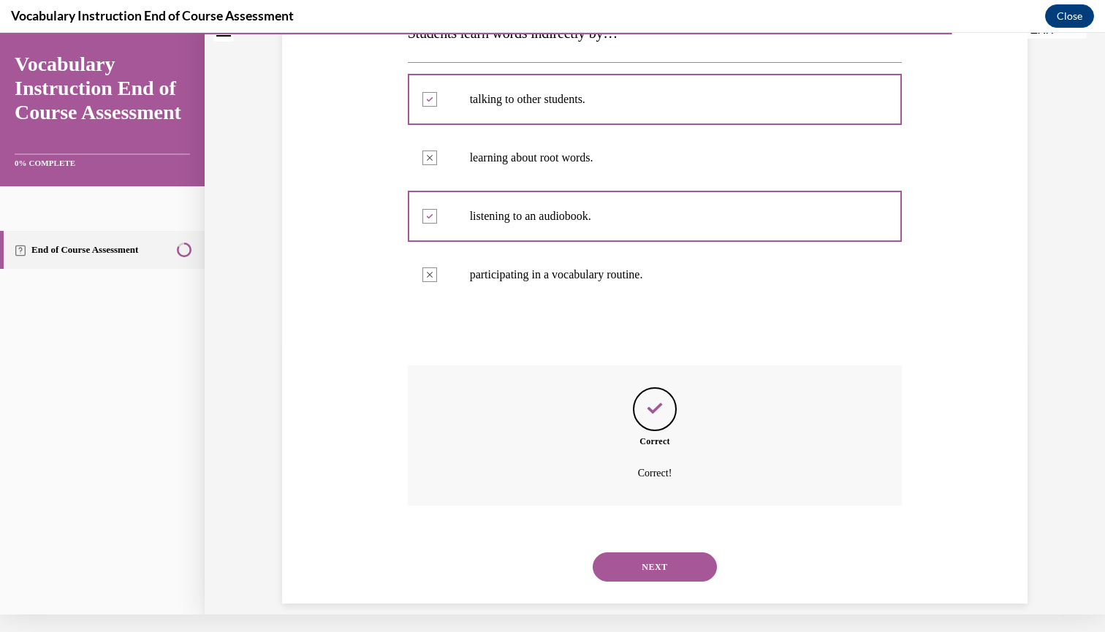
click at [651, 554] on button "NEXT" at bounding box center [655, 566] width 124 height 29
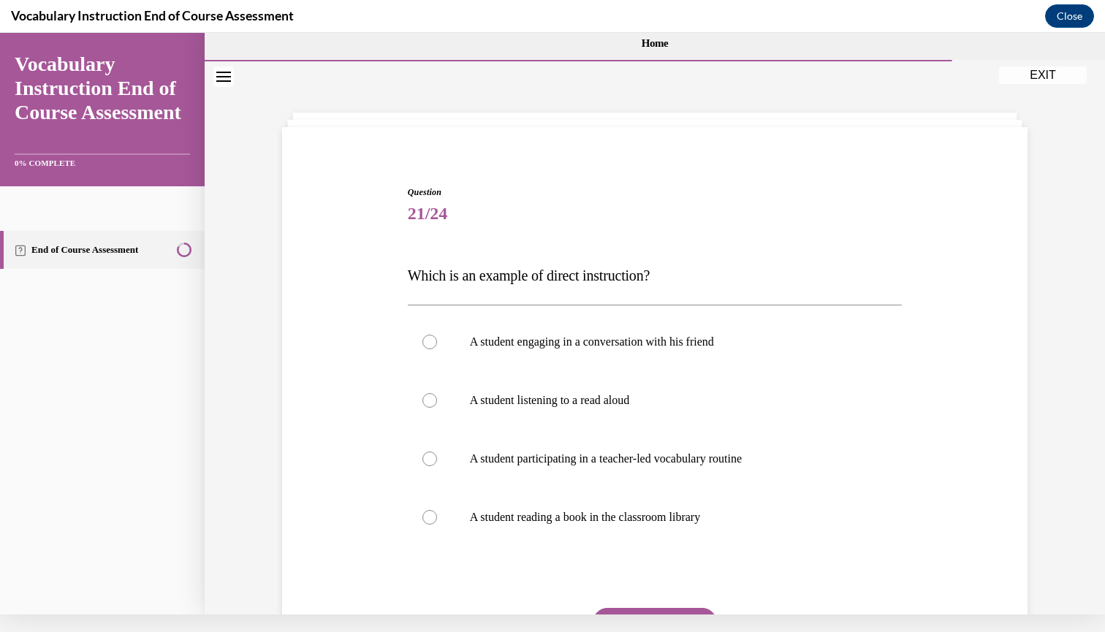
scroll to position [0, 0]
click at [426, 457] on div at bounding box center [429, 459] width 15 height 15
click at [426, 457] on input "A student participating in a teacher-led vocabulary routine" at bounding box center [429, 459] width 15 height 15
radio input "true"
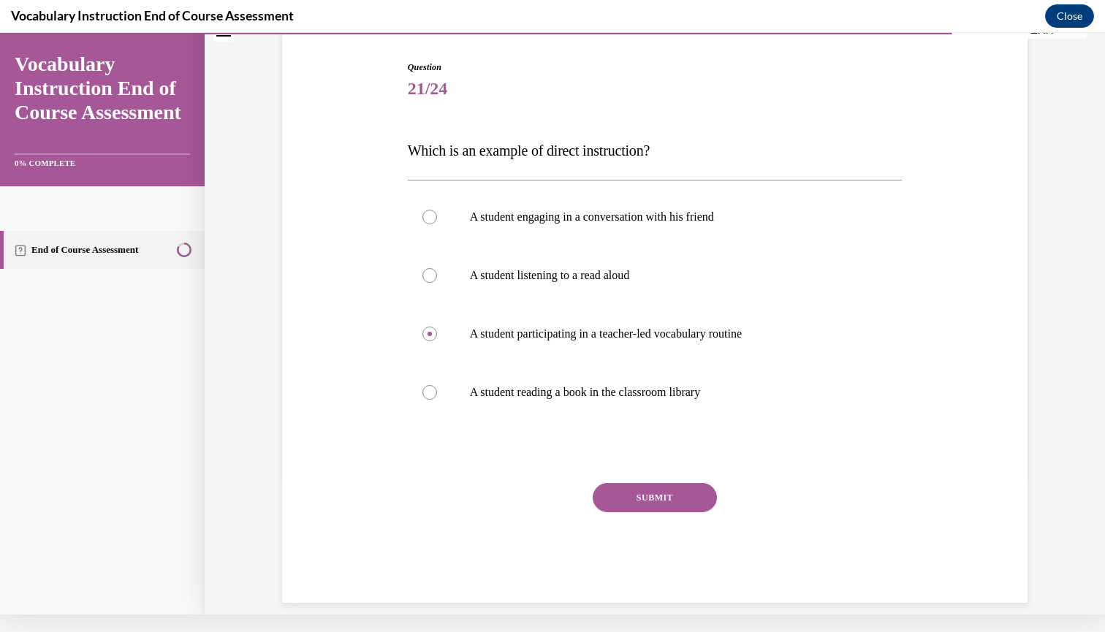
click at [637, 493] on button "SUBMIT" at bounding box center [655, 497] width 124 height 29
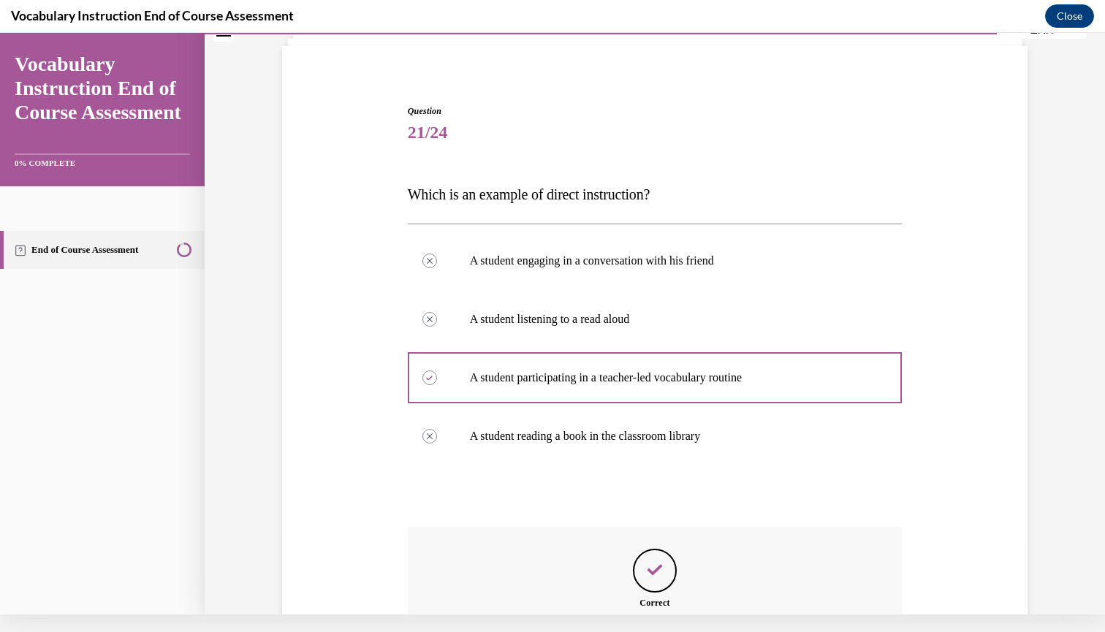
scroll to position [243, 0]
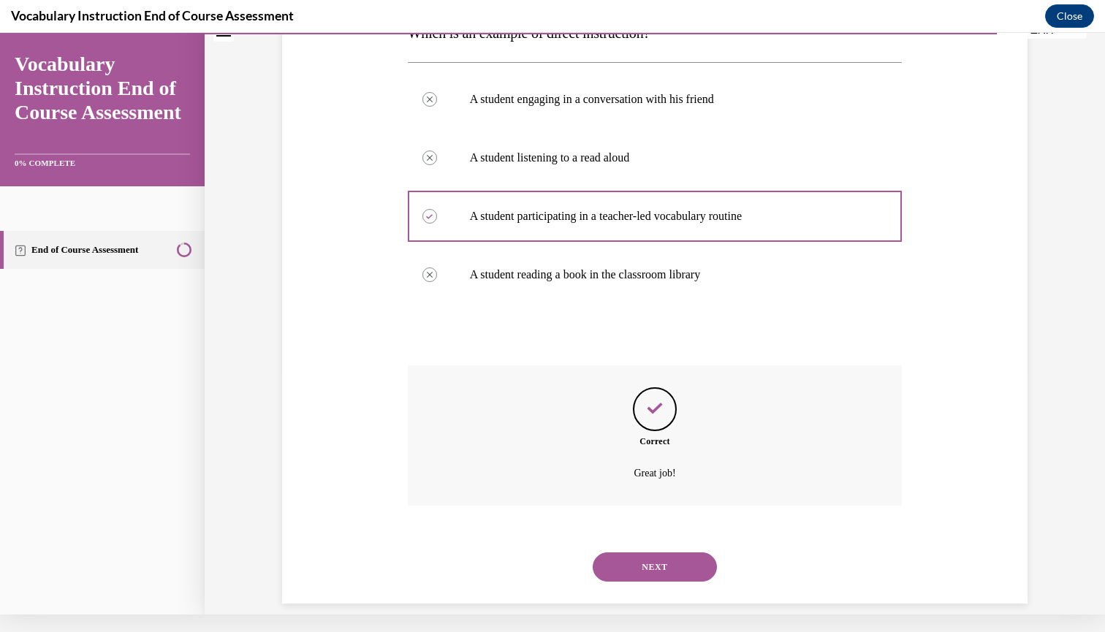
click at [640, 552] on button "NEXT" at bounding box center [655, 566] width 124 height 29
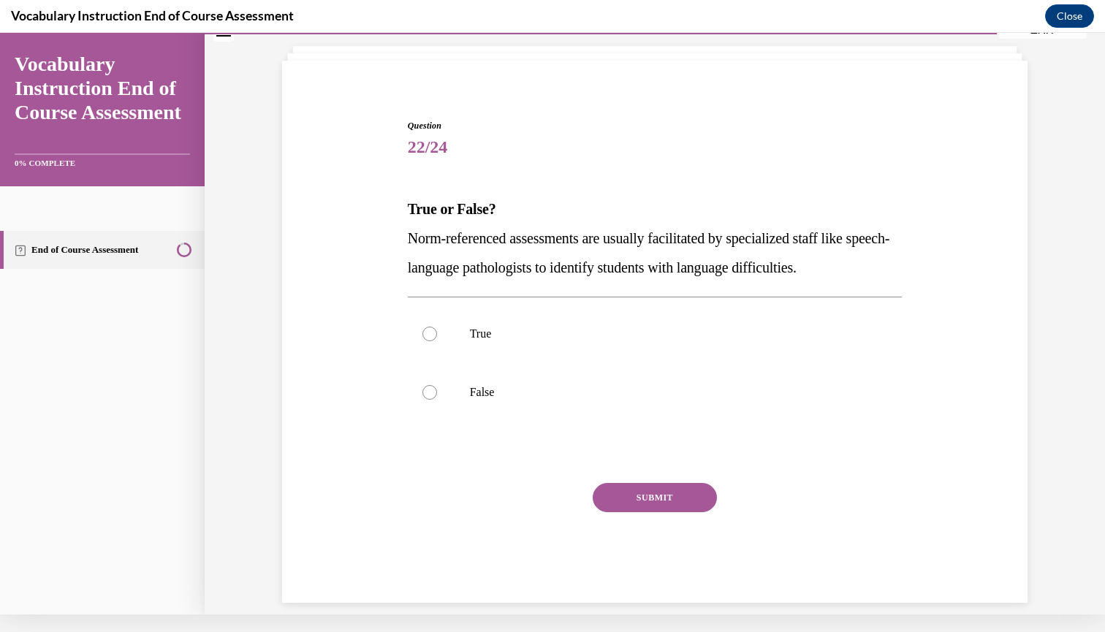
click at [433, 155] on span "22/24" at bounding box center [655, 146] width 495 height 29
click at [428, 156] on span "22/24" at bounding box center [655, 146] width 495 height 29
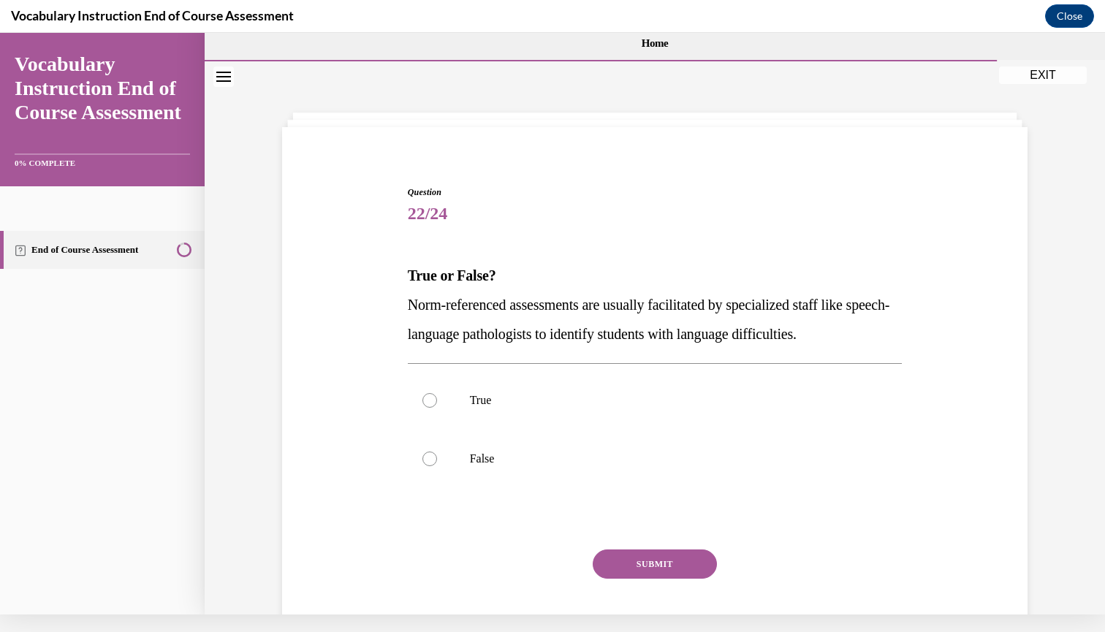
scroll to position [0, 0]
click at [434, 398] on div at bounding box center [429, 400] width 15 height 15
click at [434, 398] on input "True" at bounding box center [429, 400] width 15 height 15
radio input "true"
click at [637, 569] on button "SUBMIT" at bounding box center [655, 564] width 124 height 29
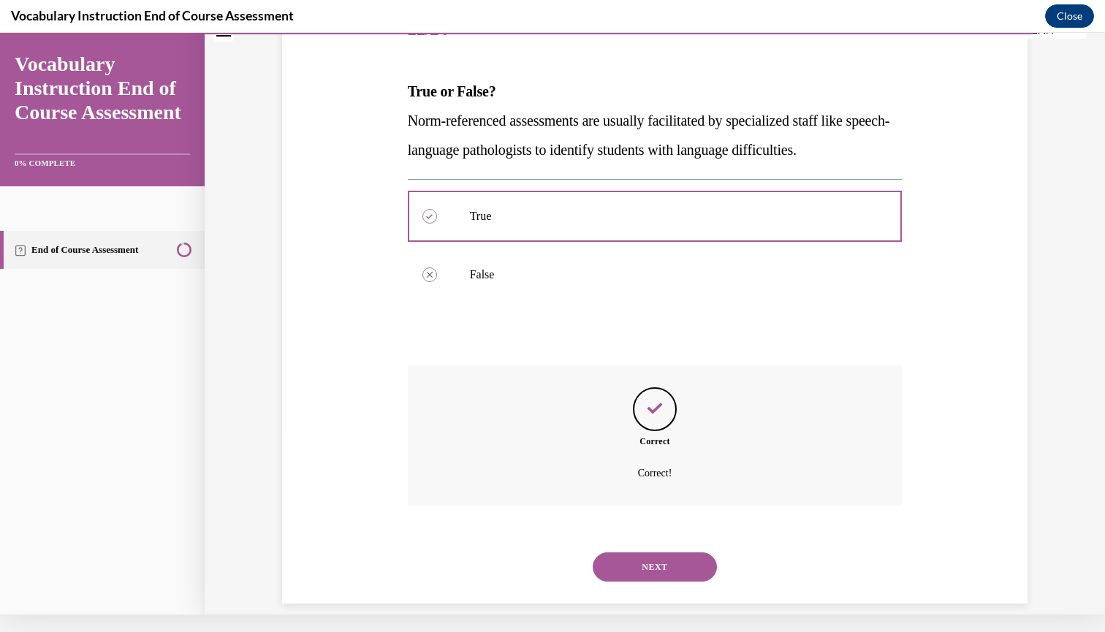
scroll to position [184, 0]
click at [645, 552] on button "NEXT" at bounding box center [655, 566] width 124 height 29
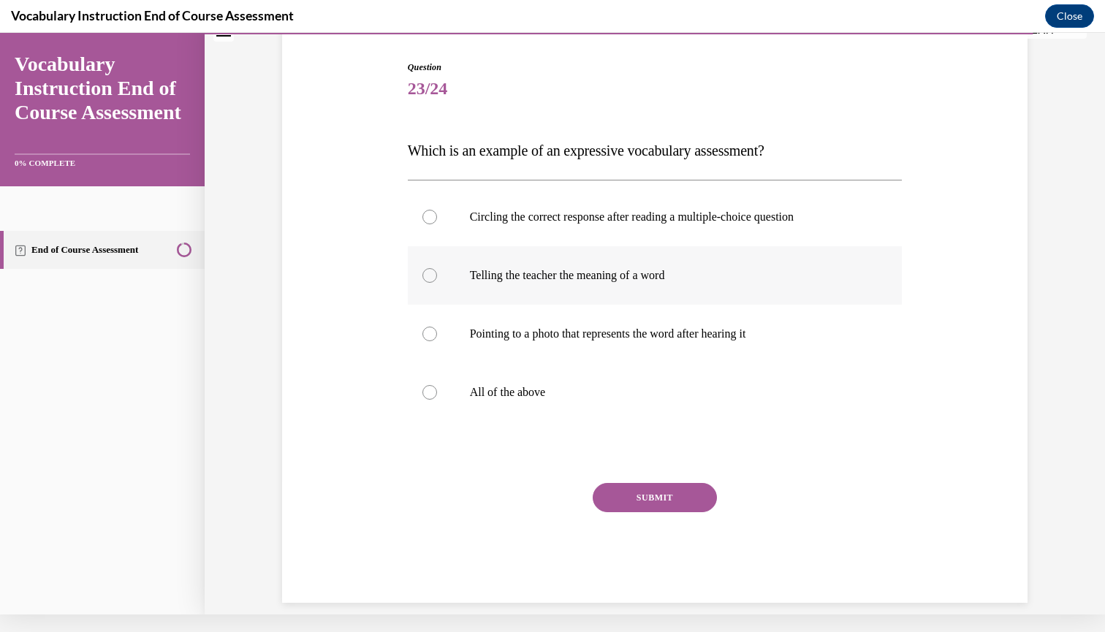
click at [426, 273] on div at bounding box center [429, 275] width 15 height 15
click at [426, 273] on input "Telling the teacher the meaning of a word" at bounding box center [429, 275] width 15 height 15
radio input "true"
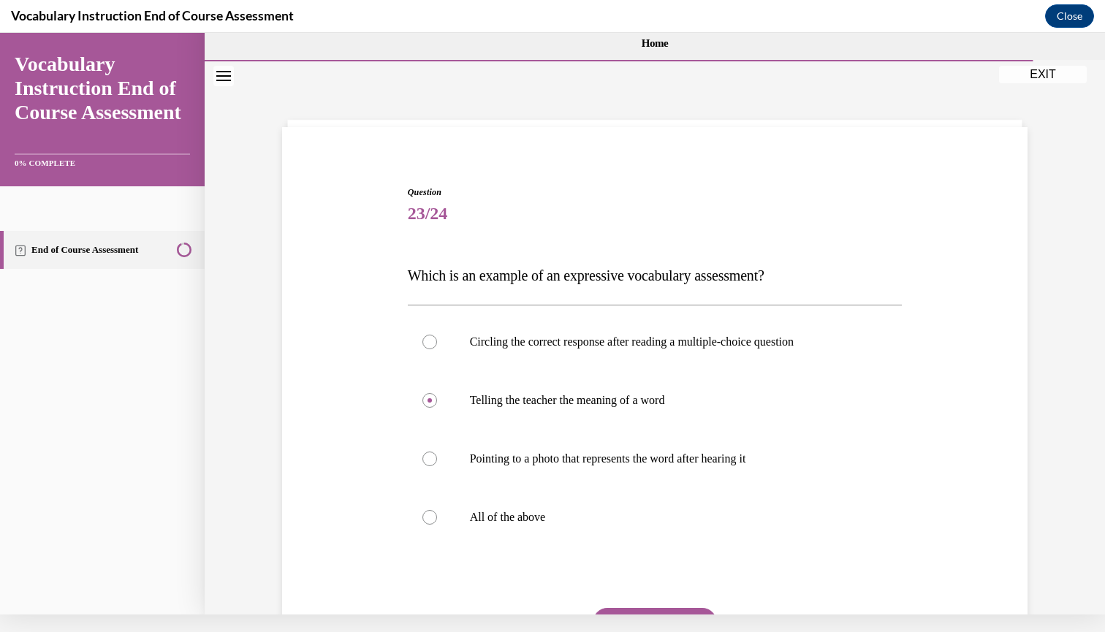
scroll to position [0, 0]
click at [422, 466] on label "Pointing to a photo that represents the word after hearing it" at bounding box center [655, 459] width 495 height 58
click at [422, 466] on input "Pointing to a photo that represents the word after hearing it" at bounding box center [429, 459] width 15 height 15
radio input "true"
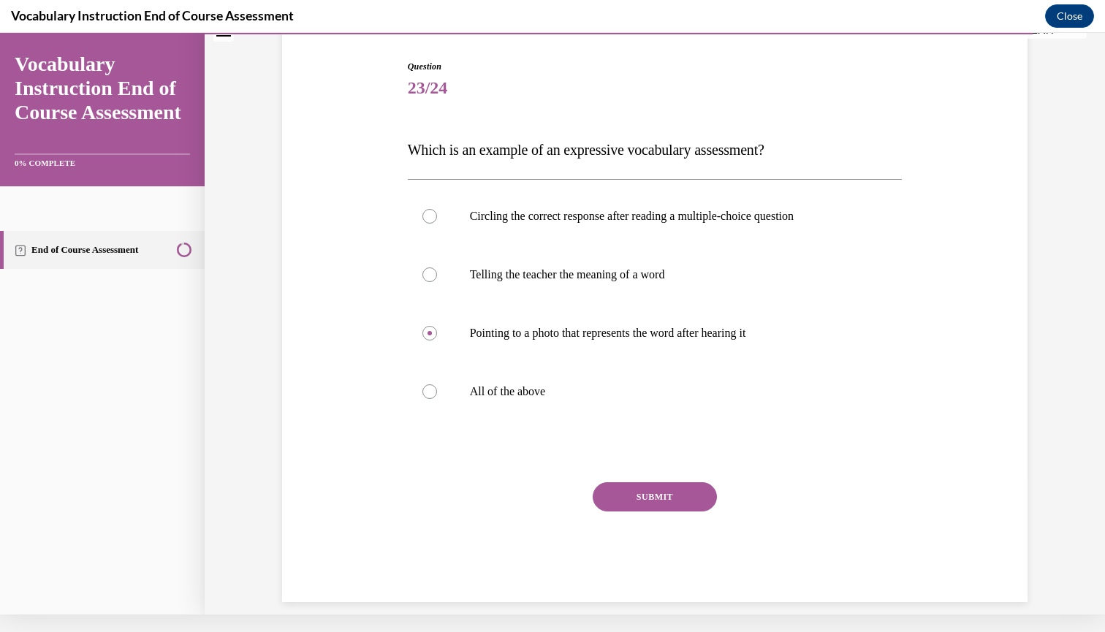
scroll to position [125, 0]
click at [620, 490] on button "SUBMIT" at bounding box center [655, 497] width 124 height 29
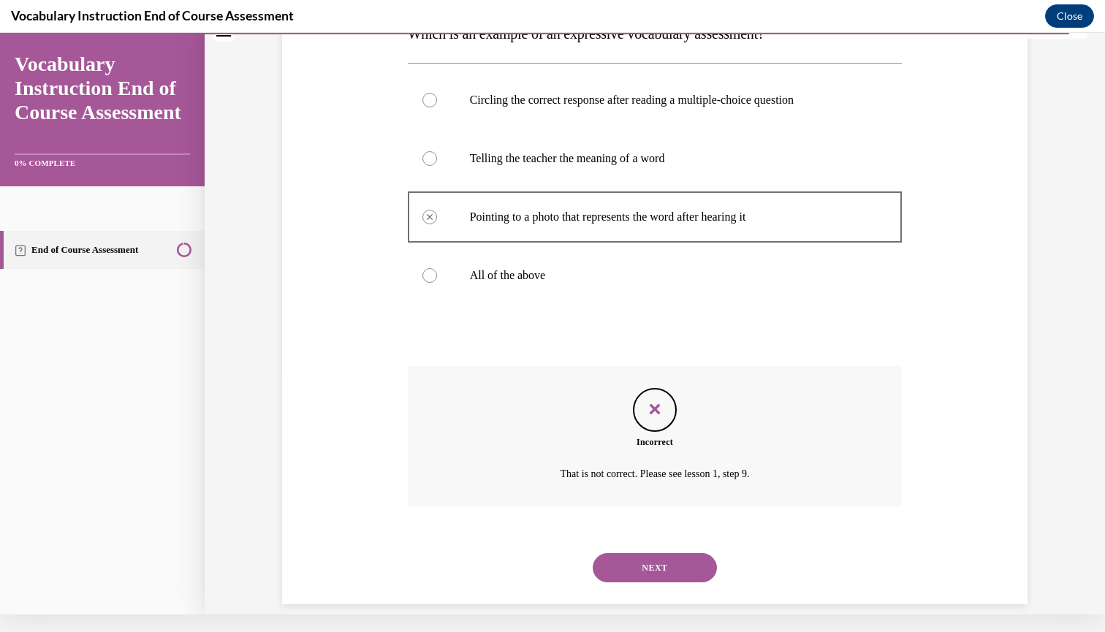
scroll to position [243, 0]
click at [645, 552] on button "NEXT" at bounding box center [655, 566] width 124 height 29
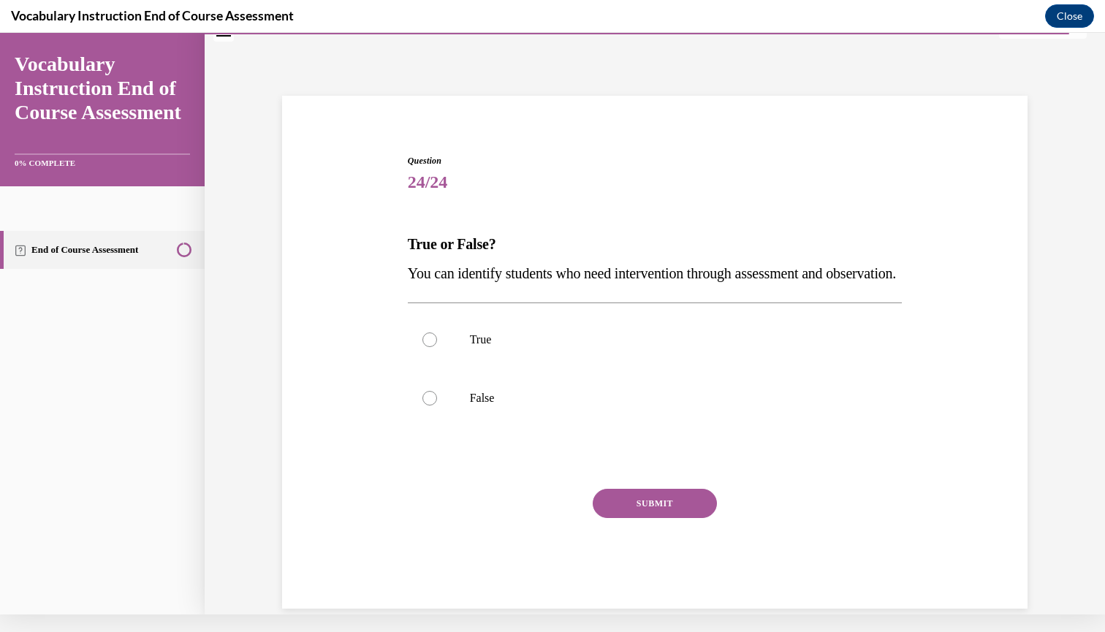
scroll to position [28, 0]
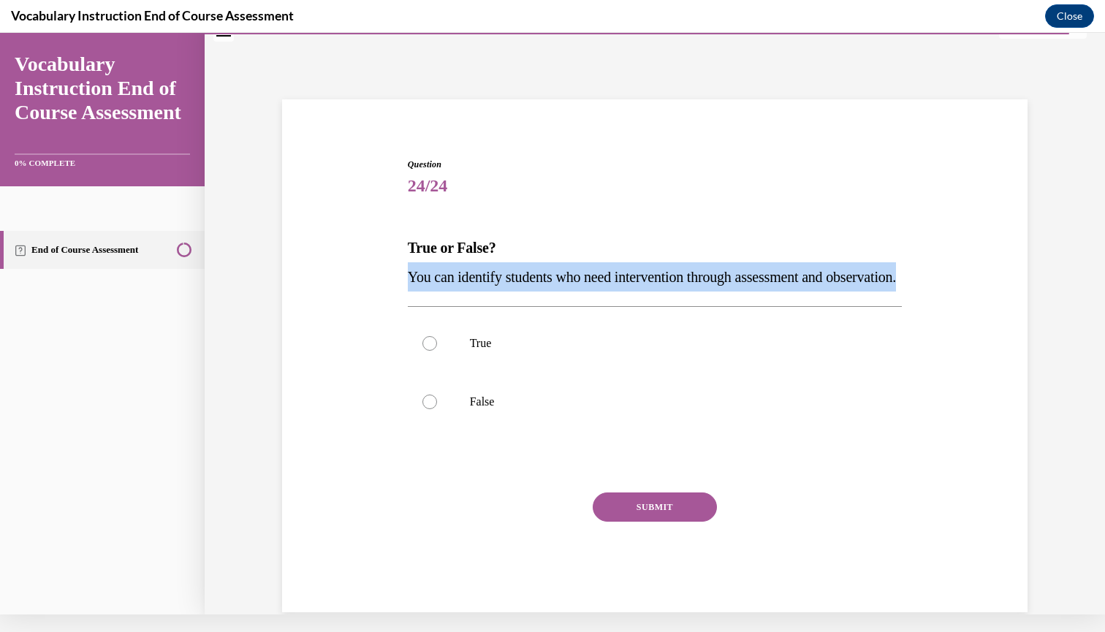
drag, startPoint x: 409, startPoint y: 278, endPoint x: 490, endPoint y: 302, distance: 84.6
click at [490, 292] on p "You can identify students who need intervention through assessment and observat…" at bounding box center [655, 276] width 495 height 29
copy span "You can identify students who need intervention through assessment and observat…"
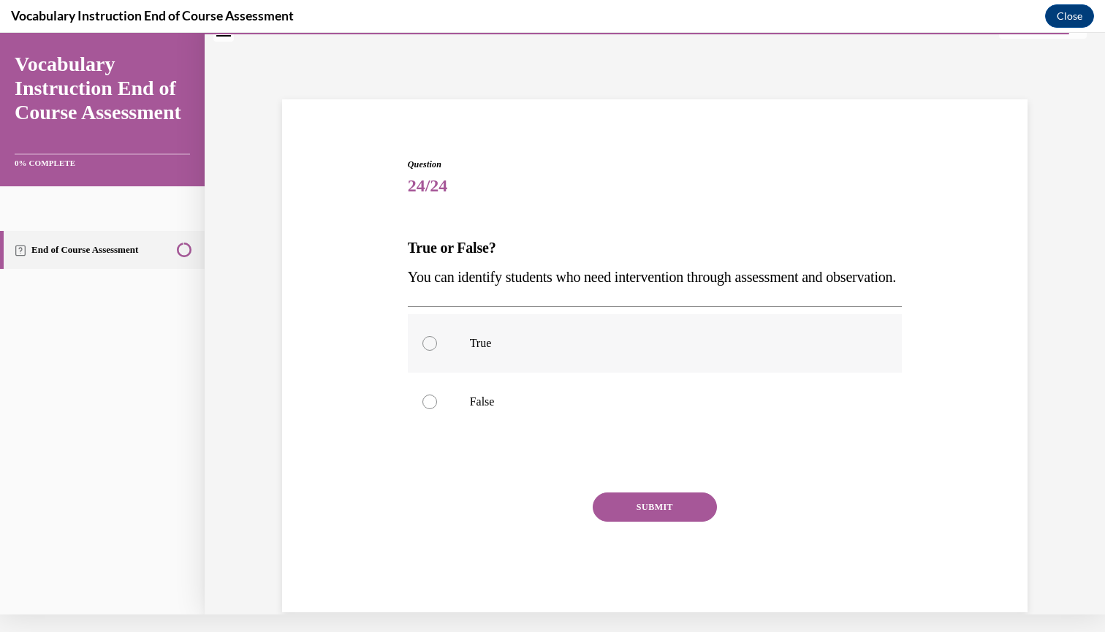
click at [422, 368] on label "True" at bounding box center [655, 343] width 495 height 58
click at [422, 351] on input "True" at bounding box center [429, 343] width 15 height 15
radio input "true"
click at [612, 522] on button "SUBMIT" at bounding box center [655, 507] width 124 height 29
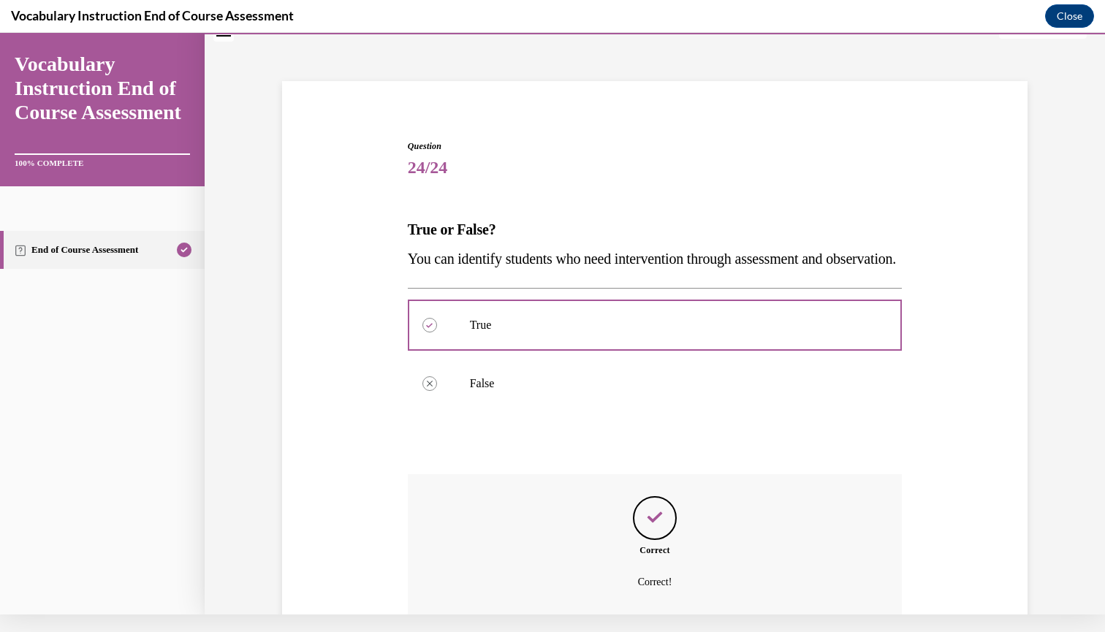
scroll to position [184, 0]
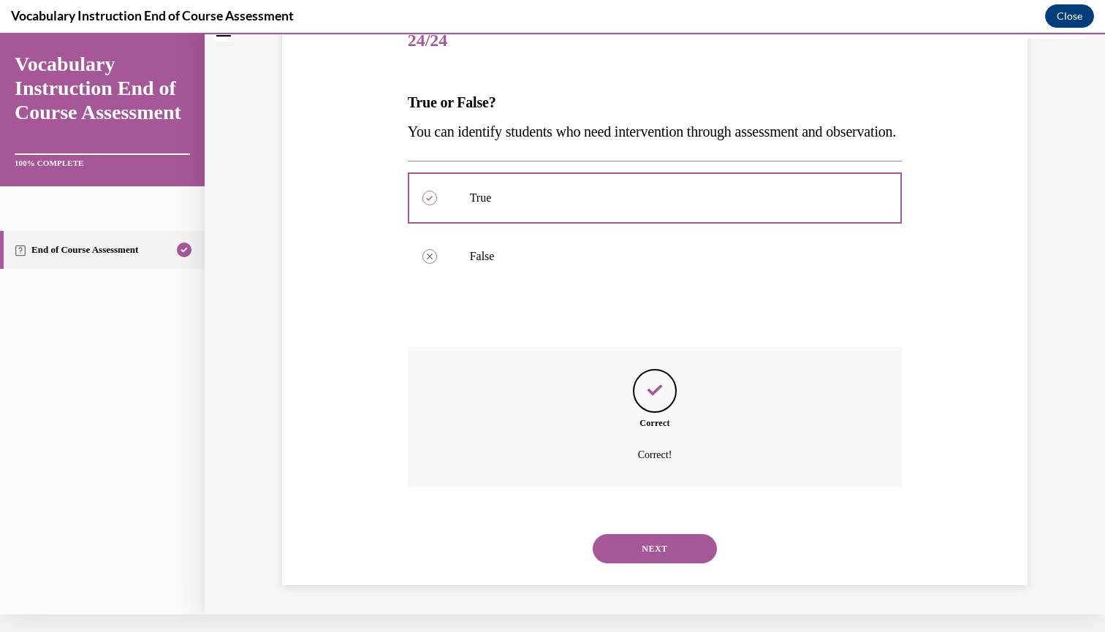
click at [615, 537] on button "NEXT" at bounding box center [655, 548] width 124 height 29
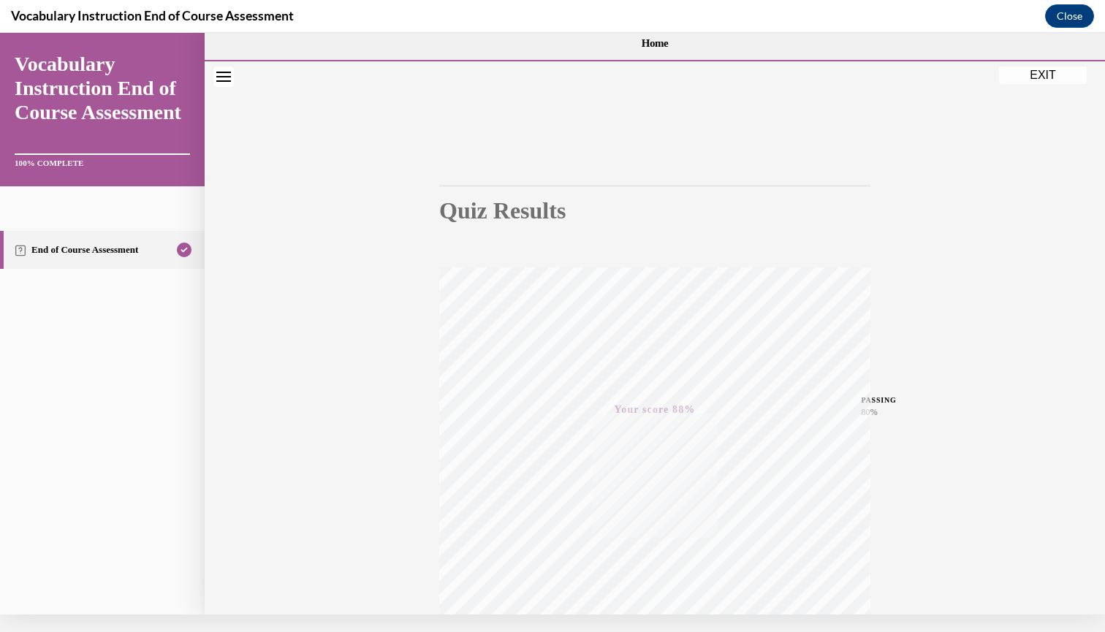
scroll to position [0, 0]
click at [1030, 73] on button "EXIT" at bounding box center [1043, 75] width 88 height 18
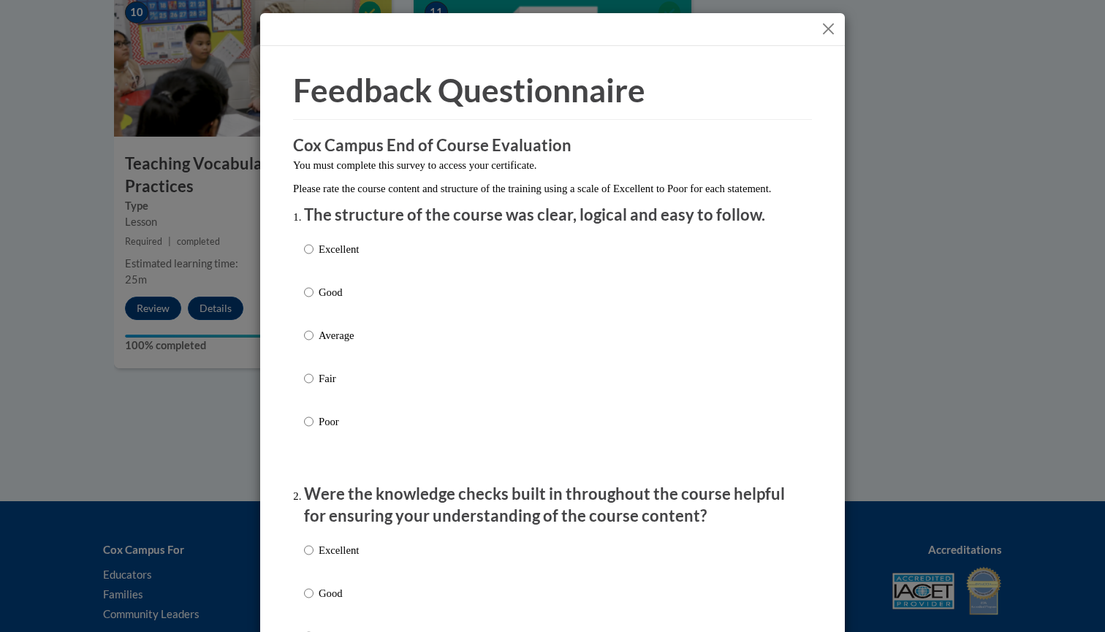
click at [314, 305] on label "Good" at bounding box center [331, 303] width 55 height 39
click at [314, 300] on input "Good" at bounding box center [309, 292] width 10 height 16
radio input "true"
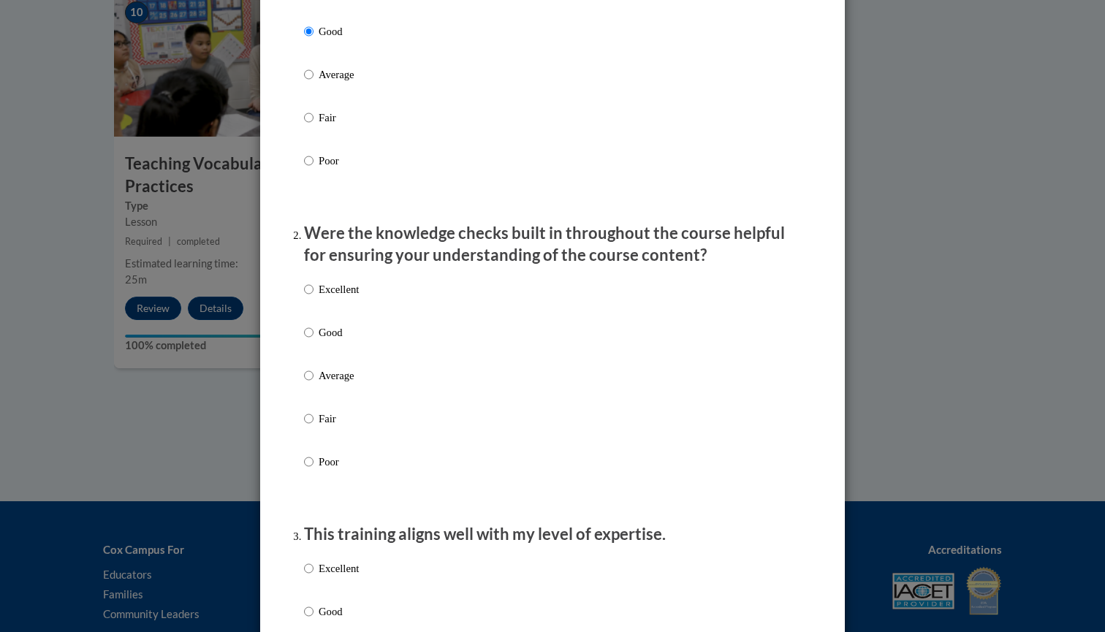
scroll to position [262, 0]
click at [311, 339] on input "Good" at bounding box center [309, 331] width 10 height 16
radio input "true"
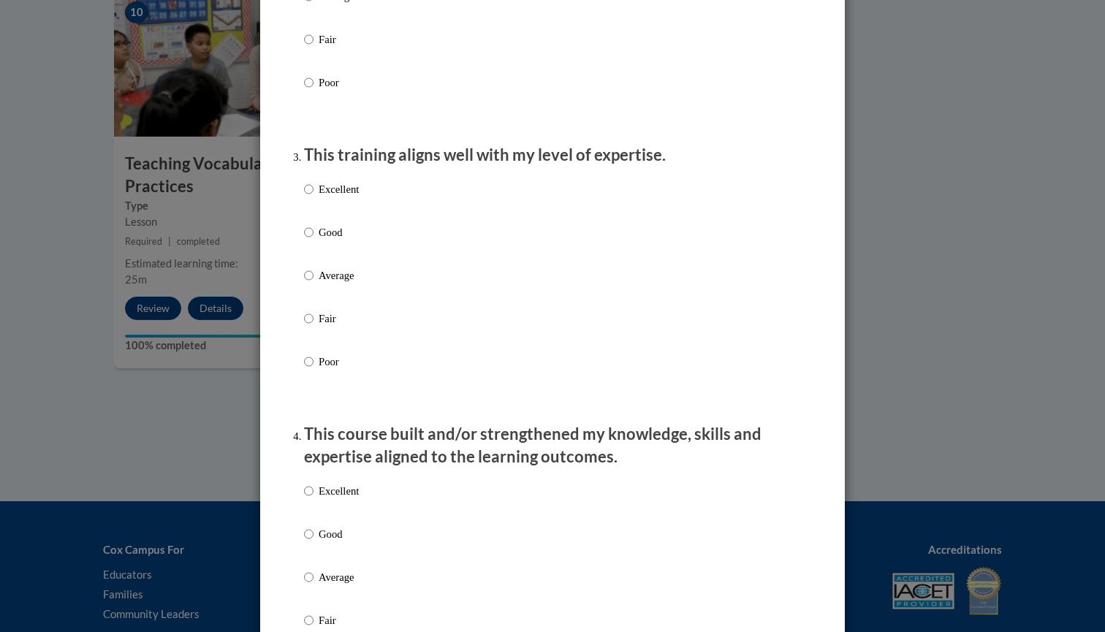
scroll to position [642, 0]
click at [311, 238] on input "Good" at bounding box center [309, 230] width 10 height 16
radio input "true"
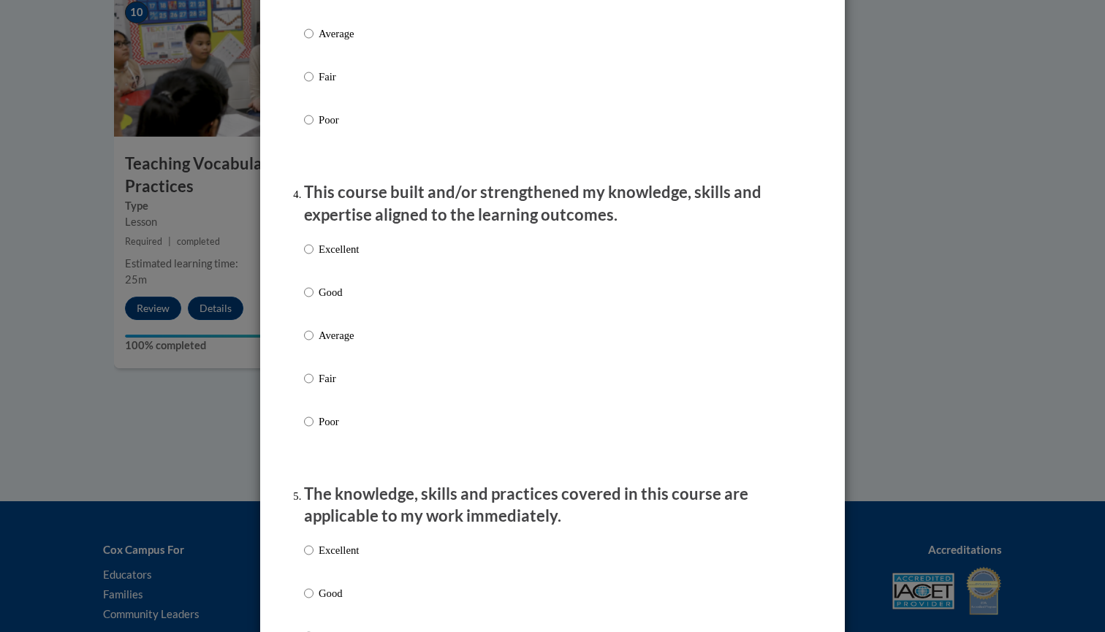
scroll to position [886, 0]
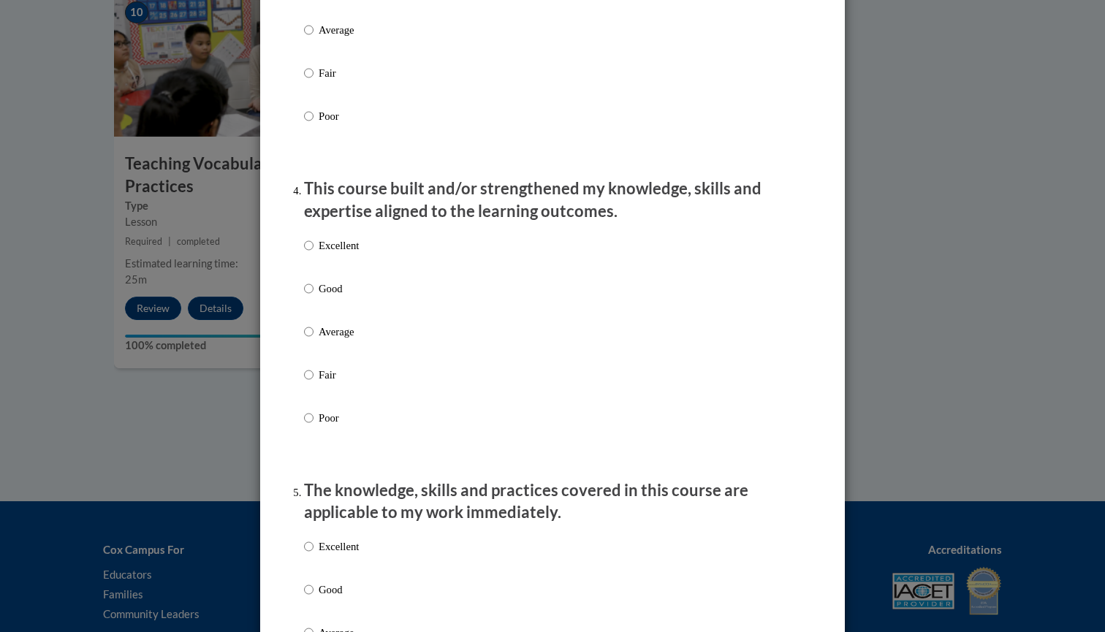
click at [311, 297] on input "Good" at bounding box center [309, 289] width 10 height 16
radio input "true"
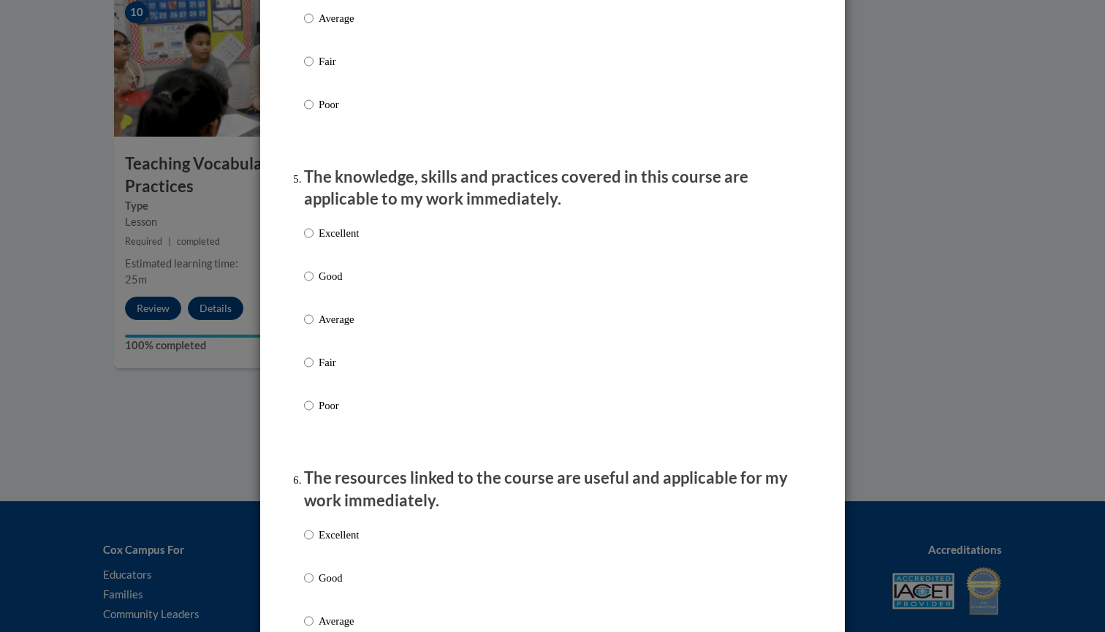
scroll to position [1201, 0]
click at [315, 324] on label "Average" at bounding box center [331, 328] width 55 height 39
click at [314, 324] on input "Average" at bounding box center [309, 317] width 10 height 16
radio input "true"
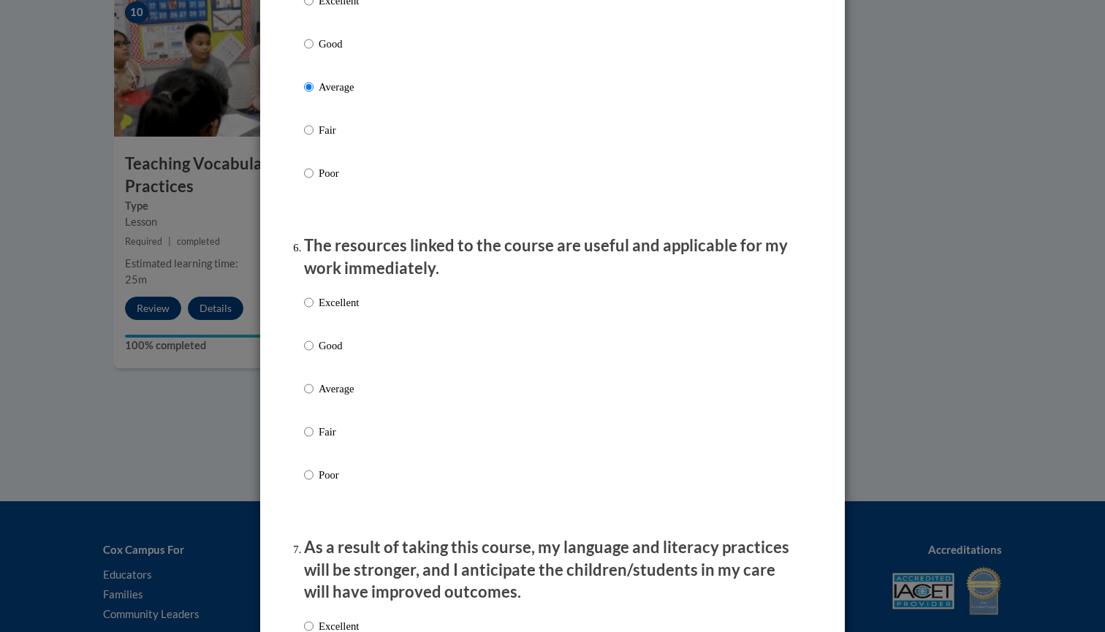
scroll to position [1433, 0]
click at [313, 347] on label "Good" at bounding box center [331, 355] width 55 height 39
click at [313, 347] on input "Good" at bounding box center [309, 344] width 10 height 16
radio input "true"
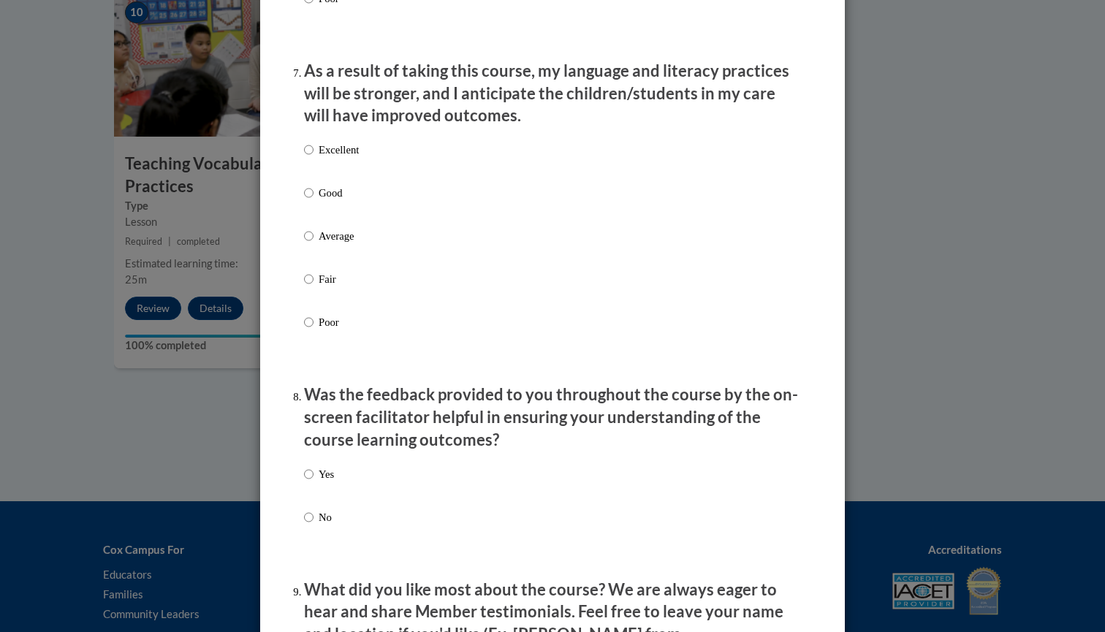
scroll to position [1909, 0]
click at [314, 193] on label "Good" at bounding box center [331, 203] width 55 height 39
click at [314, 193] on input "Good" at bounding box center [309, 192] width 10 height 16
radio input "true"
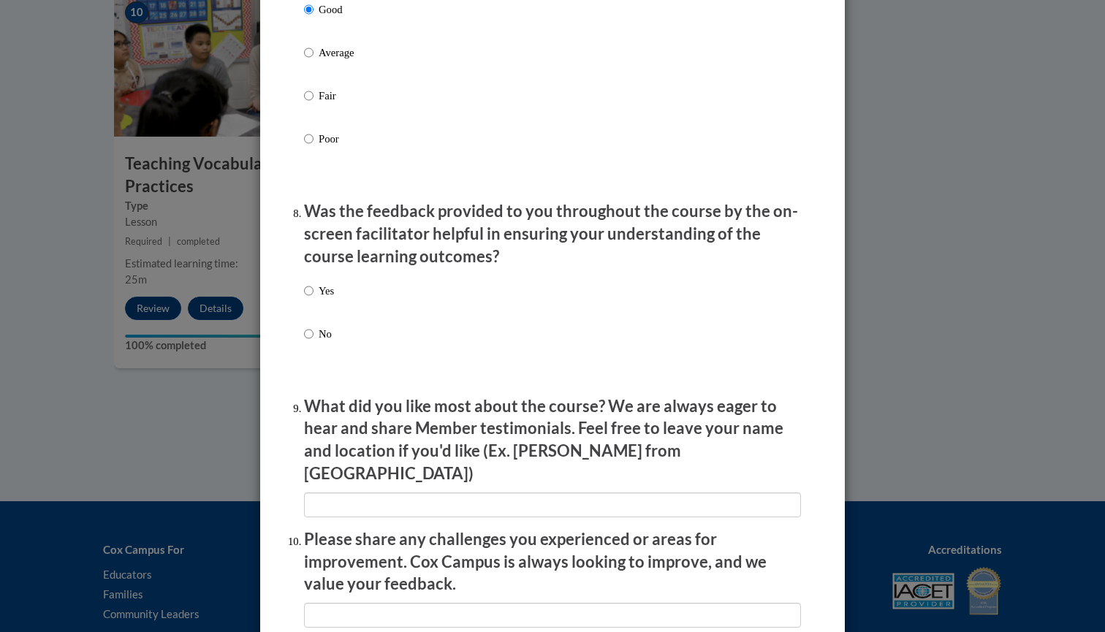
scroll to position [2093, 0]
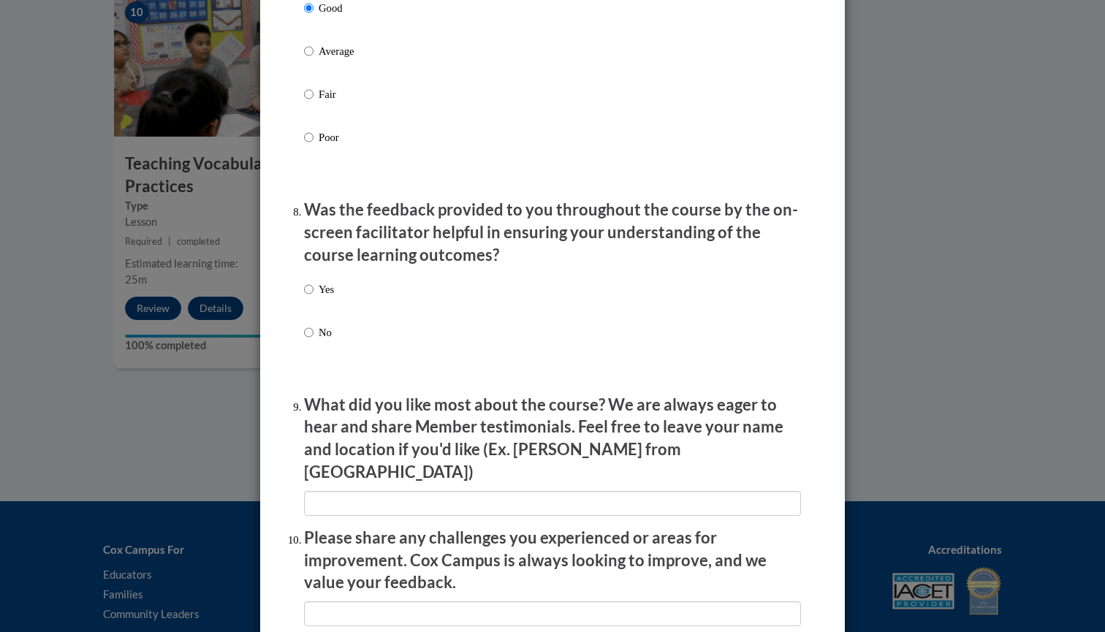
click at [308, 287] on input "Yes" at bounding box center [309, 289] width 10 height 16
radio input "true"
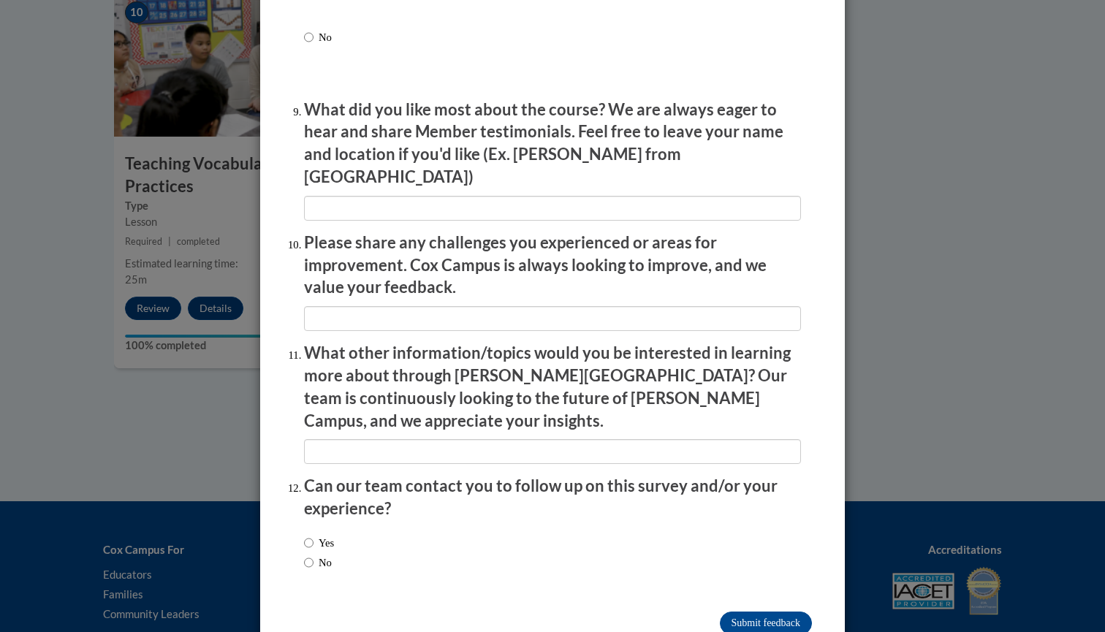
scroll to position [2388, 0]
click at [308, 555] on input "No" at bounding box center [309, 563] width 10 height 16
radio input "true"
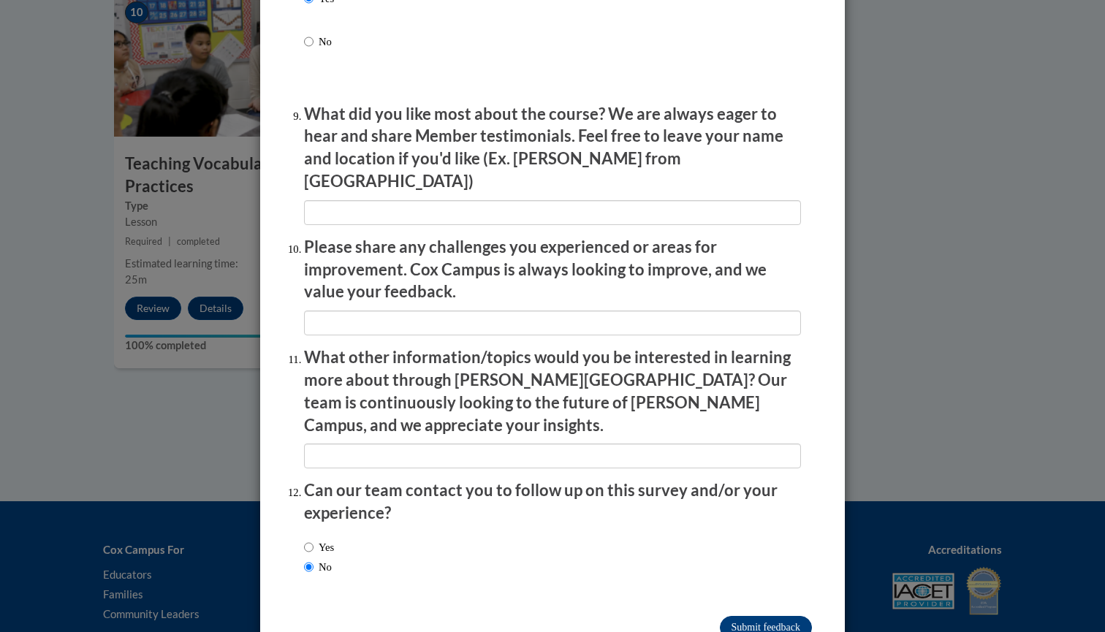
click at [737, 616] on input "Submit feedback" at bounding box center [766, 627] width 92 height 23
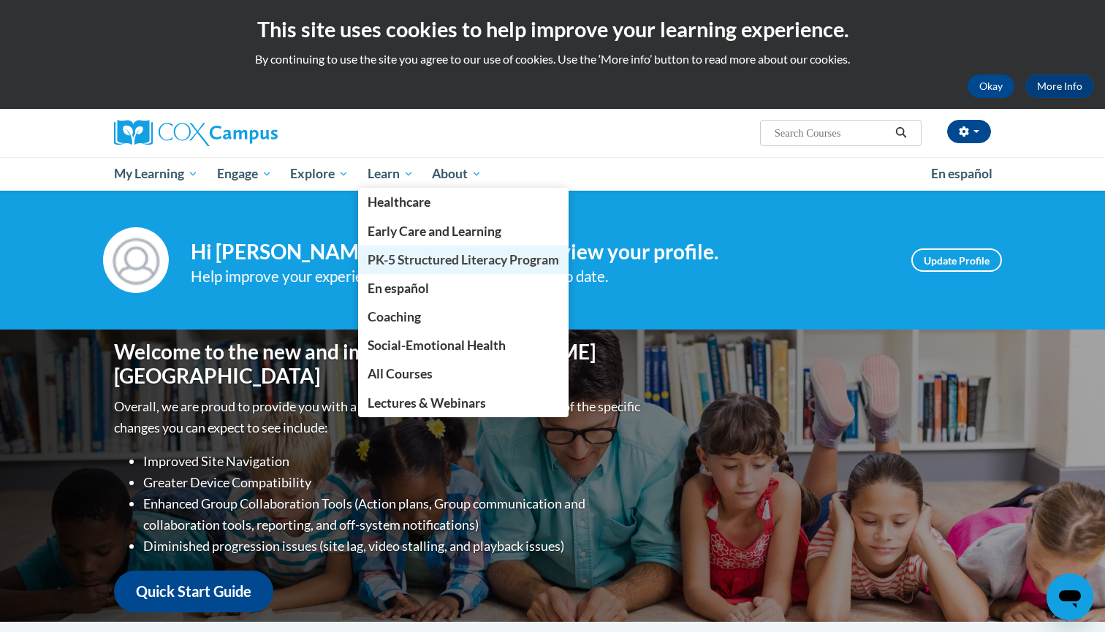
click at [406, 257] on span "PK-5 Structured Literacy Program" at bounding box center [463, 259] width 191 height 15
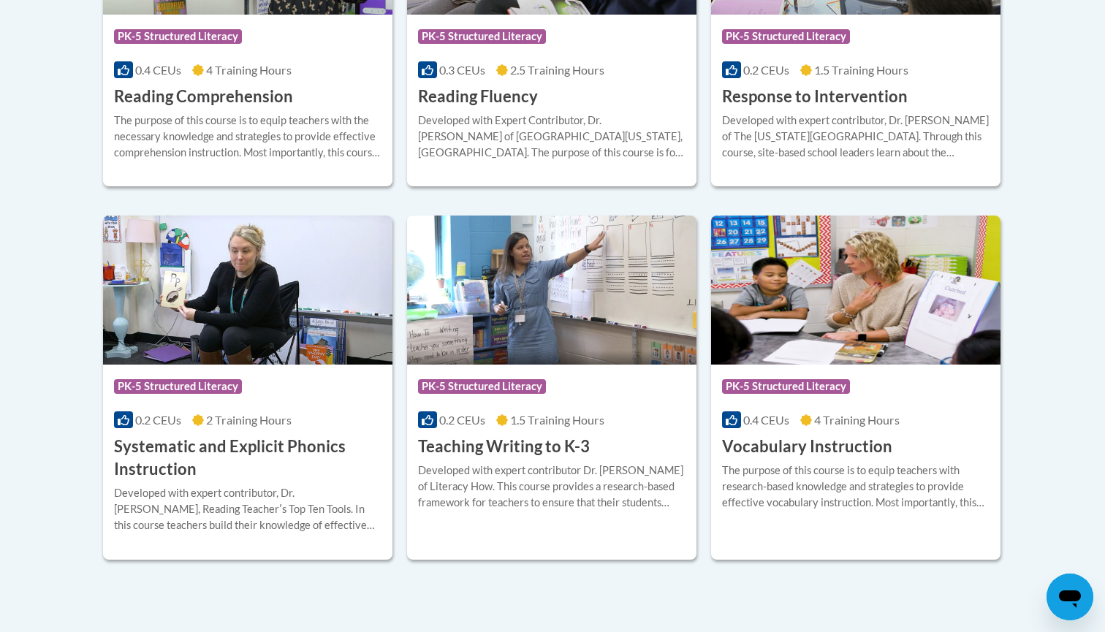
scroll to position [1555, 0]
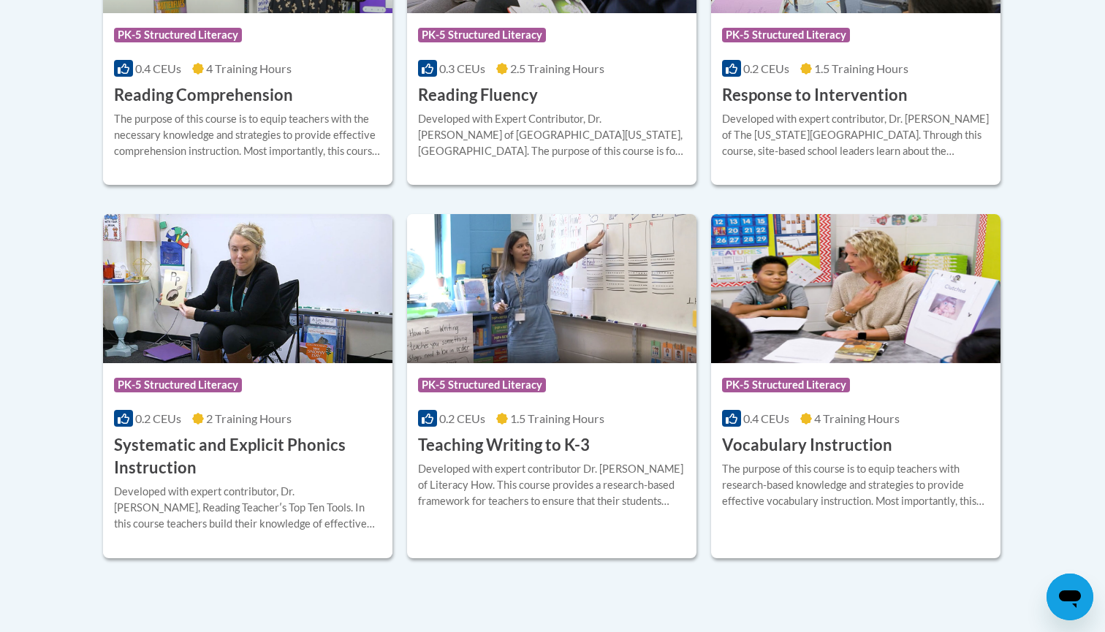
click at [504, 441] on h3 "Teaching Writing to K-3" at bounding box center [504, 445] width 172 height 23
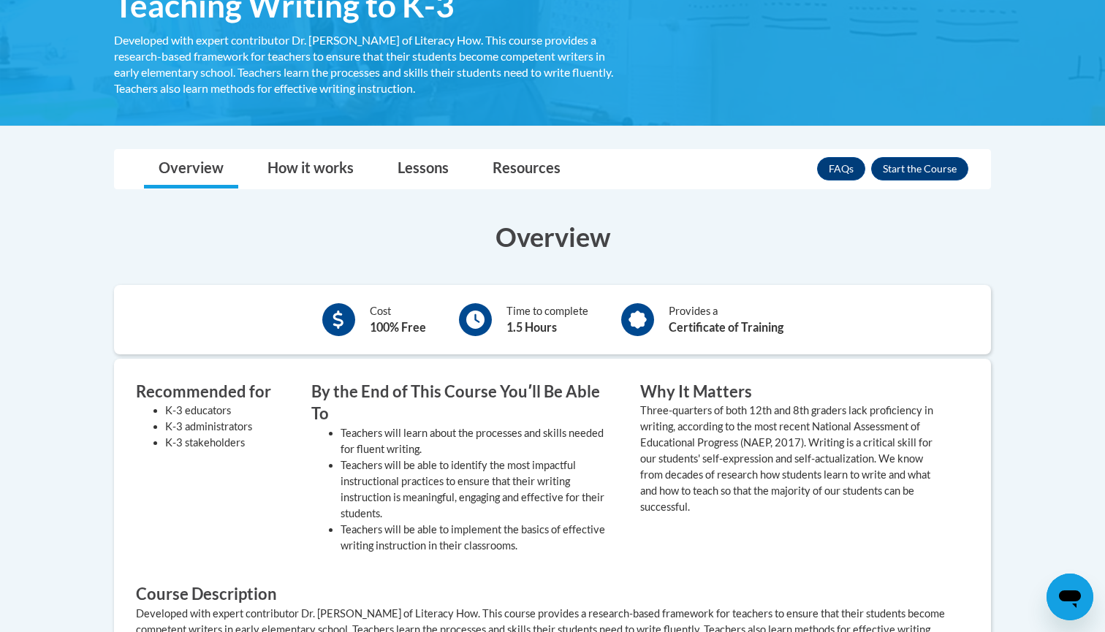
scroll to position [276, 0]
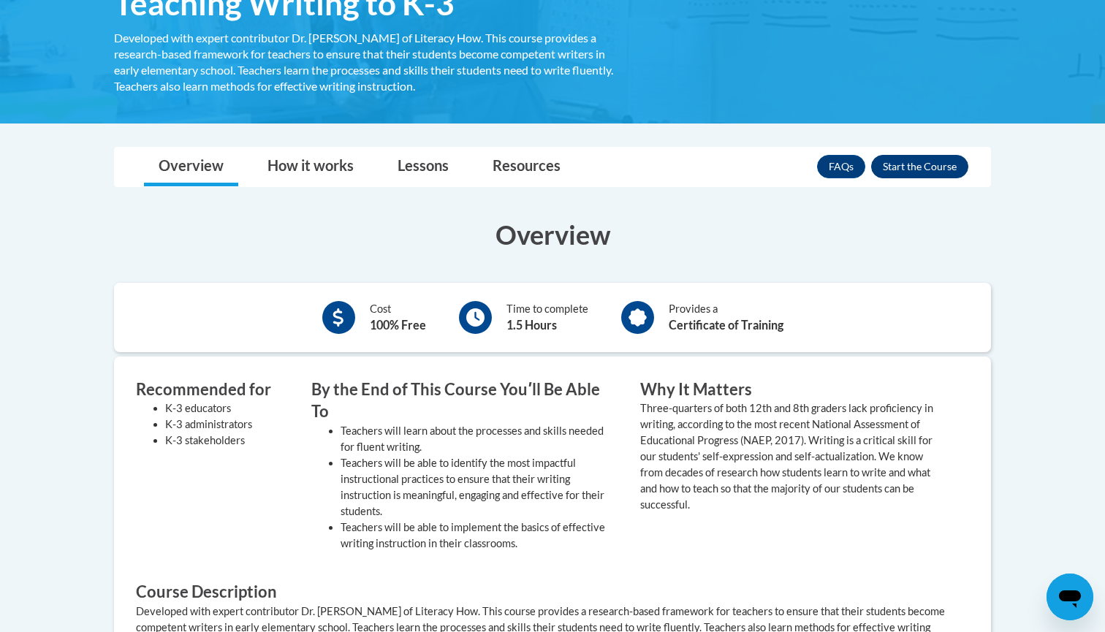
click at [900, 164] on button "Enroll" at bounding box center [919, 166] width 97 height 23
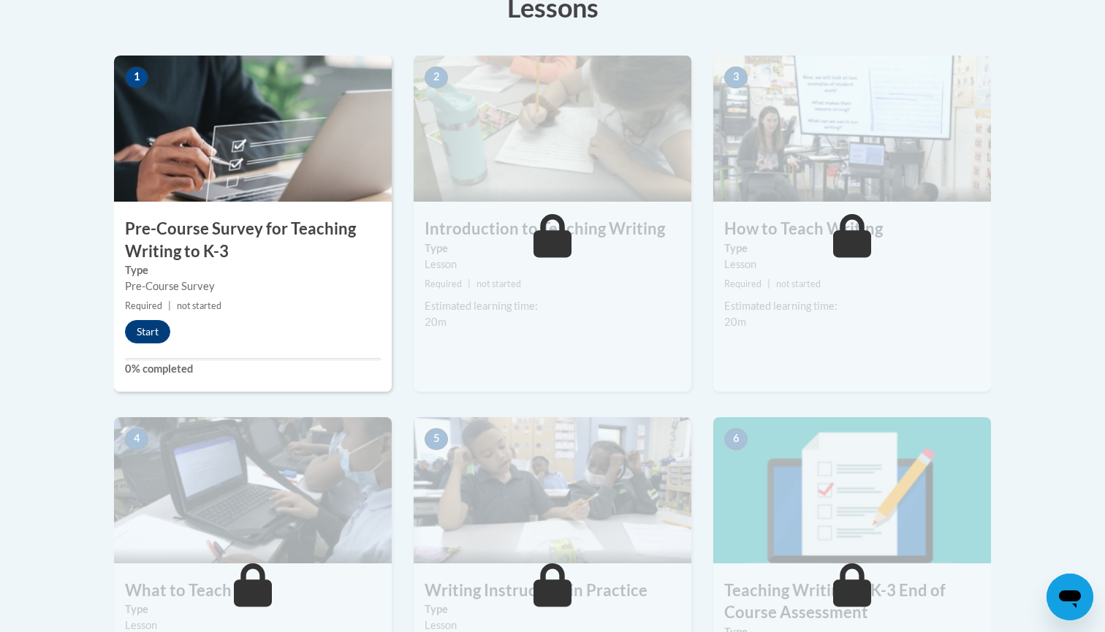
scroll to position [438, 0]
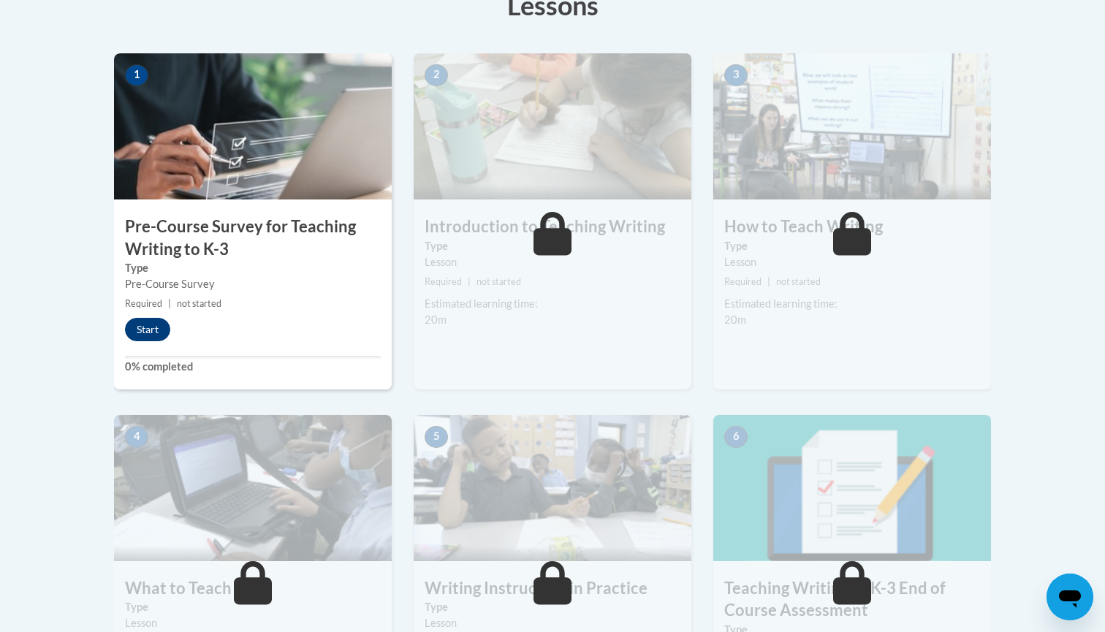
click at [149, 329] on button "Start" at bounding box center [147, 329] width 45 height 23
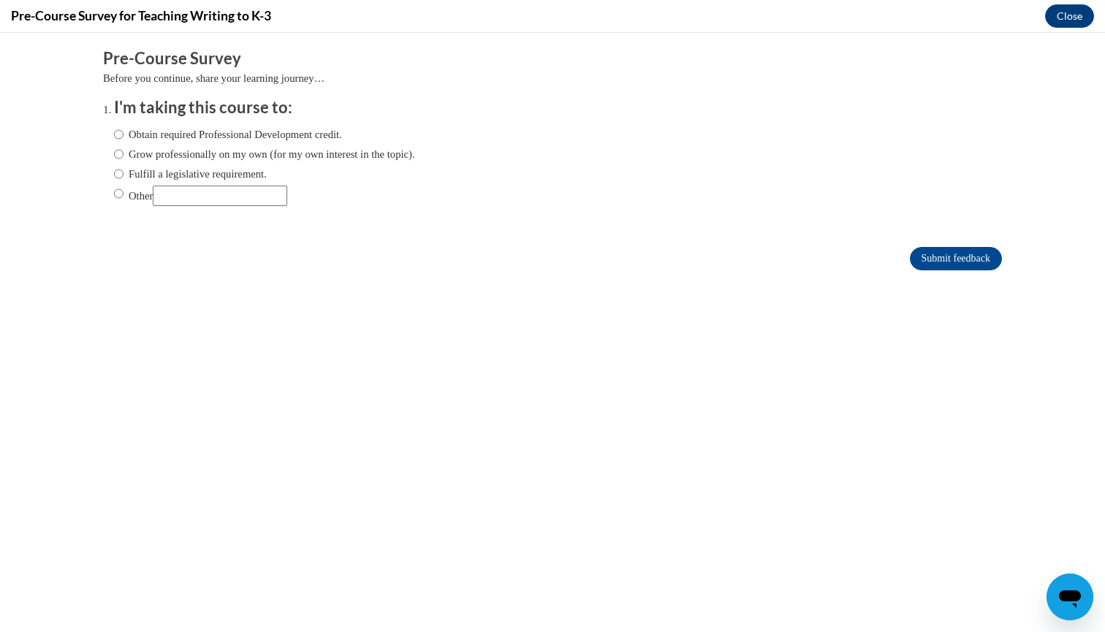
scroll to position [0, 0]
click at [120, 173] on input "Fulfill a legislative requirement." at bounding box center [119, 174] width 10 height 16
radio input "true"
click at [936, 252] on input "Submit feedback" at bounding box center [956, 258] width 92 height 23
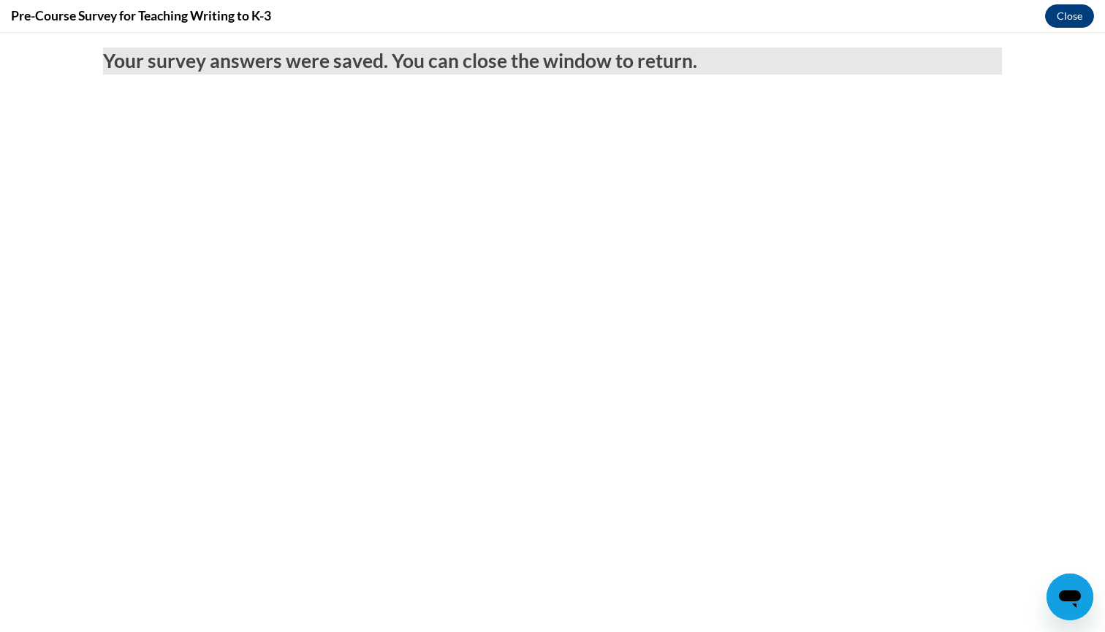
click at [1069, 18] on button "Close" at bounding box center [1069, 15] width 49 height 23
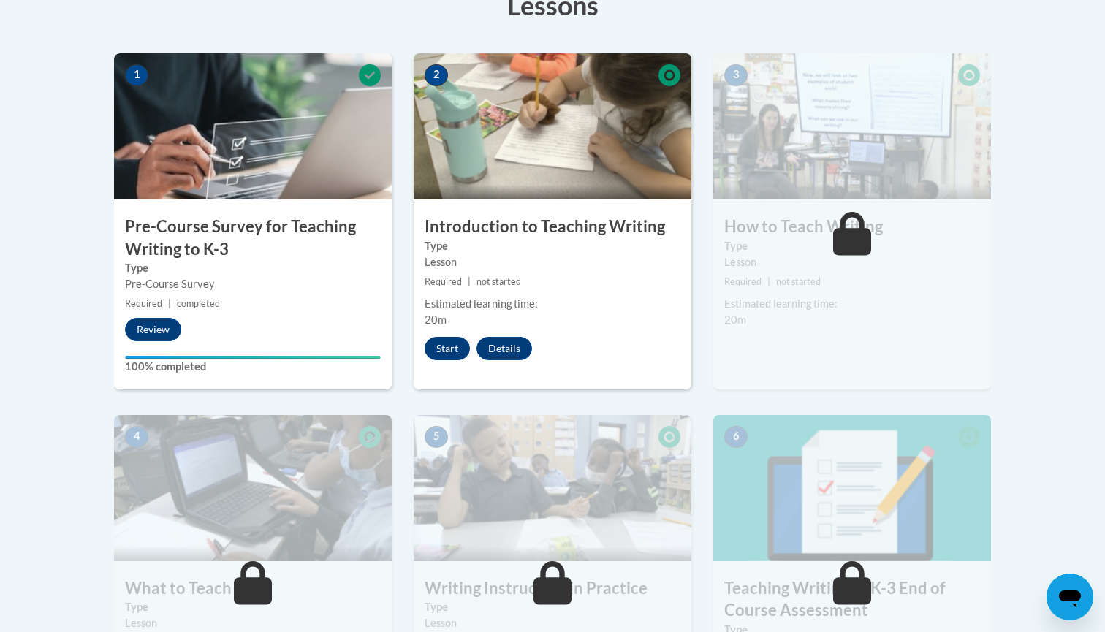
click at [447, 349] on button "Start" at bounding box center [447, 348] width 45 height 23
